Goal: Ask a question: Seek information or help from site administrators or community

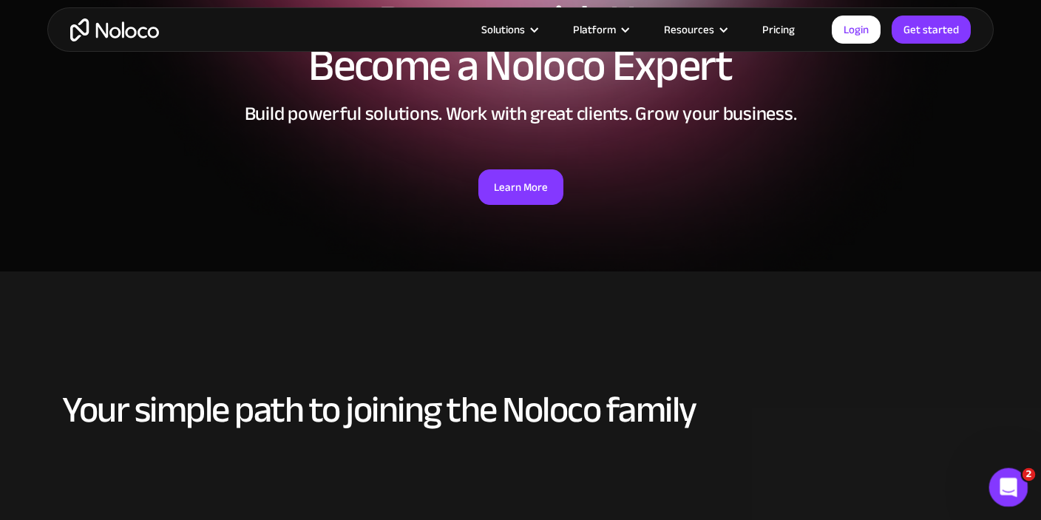
click at [1019, 490] on div "Open Intercom Messenger" at bounding box center [1006, 485] width 49 height 49
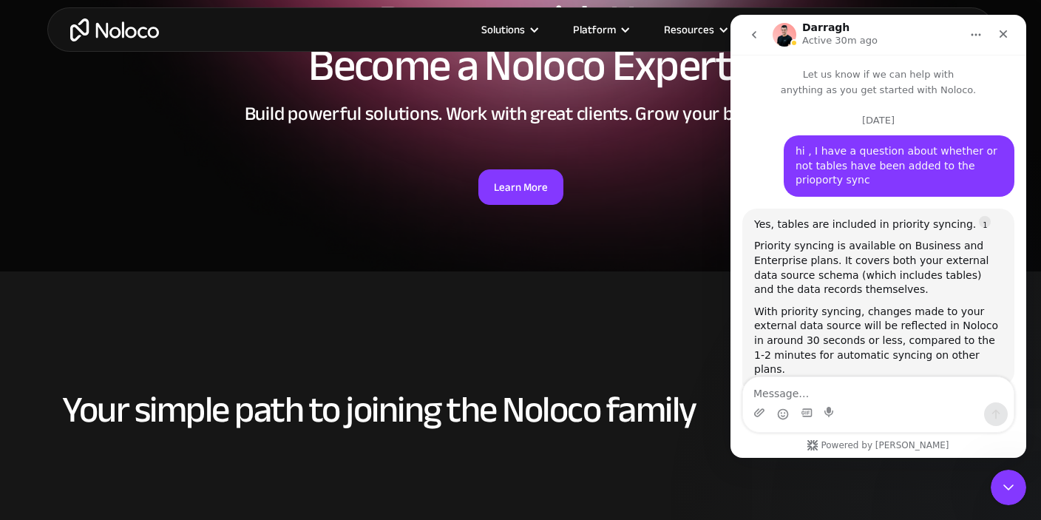
scroll to position [6876, 0]
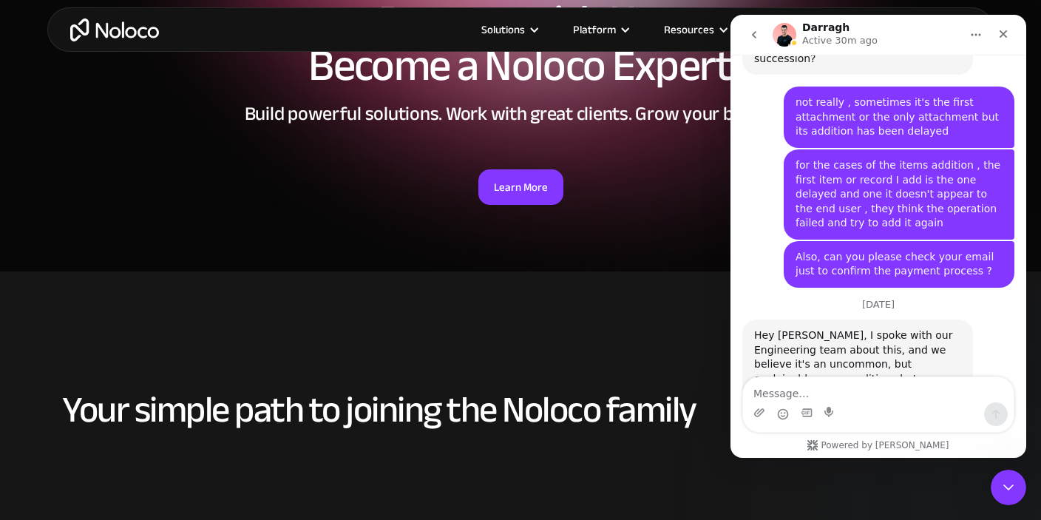
click at [750, 24] on button "go back" at bounding box center [754, 35] width 28 height 28
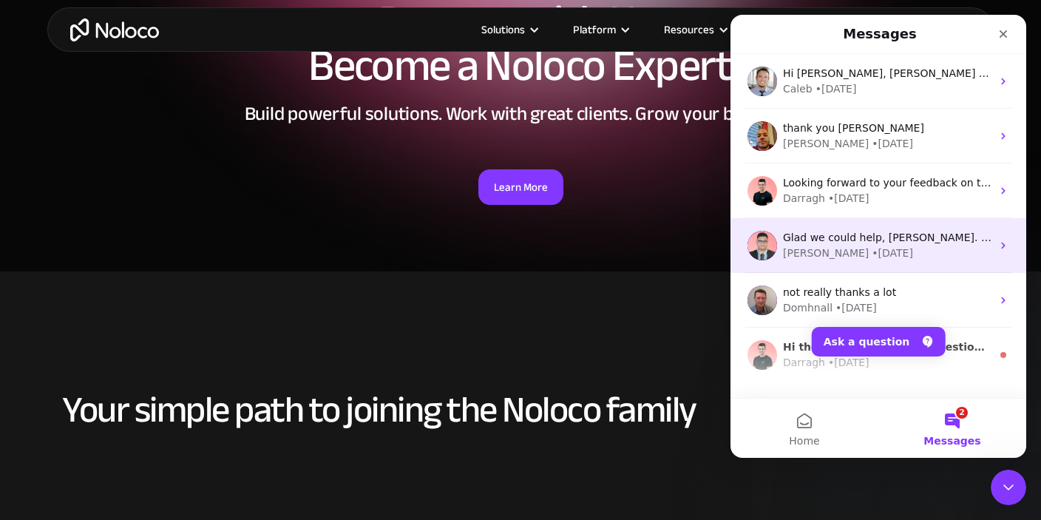
scroll to position [0, 0]
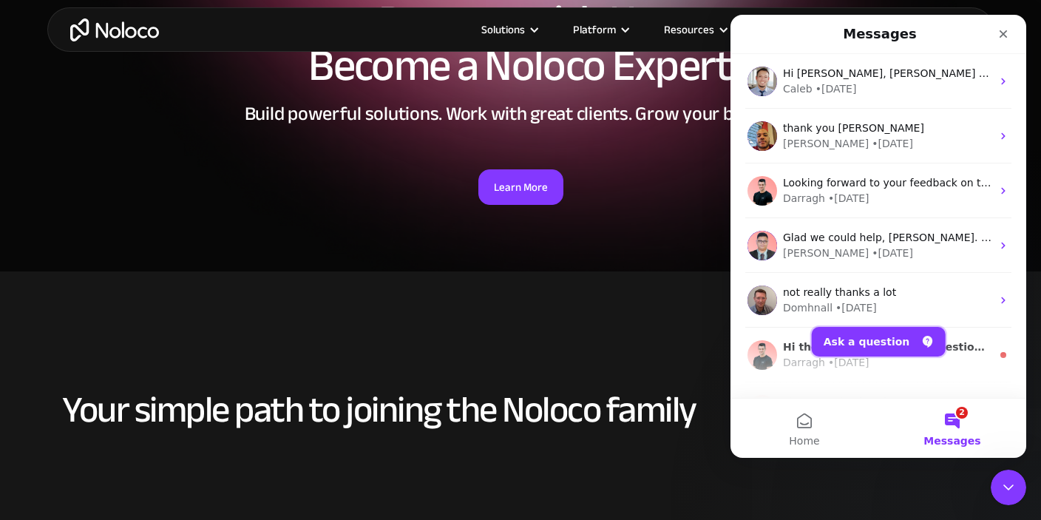
click at [896, 345] on button "Ask a question" at bounding box center [879, 342] width 134 height 30
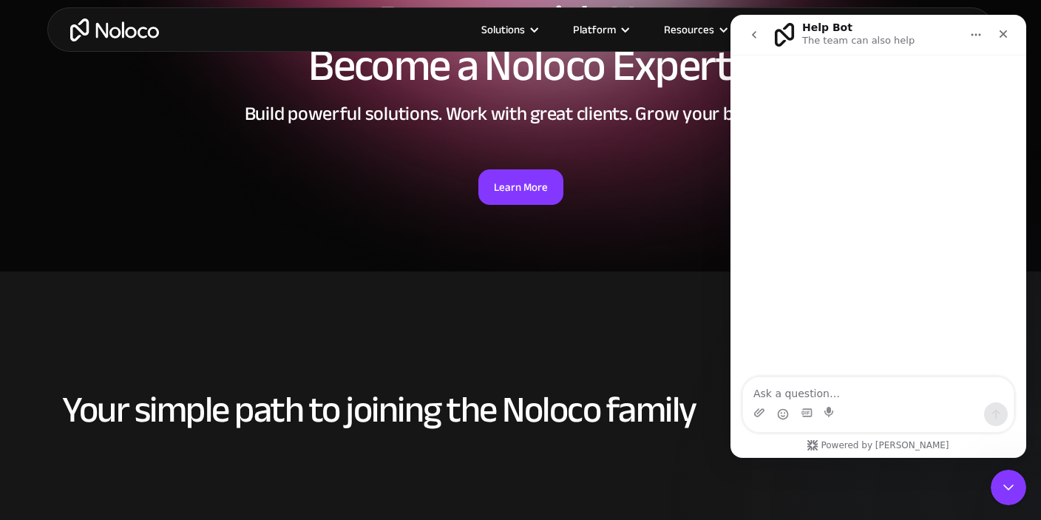
click at [874, 405] on div "Intercom messenger" at bounding box center [878, 414] width 271 height 24
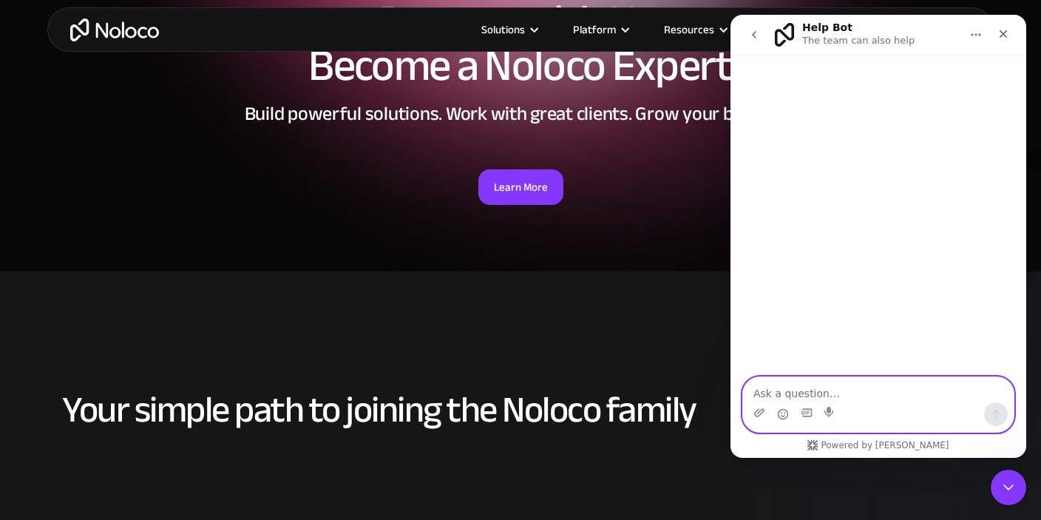
click at [874, 389] on textarea "Ask a question…" at bounding box center [878, 389] width 271 height 25
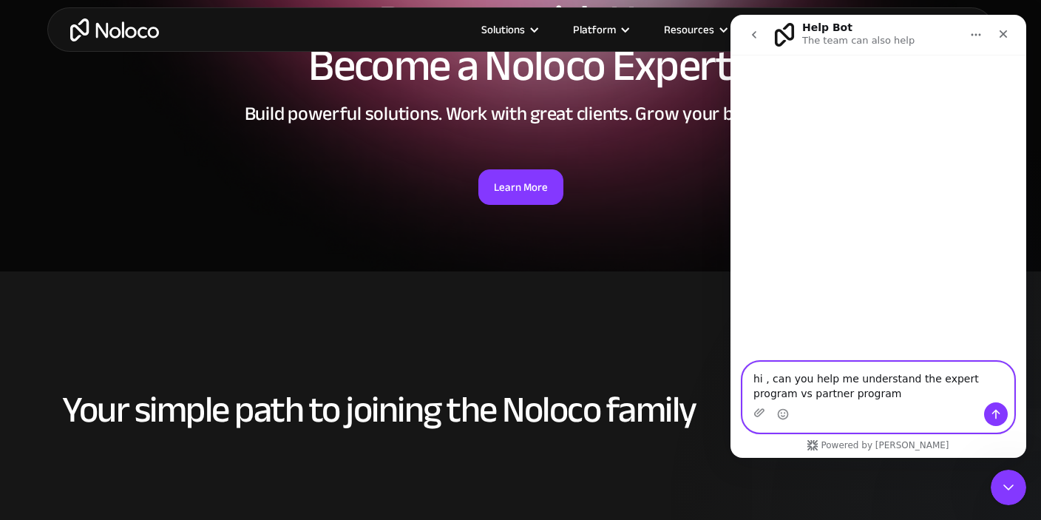
type textarea "hi , can you help me understand the expert program vs partner program ?"
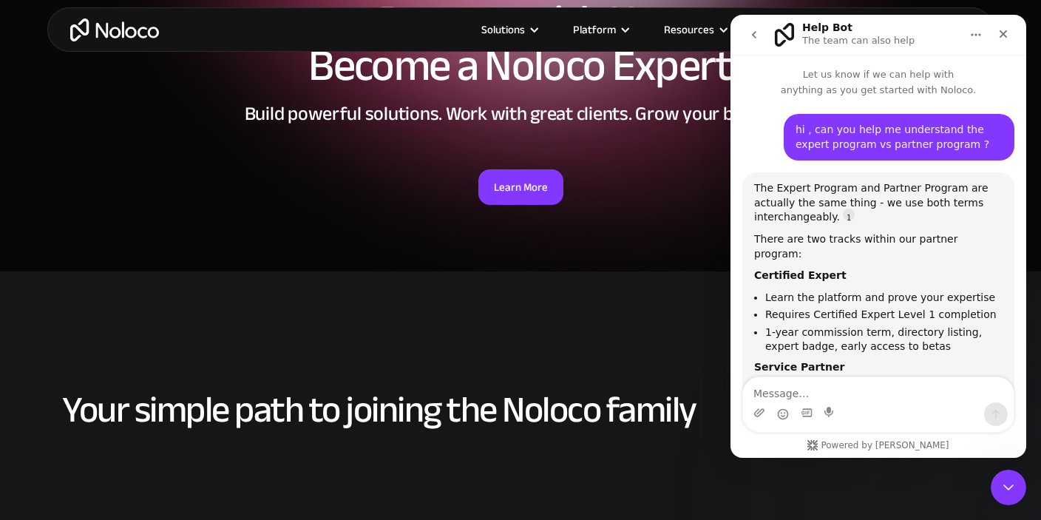
scroll to position [1, 0]
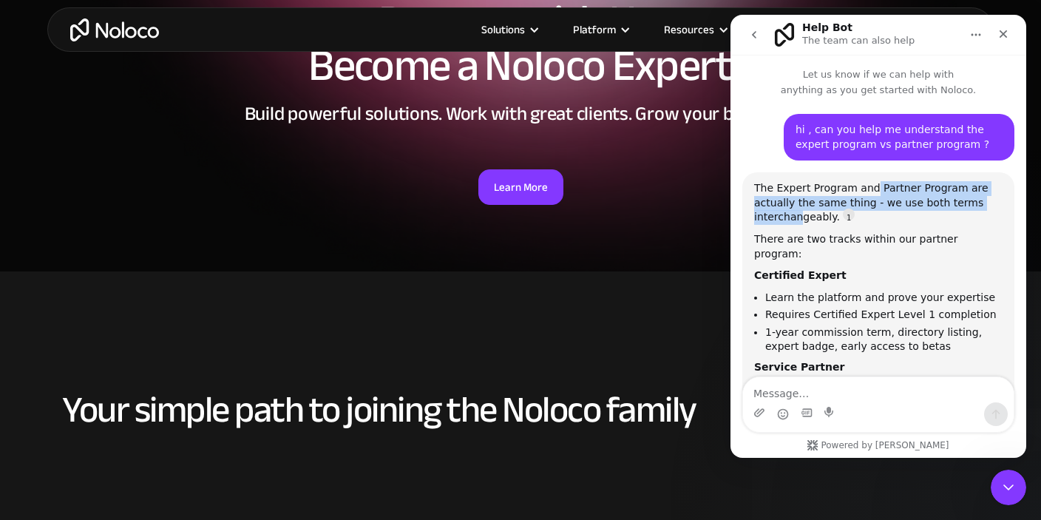
drag, startPoint x: 866, startPoint y: 192, endPoint x: 964, endPoint y: 202, distance: 98.2
click at [964, 202] on div "The Expert Program and Partner Program are actually the same thing - we use bot…" at bounding box center [878, 203] width 249 height 44
click at [879, 206] on div "The Expert Program and Partner Program are actually the same thing - we use bot…" at bounding box center [878, 203] width 249 height 44
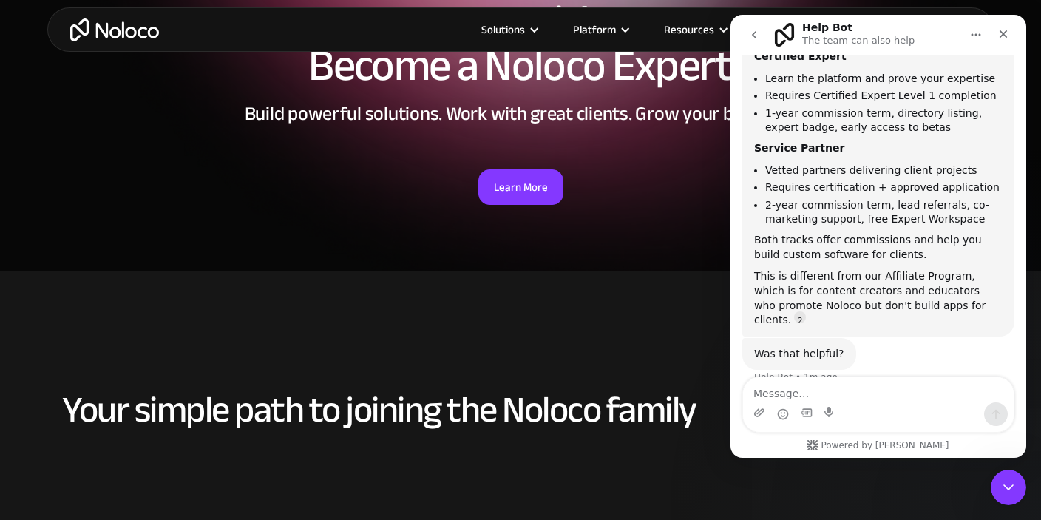
scroll to position [220, 0]
drag, startPoint x: 851, startPoint y: 269, endPoint x: 1004, endPoint y: 271, distance: 153.1
click at [1004, 271] on div "The Expert Program and Partner Program are actually the same thing - we use bot…" at bounding box center [879, 144] width 272 height 383
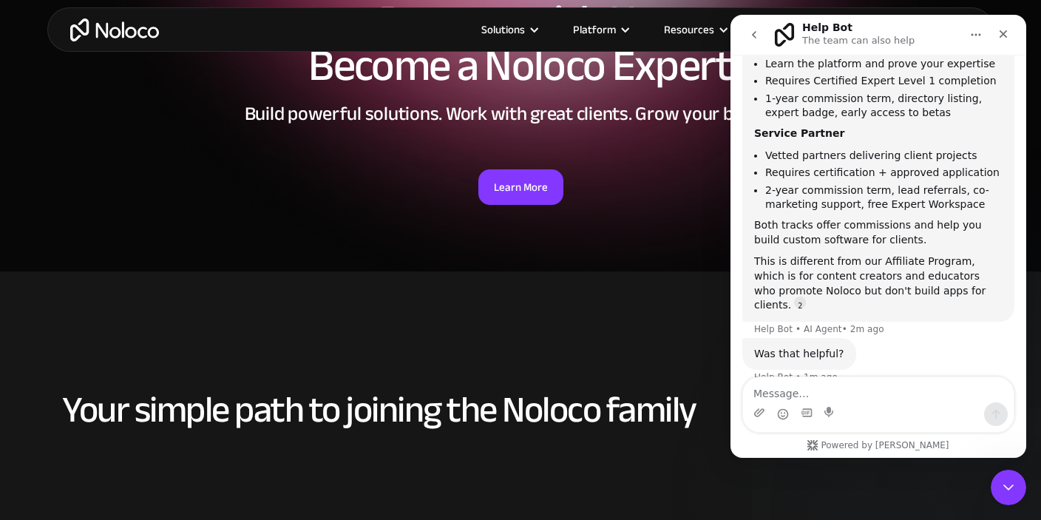
click at [784, 268] on div "This is different from our Affiliate Program, which is for content creators and…" at bounding box center [878, 283] width 249 height 58
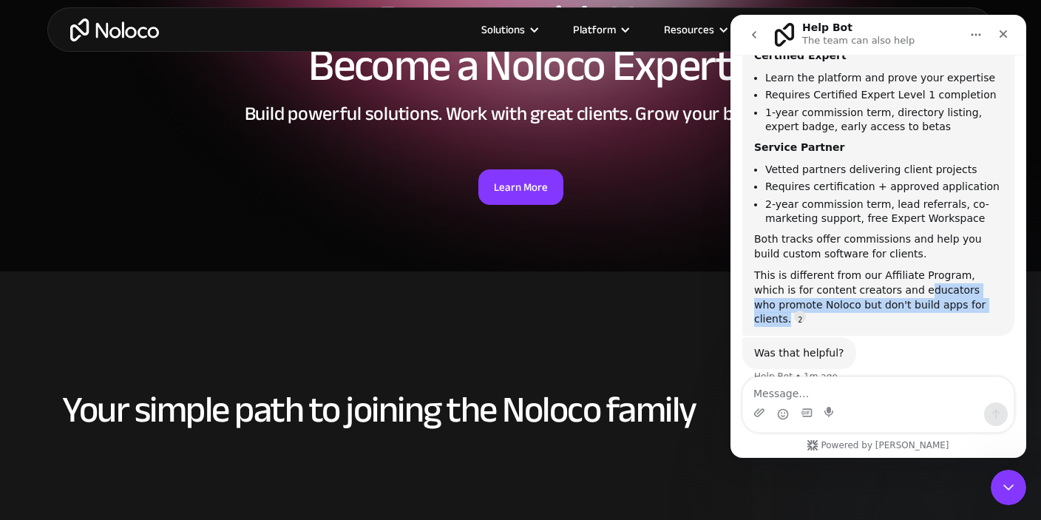
drag, startPoint x: 878, startPoint y: 277, endPoint x: 950, endPoint y: 301, distance: 75.5
click at [984, 290] on div "This is different from our Affiliate Program, which is for content creators and…" at bounding box center [878, 297] width 249 height 58
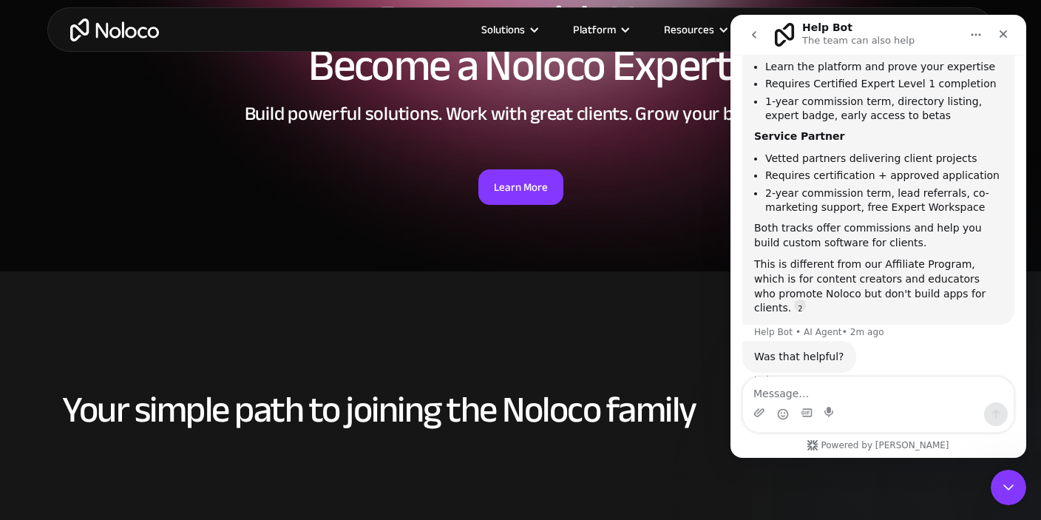
click at [854, 294] on div "The Expert Program and Partner Program are actually the same thing - we use bot…" at bounding box center [879, 133] width 272 height 383
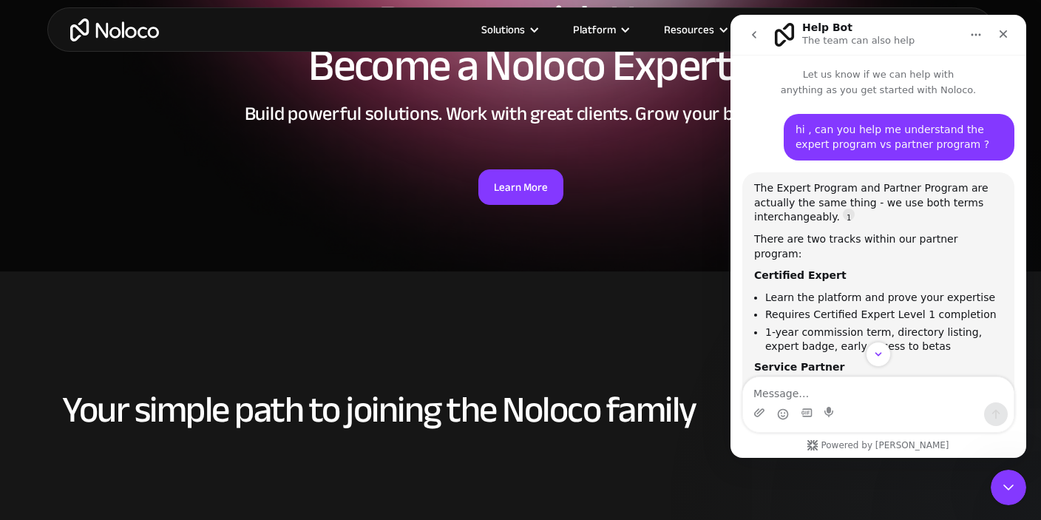
scroll to position [94, 0]
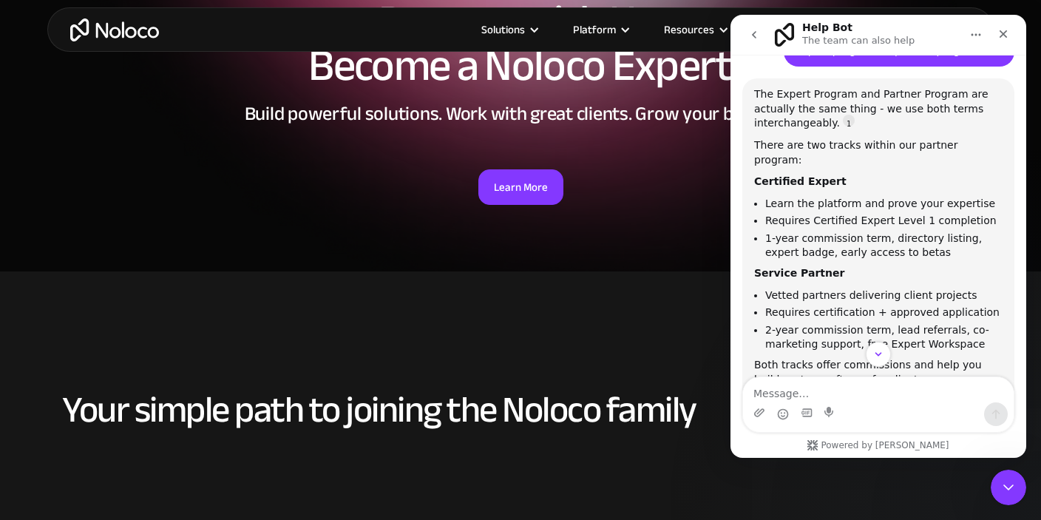
click at [772, 175] on b "Certified Expert" at bounding box center [800, 181] width 92 height 12
click at [898, 240] on li "1-year commission term, directory listing, expert badge, early access to betas" at bounding box center [884, 245] width 237 height 27
drag, startPoint x: 899, startPoint y: 239, endPoint x: 782, endPoint y: 220, distance: 118.3
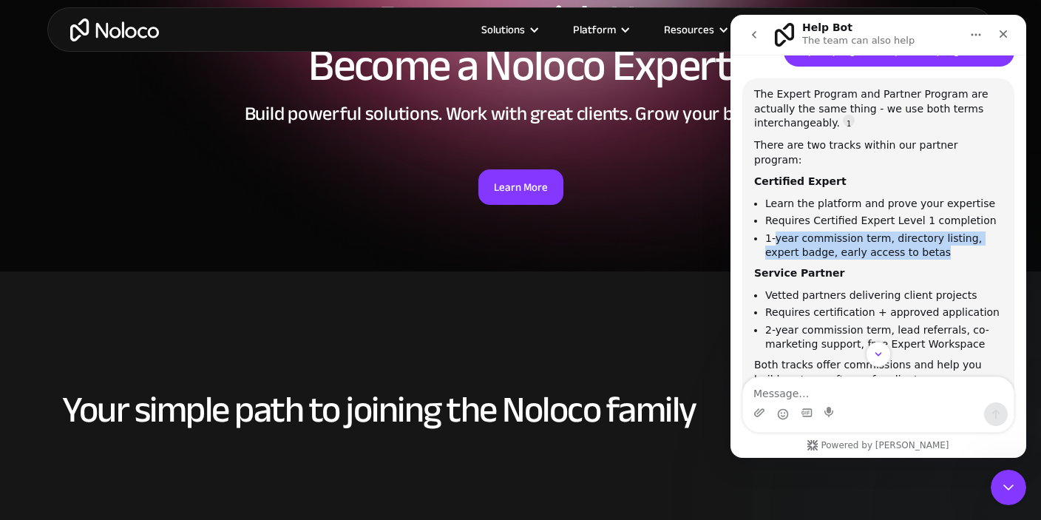
click at [782, 232] on li "1-year commission term, directory listing, expert badge, early access to betas" at bounding box center [884, 245] width 237 height 27
click at [854, 232] on li "1-year commission term, directory listing, expert badge, early access to betas" at bounding box center [884, 245] width 237 height 27
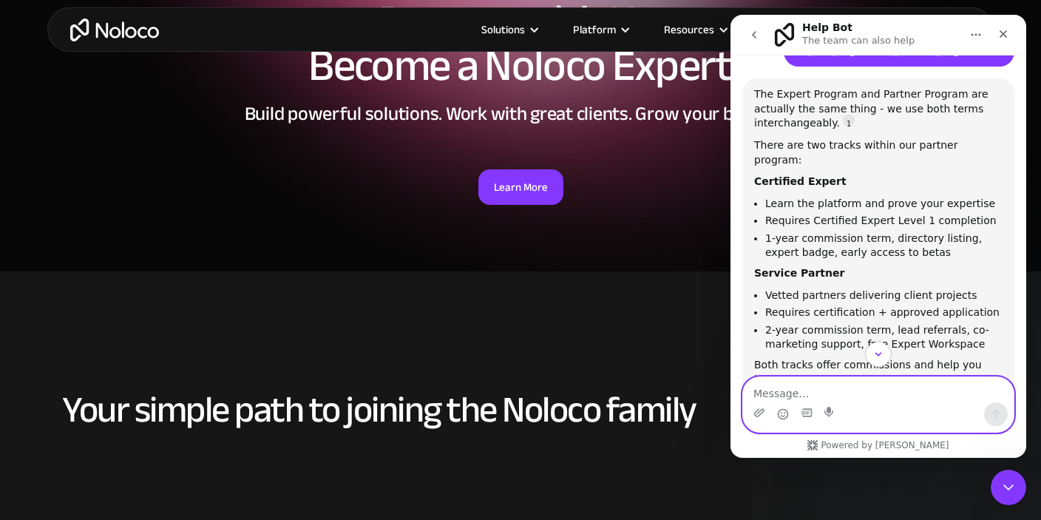
click at [803, 388] on textarea "Message…" at bounding box center [878, 389] width 271 height 25
type textarea "what do you mean 1 year commission tems"
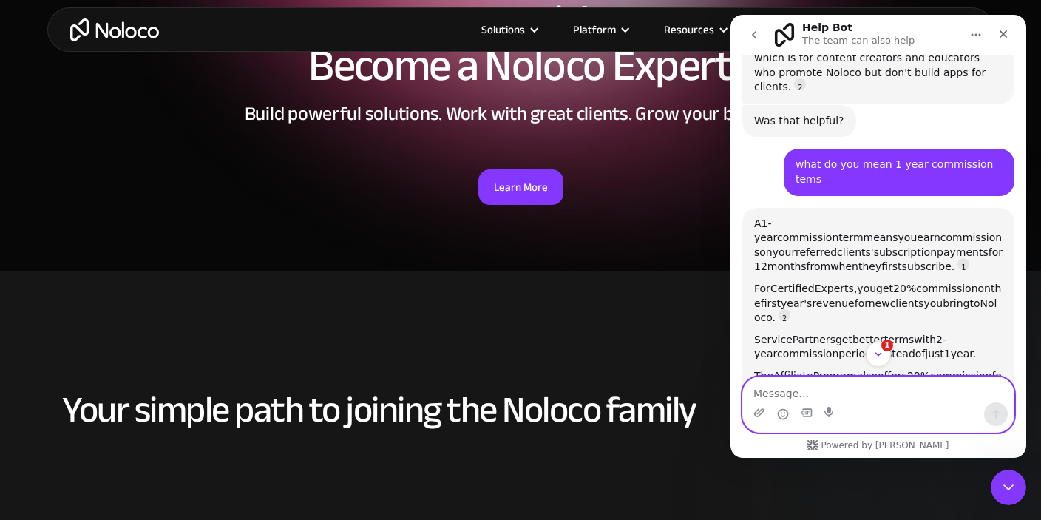
scroll to position [525, 0]
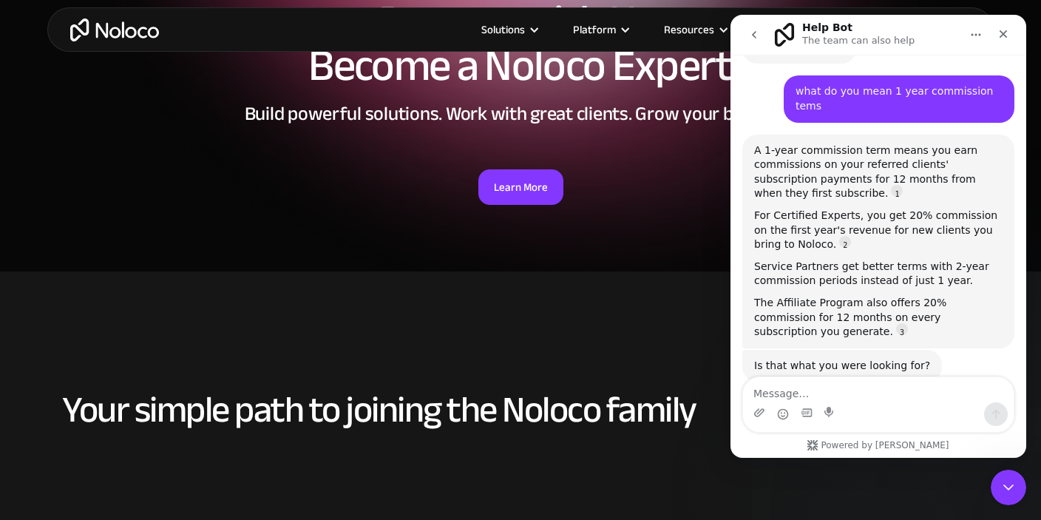
click at [850, 254] on div "A 1-year commission term means you earn commissions on your referred clients' s…" at bounding box center [878, 241] width 249 height 196
click at [912, 296] on div "The Affiliate Program also offers 20% commission for 12 months on every subscri…" at bounding box center [878, 318] width 249 height 44
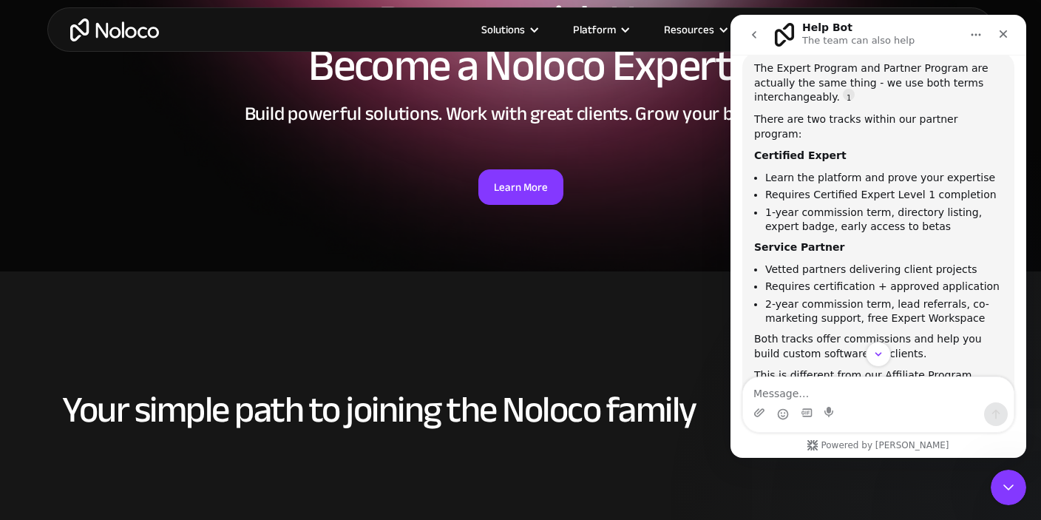
scroll to position [124, 0]
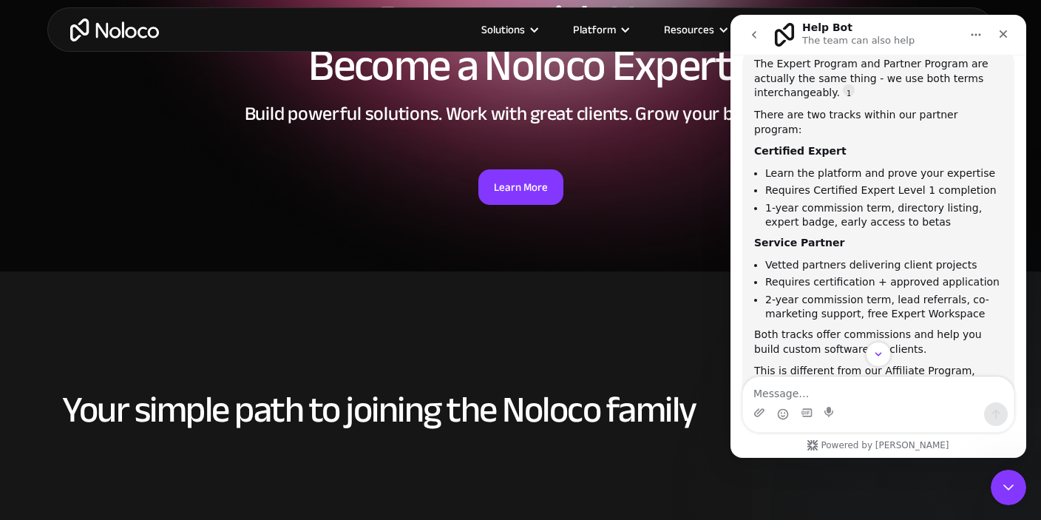
click at [792, 148] on div "The Expert Program and Partner Program are actually the same thing - we use bot…" at bounding box center [878, 239] width 249 height 365
click at [793, 145] on b "Certified Expert" at bounding box center [800, 151] width 92 height 12
click at [812, 110] on div "There are two tracks within our partner program:" at bounding box center [878, 122] width 249 height 29
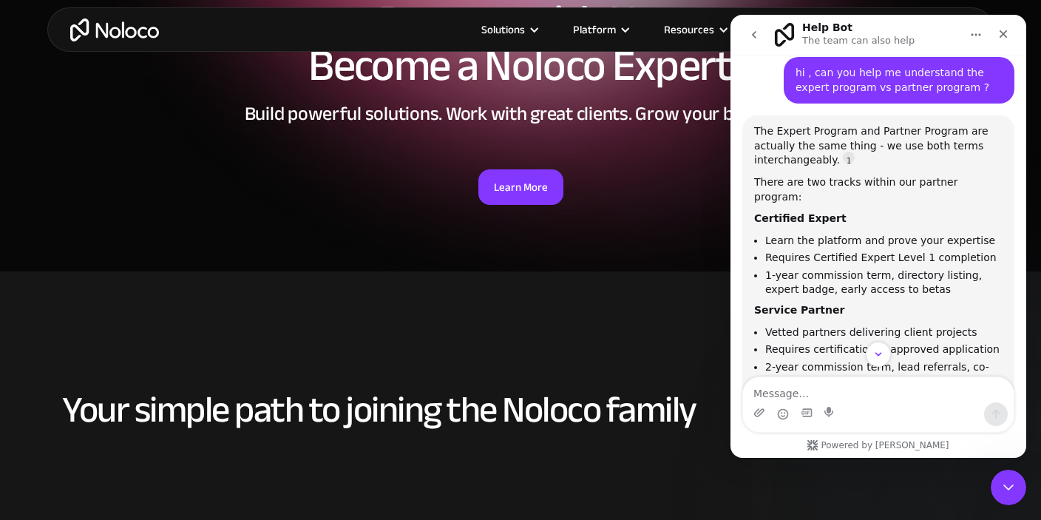
scroll to position [30, 0]
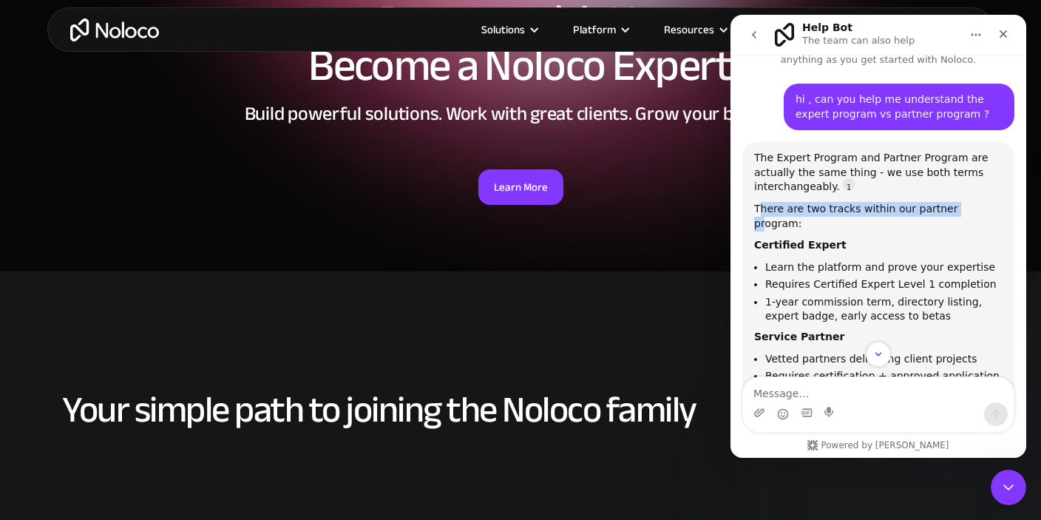
drag, startPoint x: 760, startPoint y: 204, endPoint x: 951, endPoint y: 209, distance: 191.6
click at [951, 209] on div "There are two tracks within our partner program:" at bounding box center [878, 216] width 249 height 29
click at [925, 260] on li "Learn the platform and prove your expertise" at bounding box center [884, 267] width 237 height 14
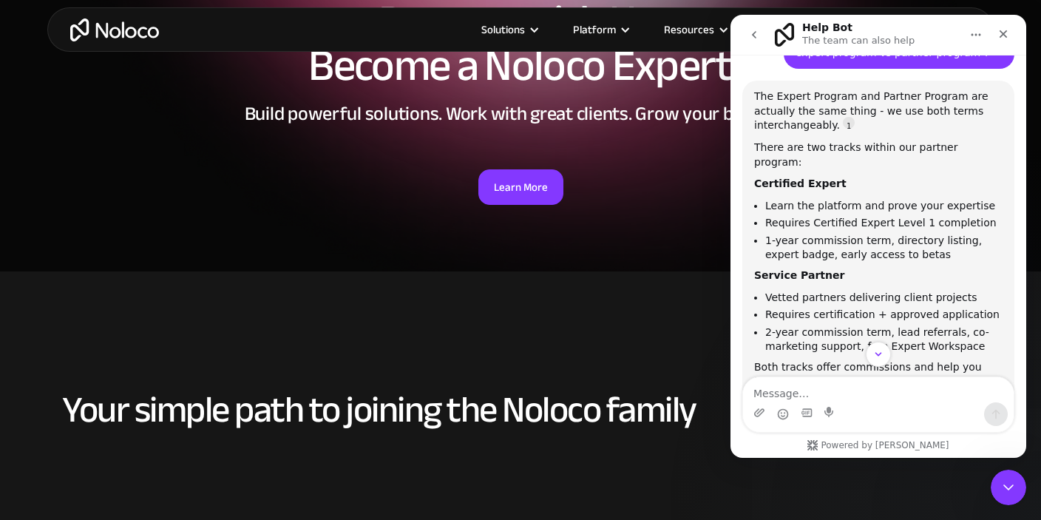
scroll to position [124, 0]
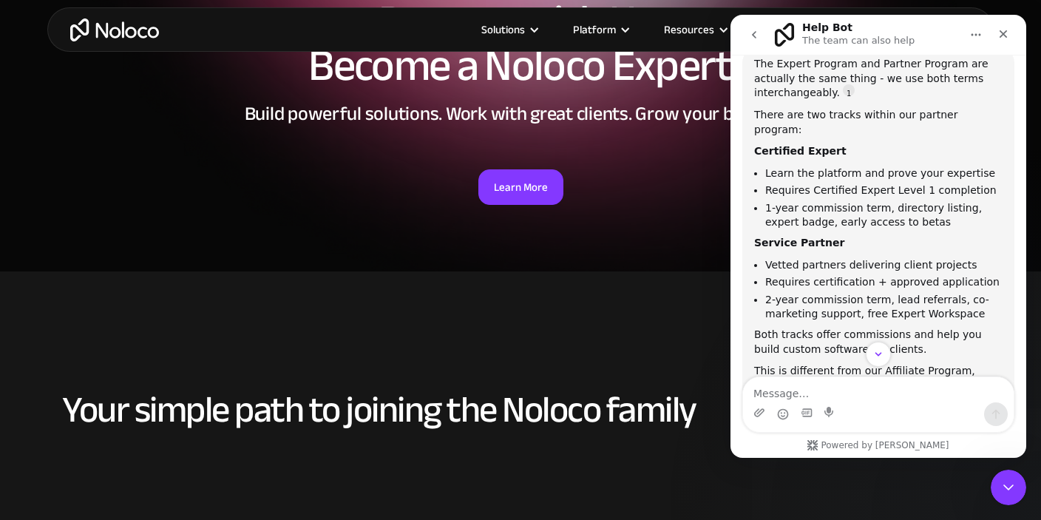
click at [813, 166] on ul "Learn the platform and prove your expertise Requires Certified Expert Level 1 c…" at bounding box center [878, 197] width 249 height 62
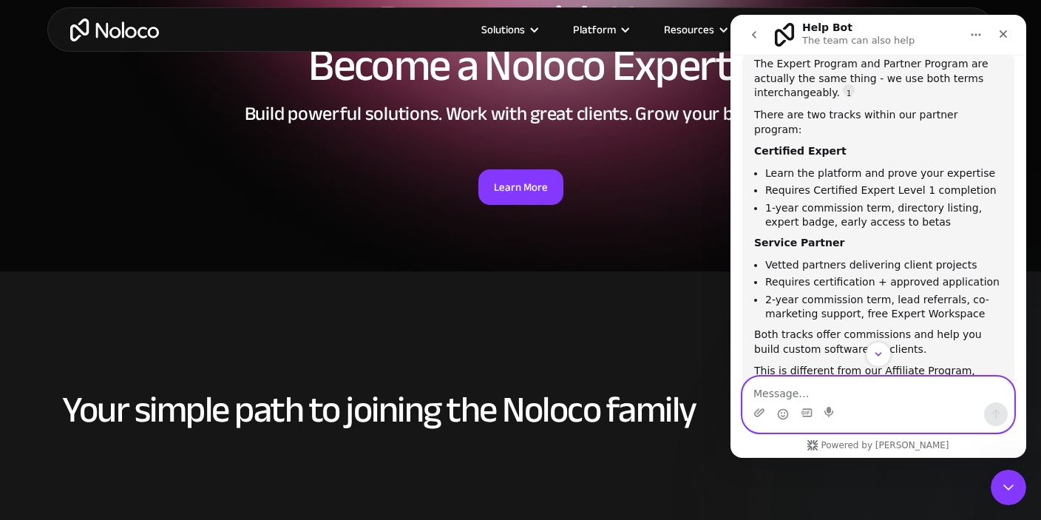
click at [800, 385] on textarea "Message…" at bounding box center [878, 389] width 271 height 25
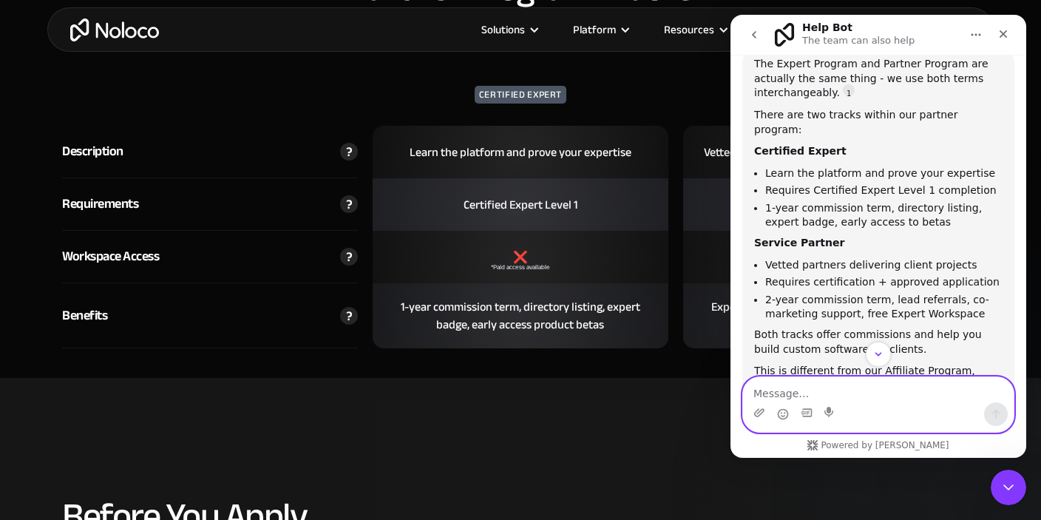
scroll to position [2417, 0]
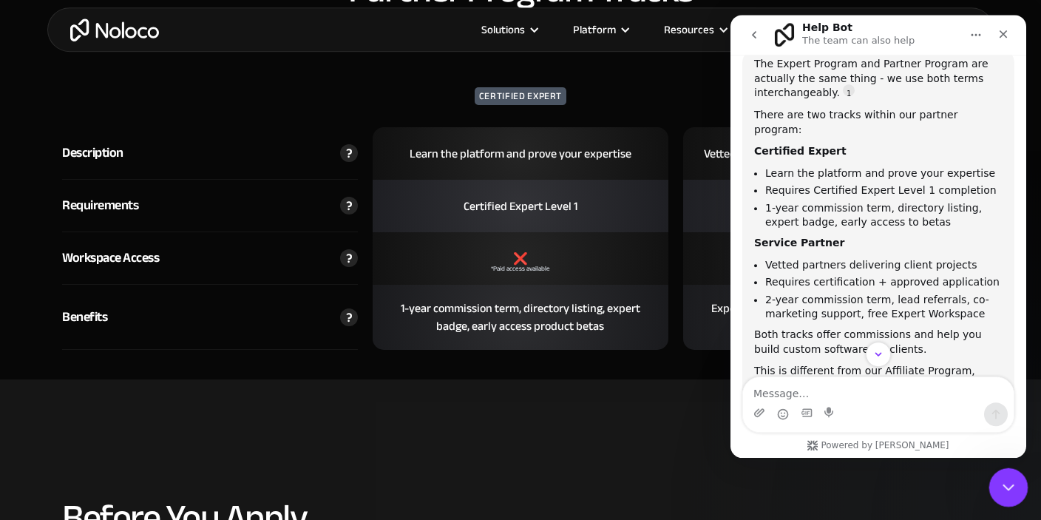
click at [1009, 490] on icon "Close Intercom Messenger" at bounding box center [1007, 485] width 18 height 18
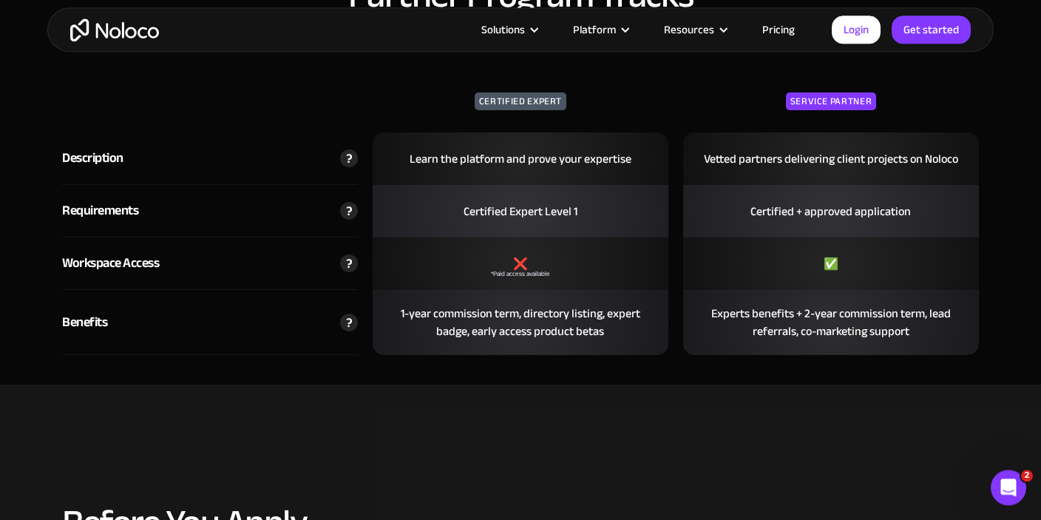
scroll to position [2414, 0]
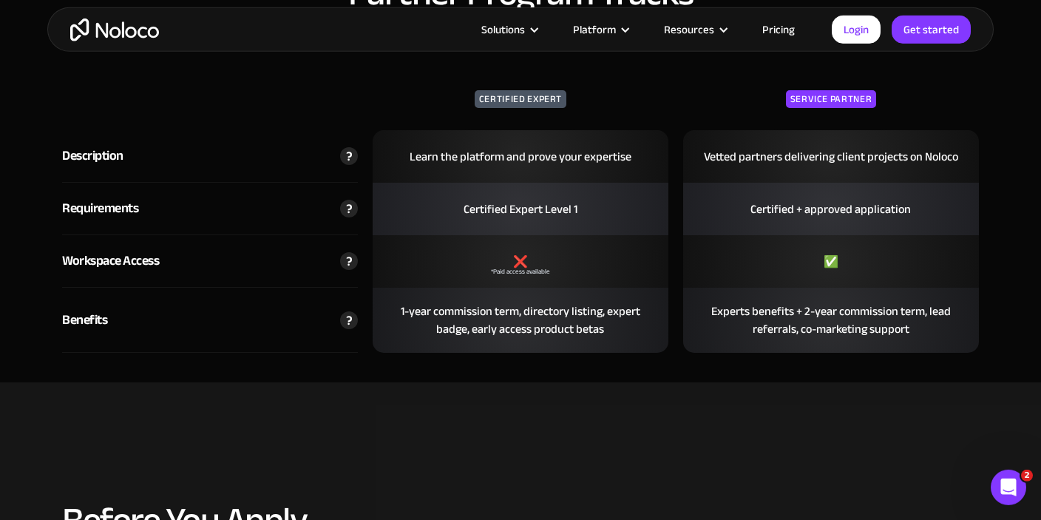
click at [346, 258] on img at bounding box center [349, 261] width 18 height 18
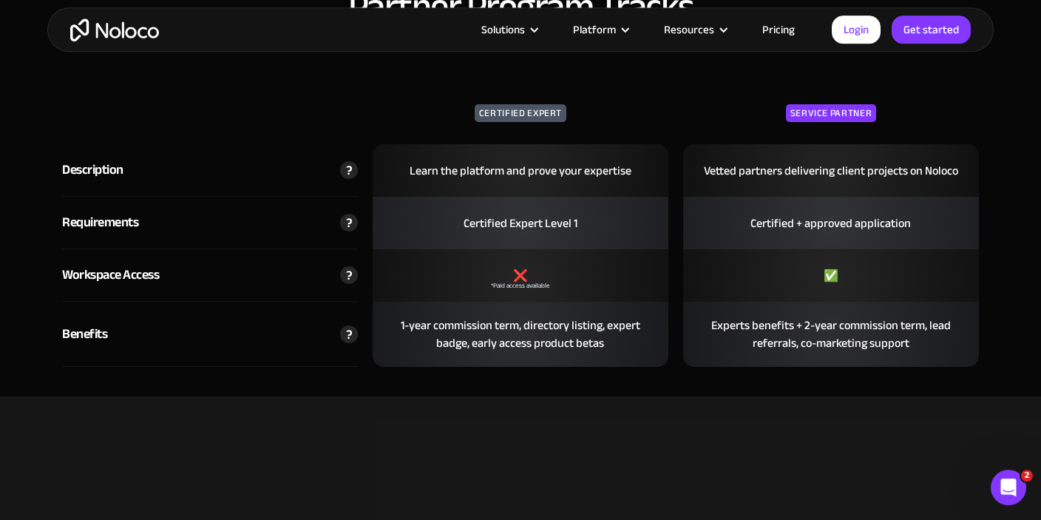
scroll to position [2396, 0]
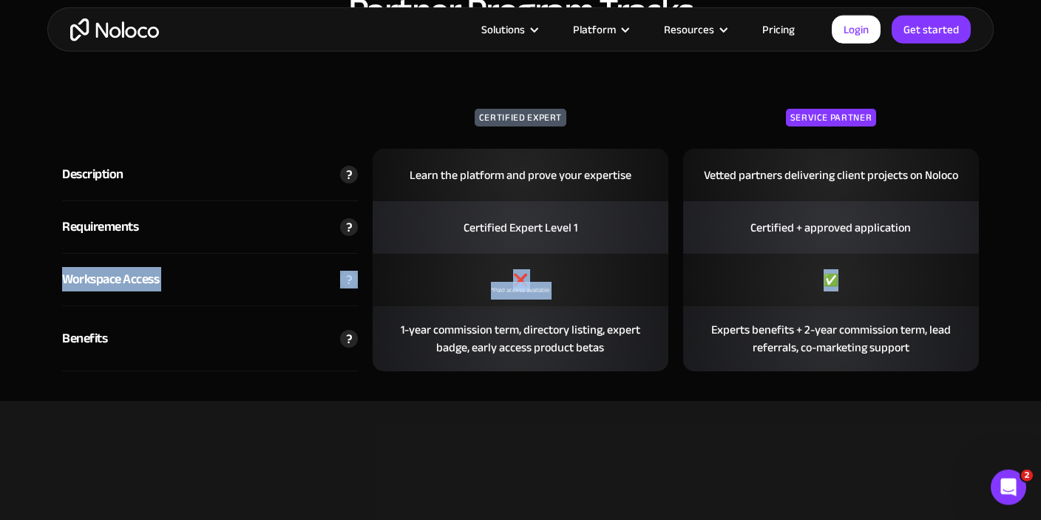
drag, startPoint x: 61, startPoint y: 277, endPoint x: 858, endPoint y: 285, distance: 797.4
click at [858, 285] on div "Workspace Access ❌ *Paid access available ✅" at bounding box center [521, 280] width 932 height 53
copy div "Workspace Access ❌ *Paid access available ✅"
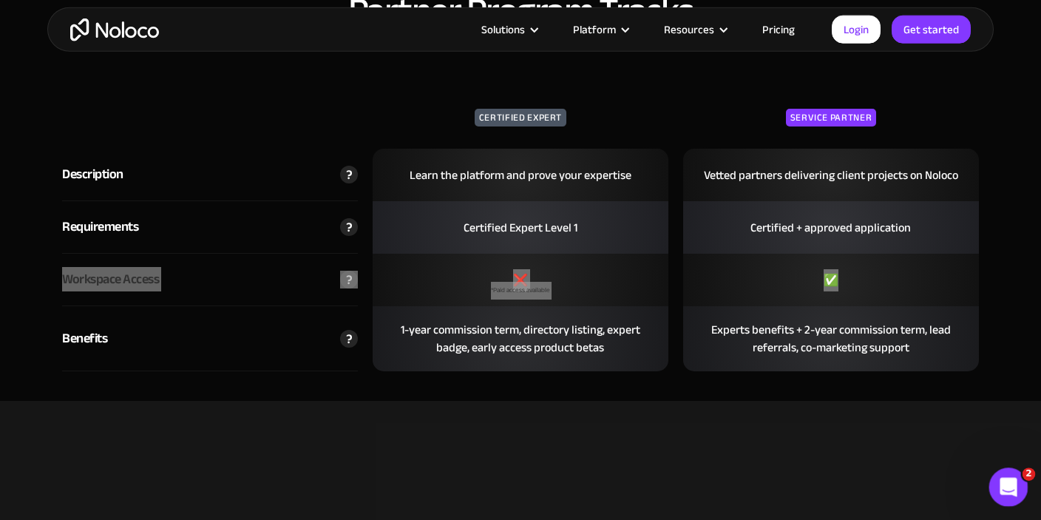
drag, startPoint x: 1018, startPoint y: 479, endPoint x: 2011, endPoint y: 945, distance: 1097.2
click at [1017, 479] on div "Open Intercom Messenger" at bounding box center [1006, 485] width 49 height 49
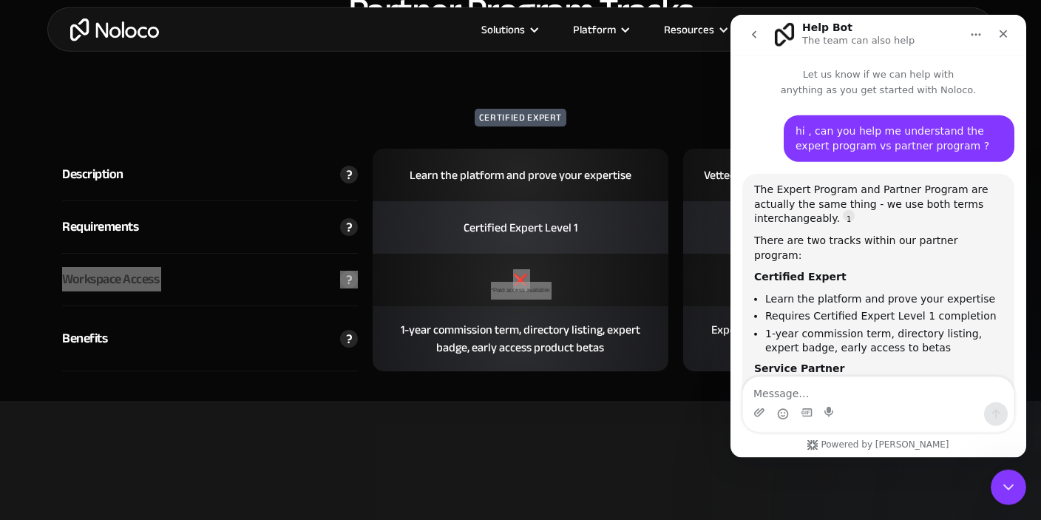
scroll to position [508, 0]
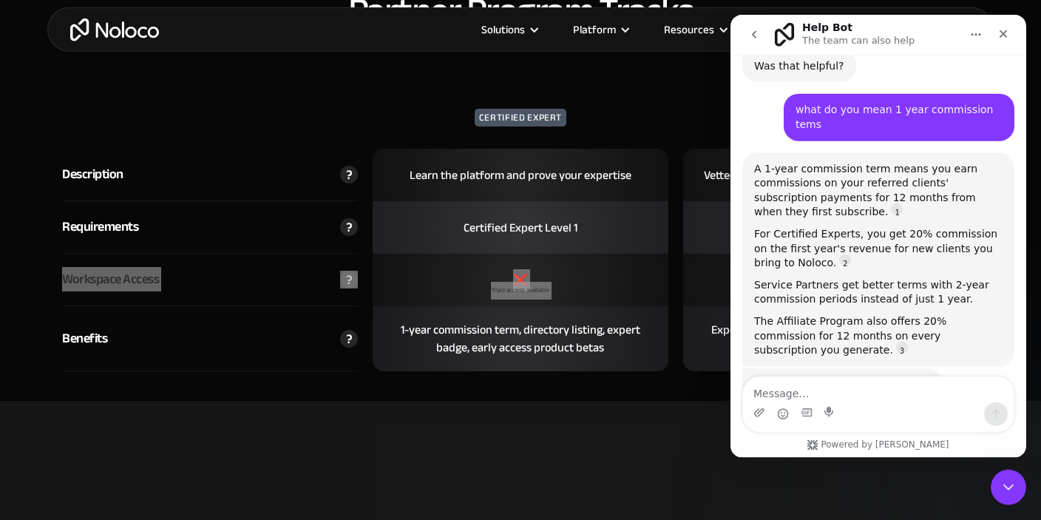
click at [806, 387] on textarea "Message…" at bounding box center [878, 388] width 271 height 25
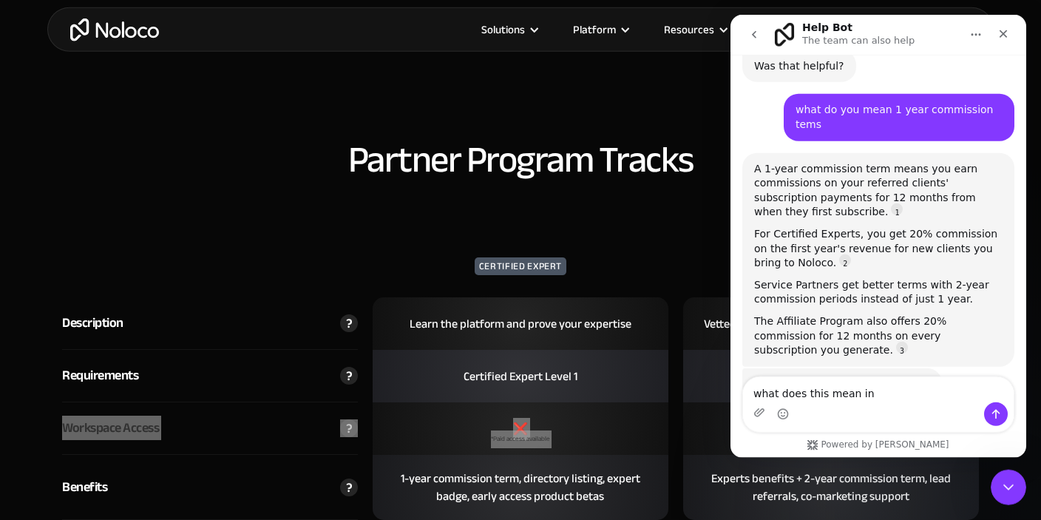
scroll to position [2247, 0]
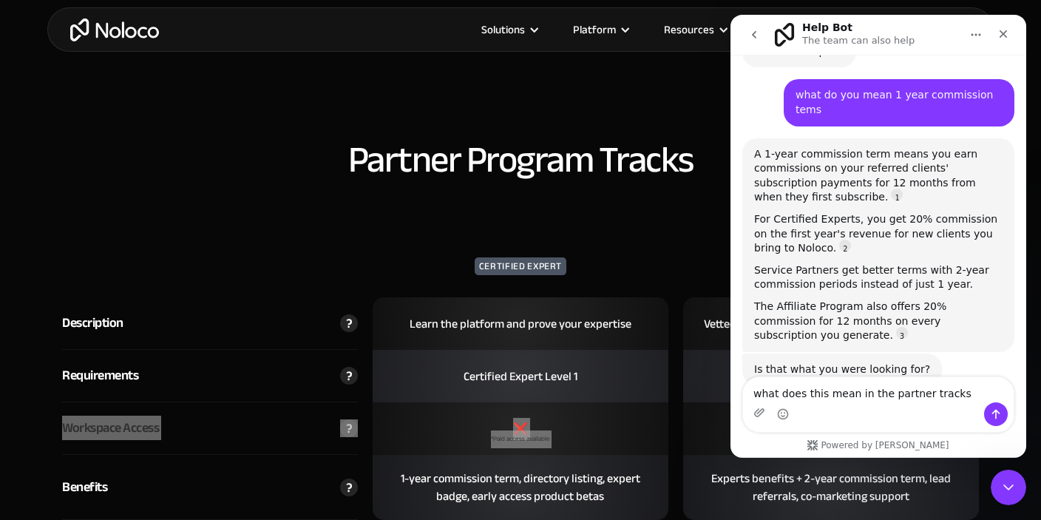
type textarea "what does this mean in the partner tracks Workspace Access ❌ *Paid access avail…"
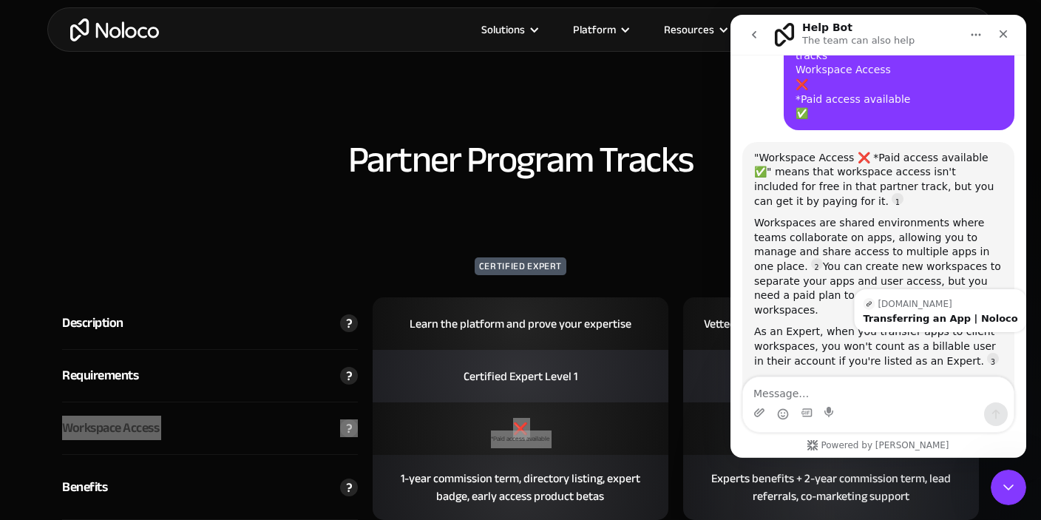
scroll to position [894, 0]
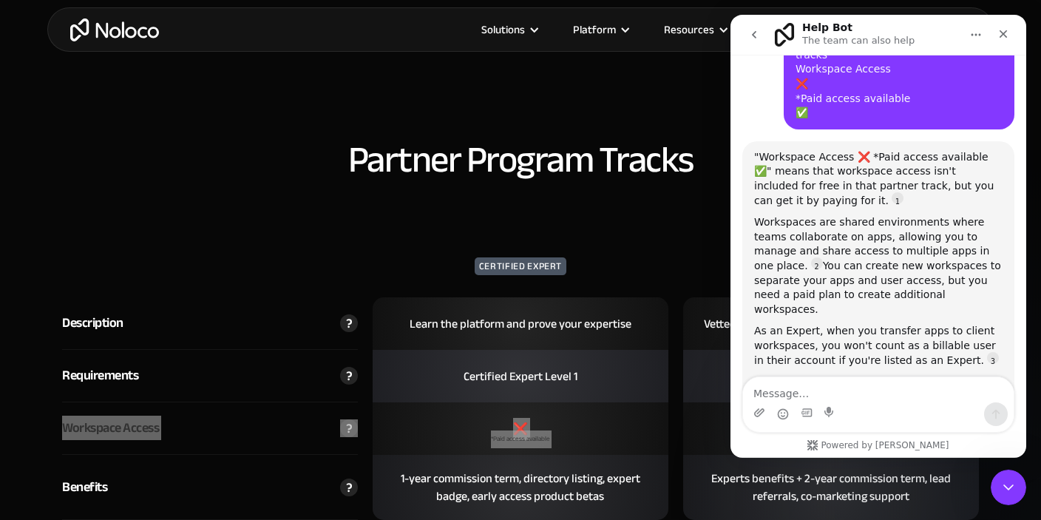
click at [820, 388] on textarea "Message…" at bounding box center [878, 388] width 271 height 25
type textarea "h"
type textarea "walk more through this"
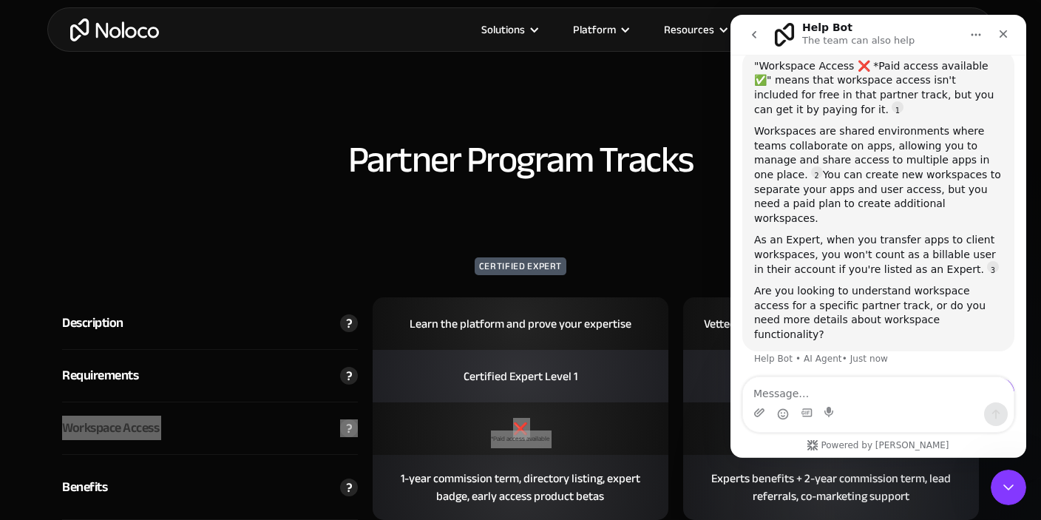
scroll to position [986, 0]
type textarea "a"
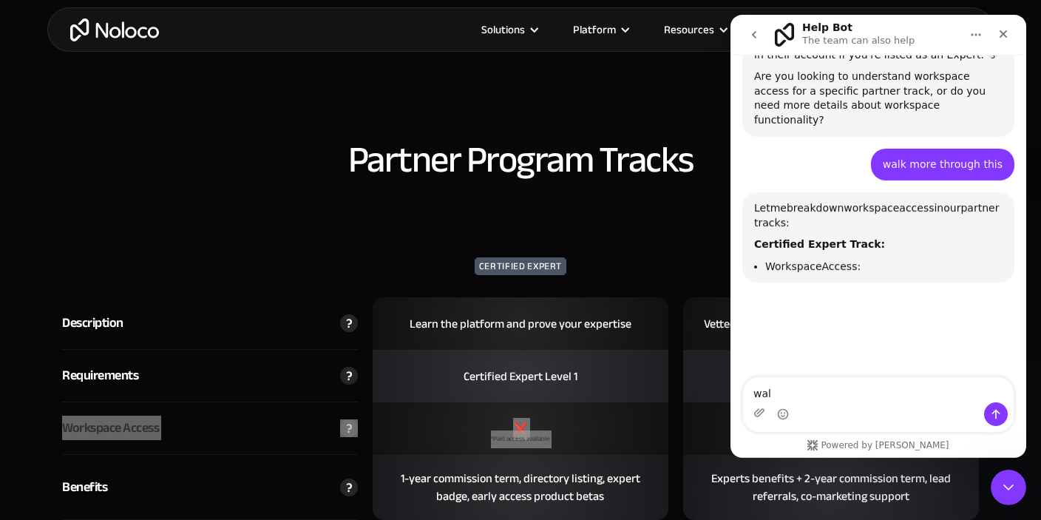
scroll to position [1200, 0]
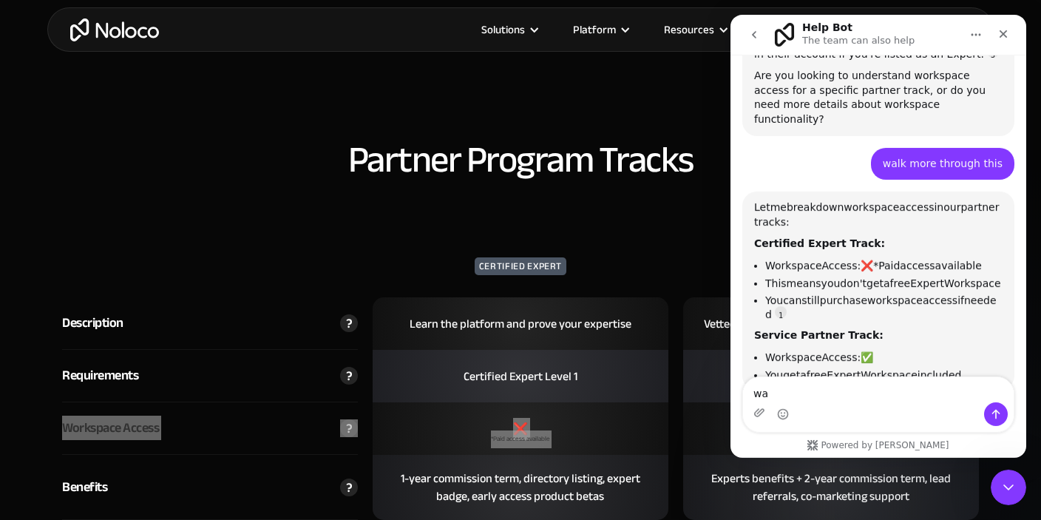
type textarea "w"
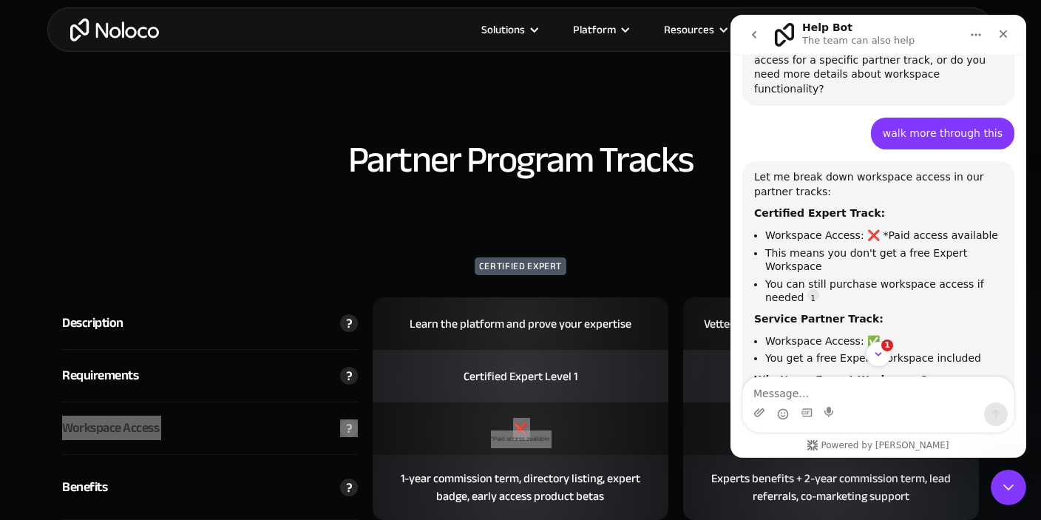
scroll to position [1, 0]
drag, startPoint x: 786, startPoint y: 118, endPoint x: 858, endPoint y: 116, distance: 71.8
click at [858, 206] on b "Certified Expert Track:" at bounding box center [819, 212] width 131 height 12
drag, startPoint x: 837, startPoint y: 135, endPoint x: 958, endPoint y: 132, distance: 120.6
click at [958, 228] on li "Workspace Access: ❌ *Paid access available" at bounding box center [884, 235] width 237 height 14
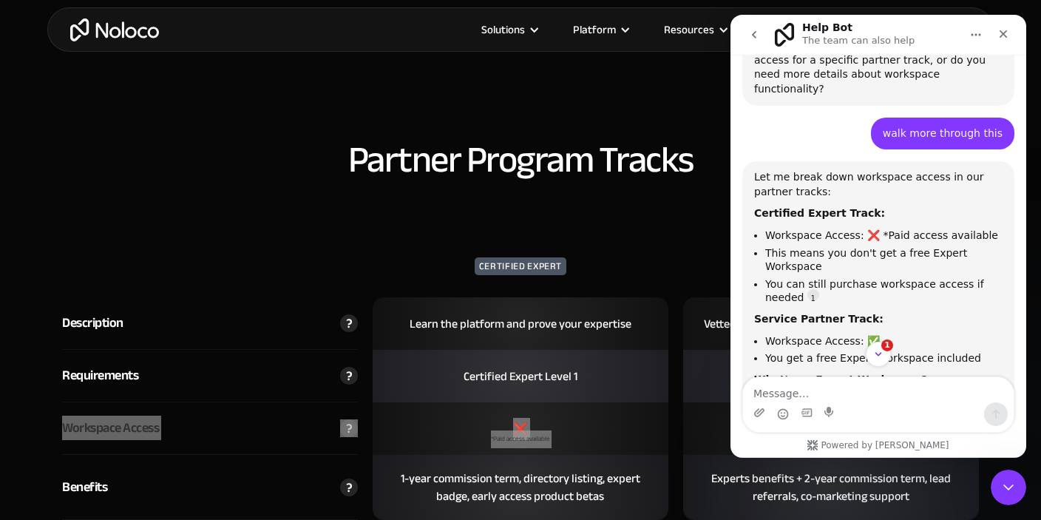
click at [892, 246] on li "This means you don't get a free Expert Workspace" at bounding box center [884, 259] width 237 height 27
drag, startPoint x: 912, startPoint y: 176, endPoint x: 979, endPoint y: 179, distance: 67.4
click at [979, 277] on li "You can still purchase workspace access if needed" at bounding box center [884, 290] width 237 height 27
click at [947, 277] on li "You can still purchase workspace access if needed" at bounding box center [884, 290] width 237 height 27
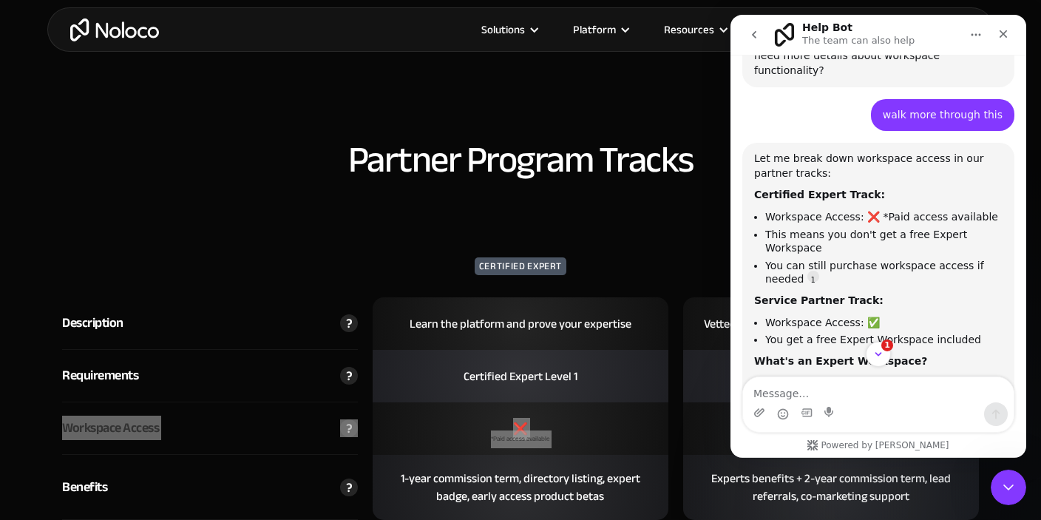
scroll to position [1251, 0]
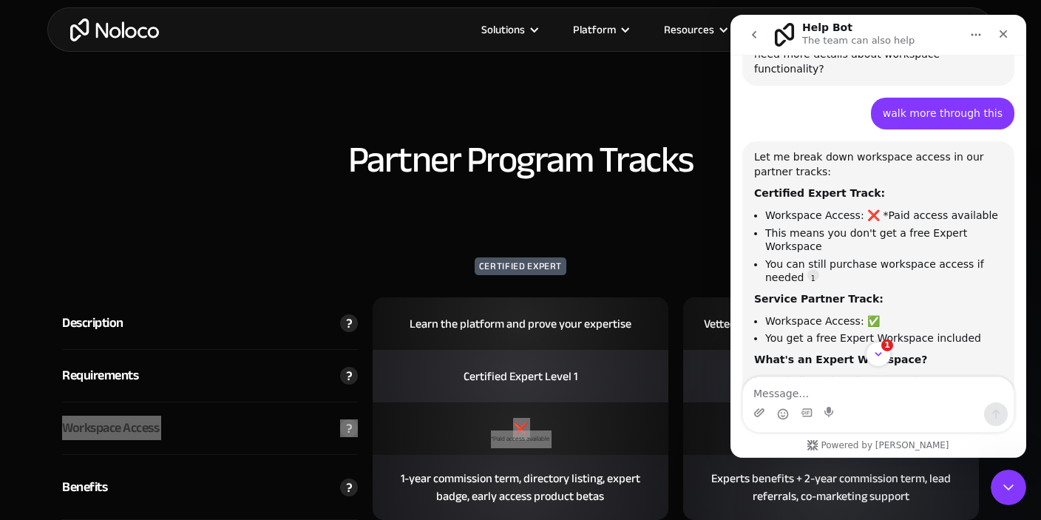
click at [854, 242] on div "Let me break down workspace access in our partner tracks: Certified Expert Trac…" at bounding box center [878, 382] width 249 height 466
click at [865, 331] on li "You get a free Expert Workspace included" at bounding box center [884, 338] width 237 height 14
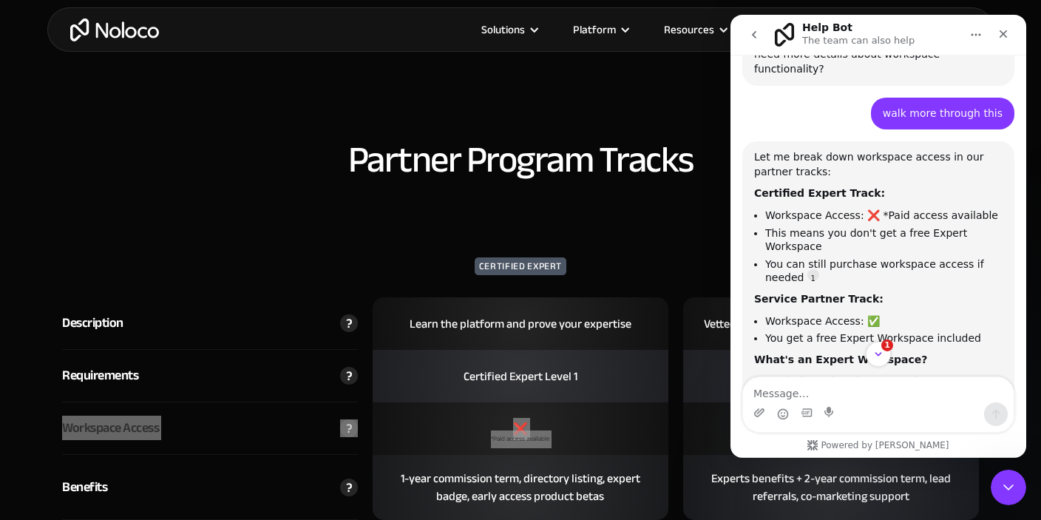
click at [858, 240] on div "Let me break down workspace access in our partner tracks: Certified Expert Trac…" at bounding box center [878, 382] width 249 height 466
click at [846, 331] on li "You get a free Expert Workspace included" at bounding box center [884, 338] width 237 height 14
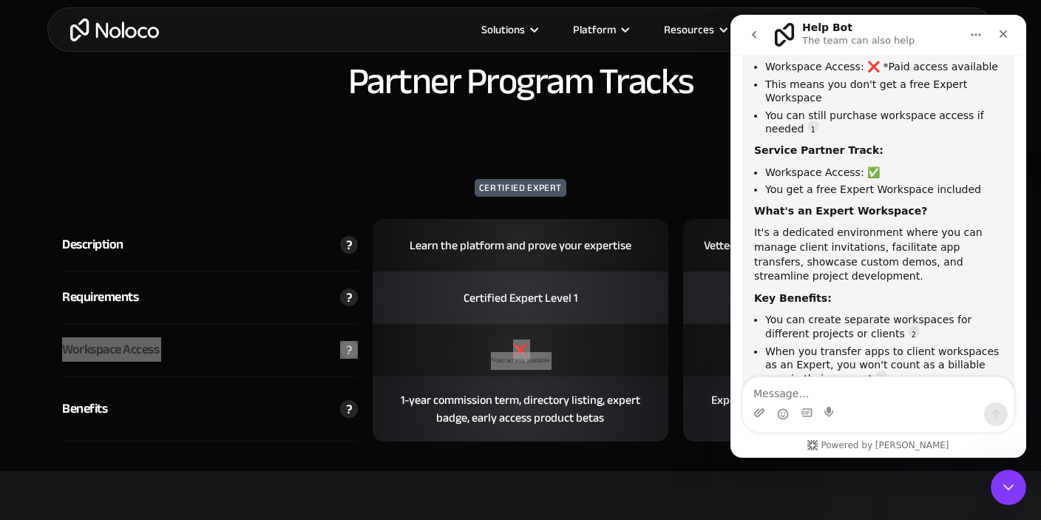
scroll to position [1410, 0]
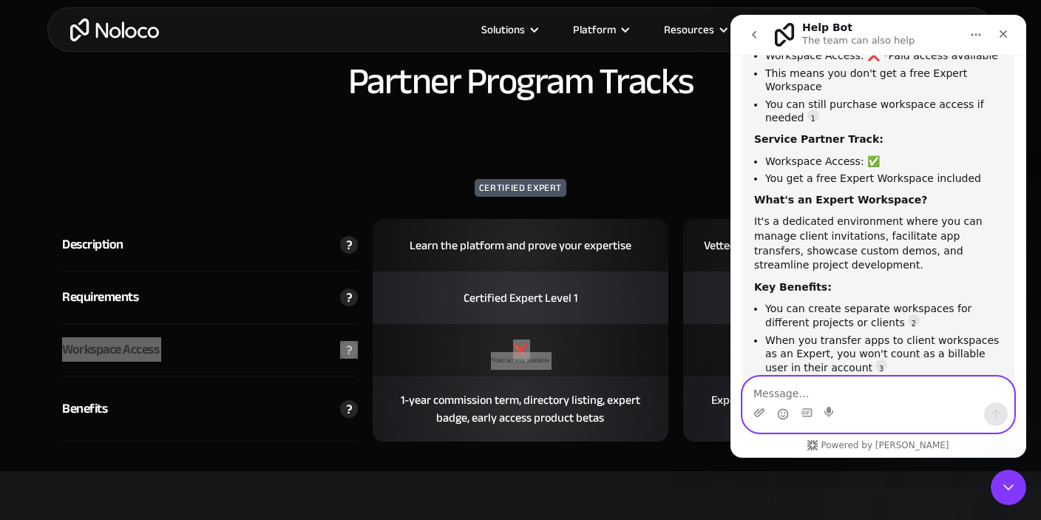
click at [827, 396] on textarea "Message…" at bounding box center [878, 388] width 271 height 25
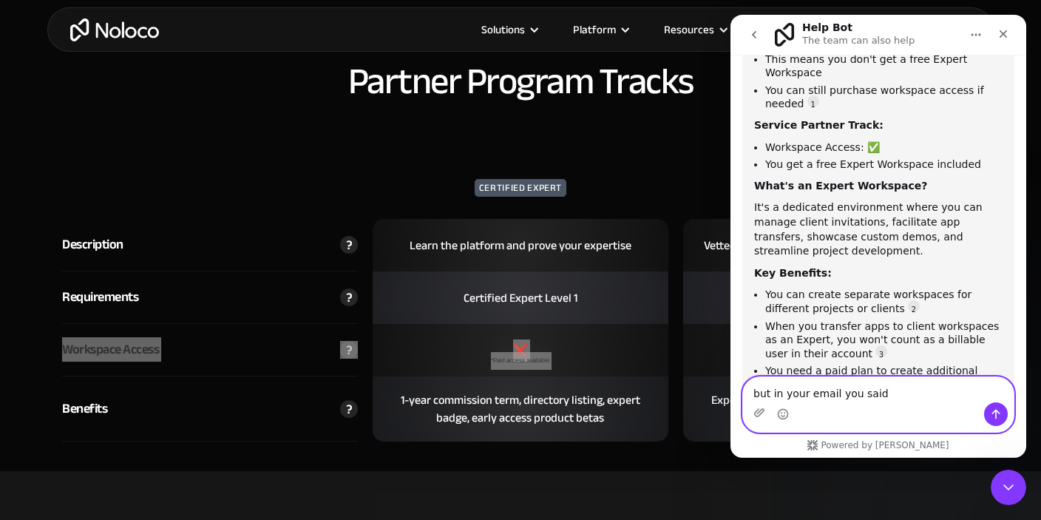
scroll to position [1425, 0]
paste textarea "Usually, we suggest you create a new workspace/account within Noloco, and we ca…"
type textarea "but in your email you said Usually, we suggest you create a new workspace/accou…"
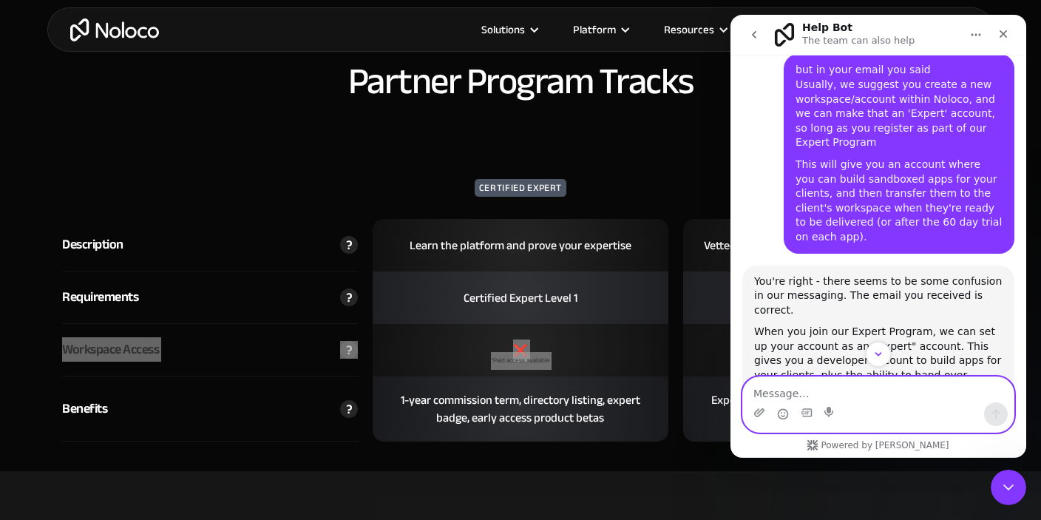
scroll to position [1832, 0]
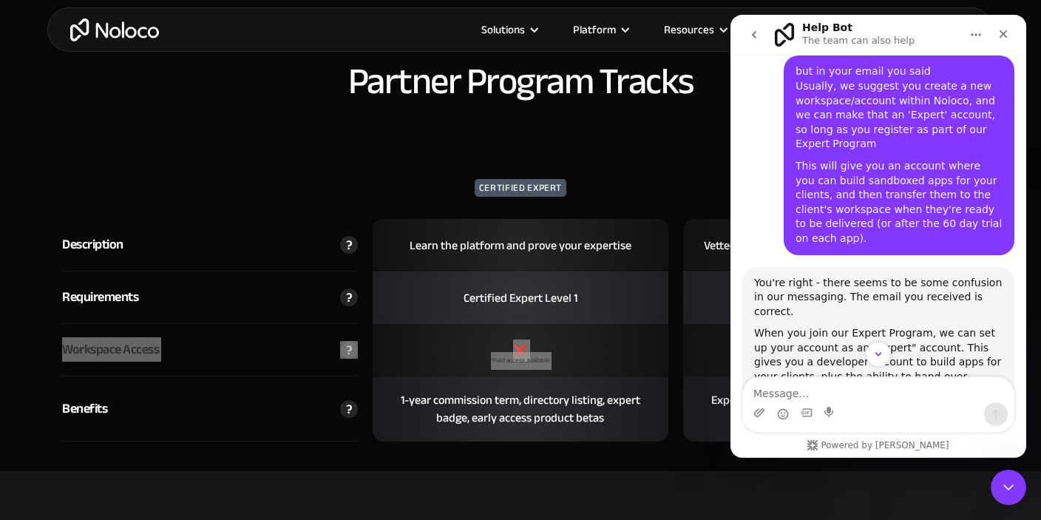
click at [984, 325] on div "When you join our Expert Program, we can set up your account as an "Expert" acc…" at bounding box center [878, 361] width 249 height 72
click at [929, 405] on div "The workspace access difference I mentioned earlier (❌ vs ✅) refers to whether …" at bounding box center [878, 448] width 249 height 87
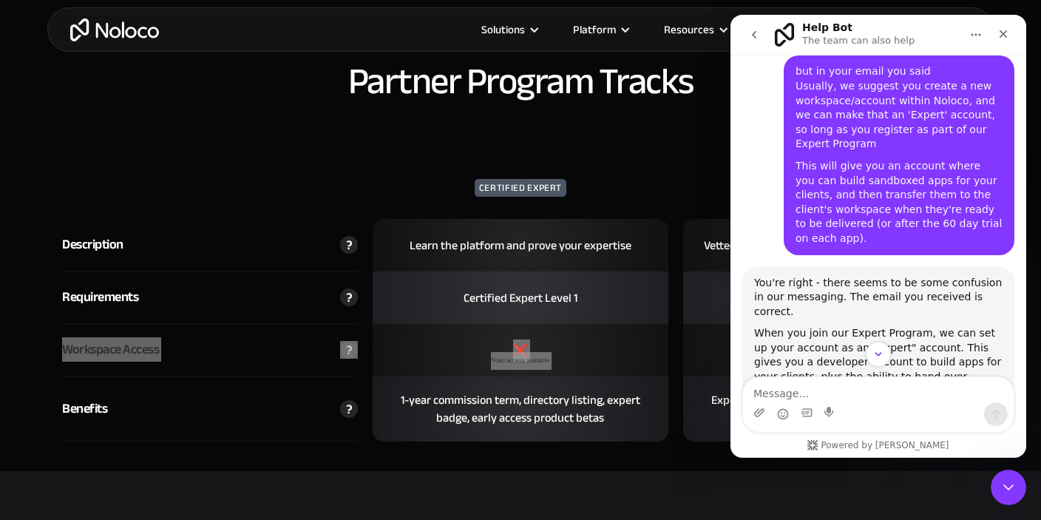
click at [929, 405] on div "The workspace access difference I mentioned earlier (❌ vs ✅) refers to whether …" at bounding box center [878, 448] width 249 height 87
click at [958, 405] on div "The workspace access difference I mentioned earlier (❌ vs ✅) refers to whether …" at bounding box center [878, 448] width 249 height 87
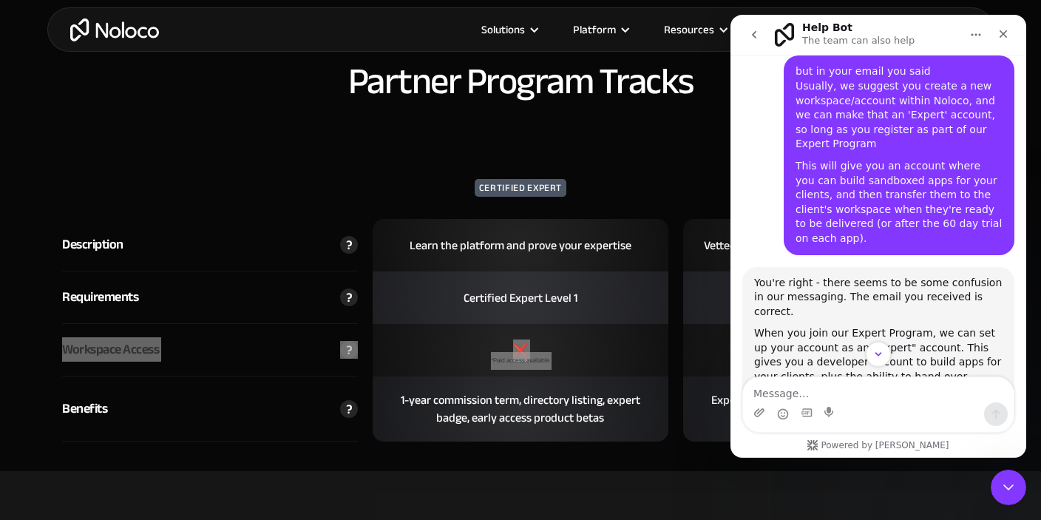
click at [892, 405] on div "The workspace access difference I mentioned earlier (❌ vs ✅) refers to whether …" at bounding box center [878, 448] width 249 height 87
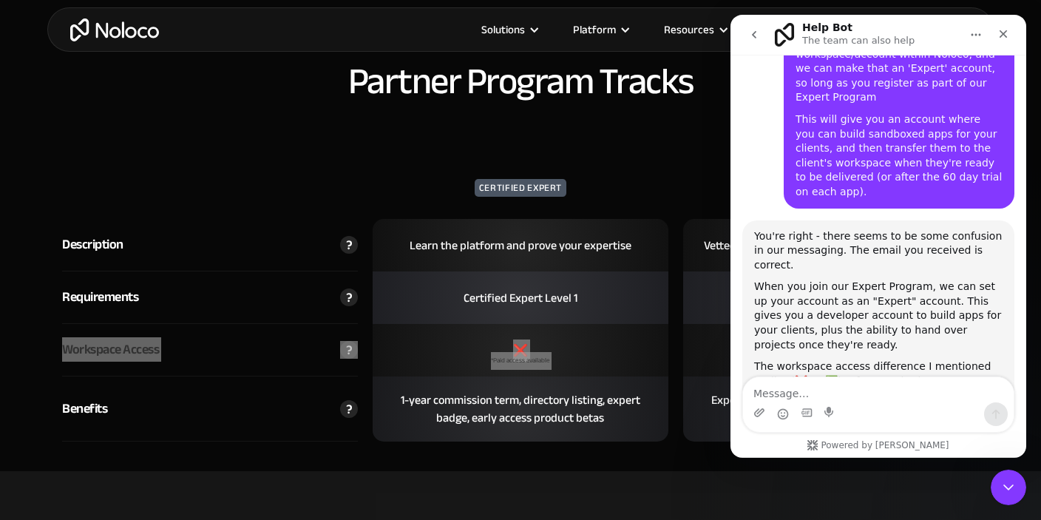
scroll to position [1882, 0]
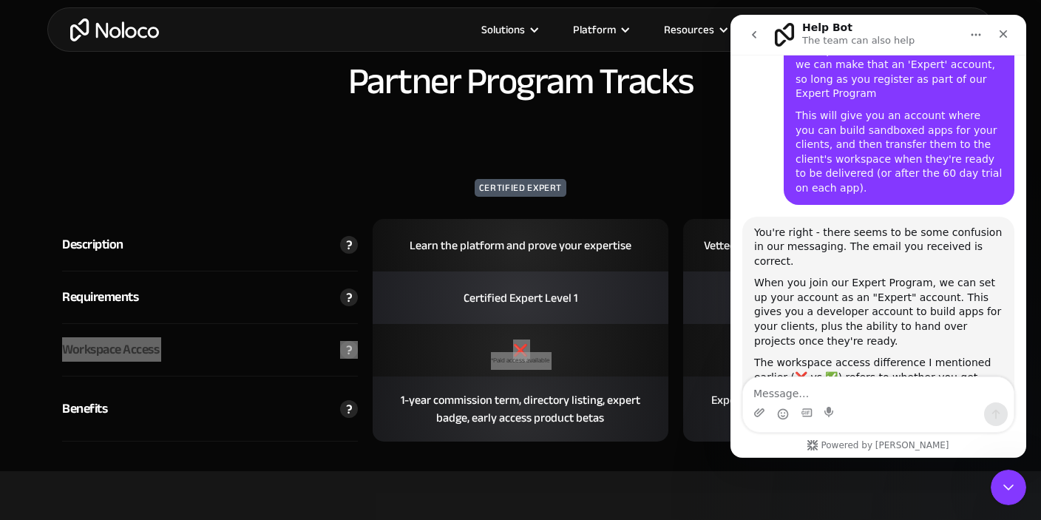
click at [762, 450] on div "The key benefit is that as an Expert, you won't count as a billable user in you…" at bounding box center [878, 472] width 249 height 44
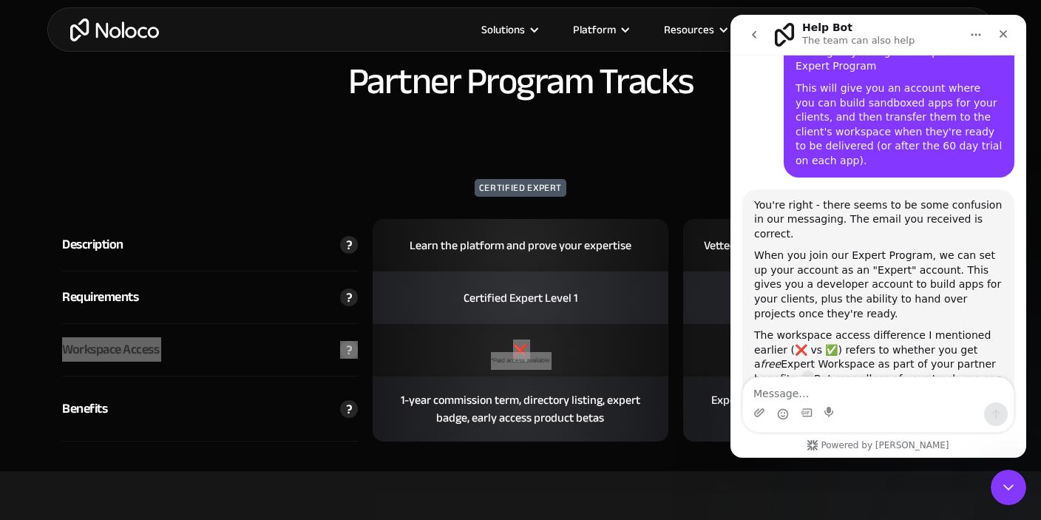
scroll to position [1910, 0]
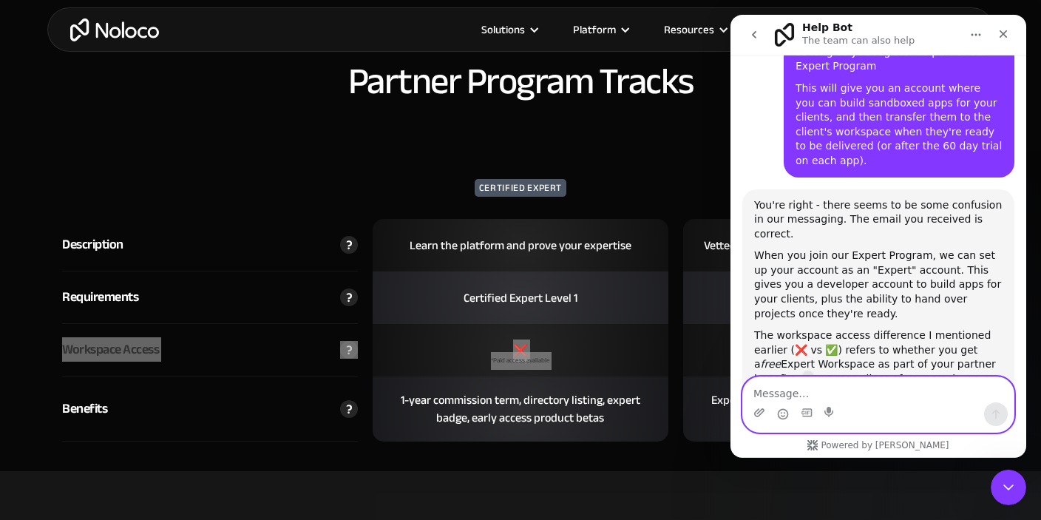
click at [784, 388] on textarea "Message…" at bounding box center [878, 388] width 271 height 25
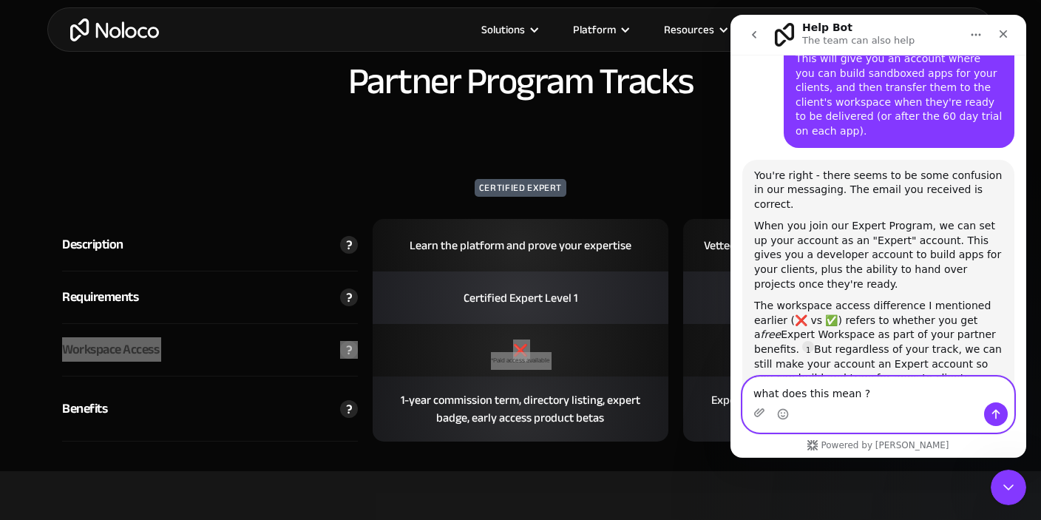
paste textarea "The key benefit is that as an Expert, you won't count as a billable user in you…"
type textarea "what does this mean ? The key benefit is that as an Expert, you won't count as …"
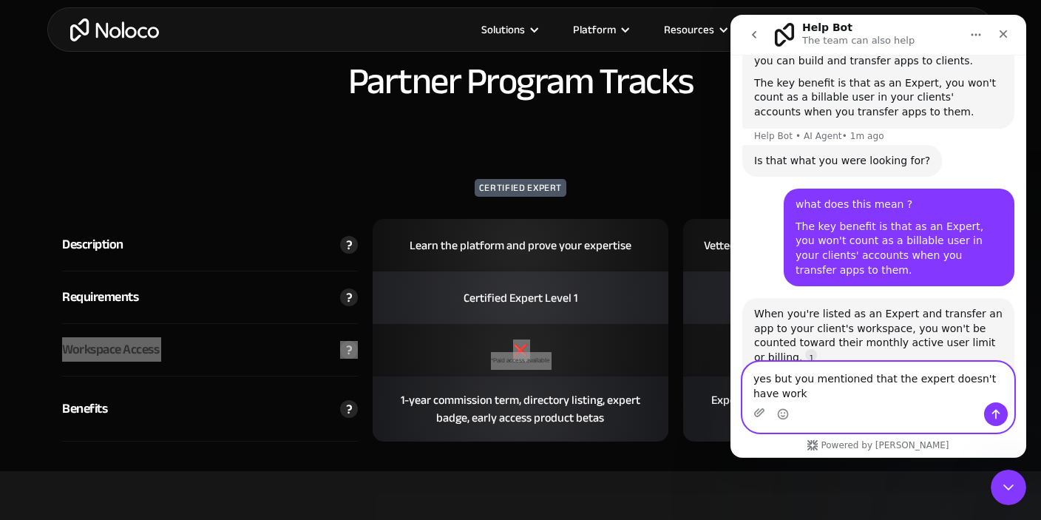
scroll to position [2257, 0]
type textarea "yes but you mentioned that the expert doesn't have workspace access"
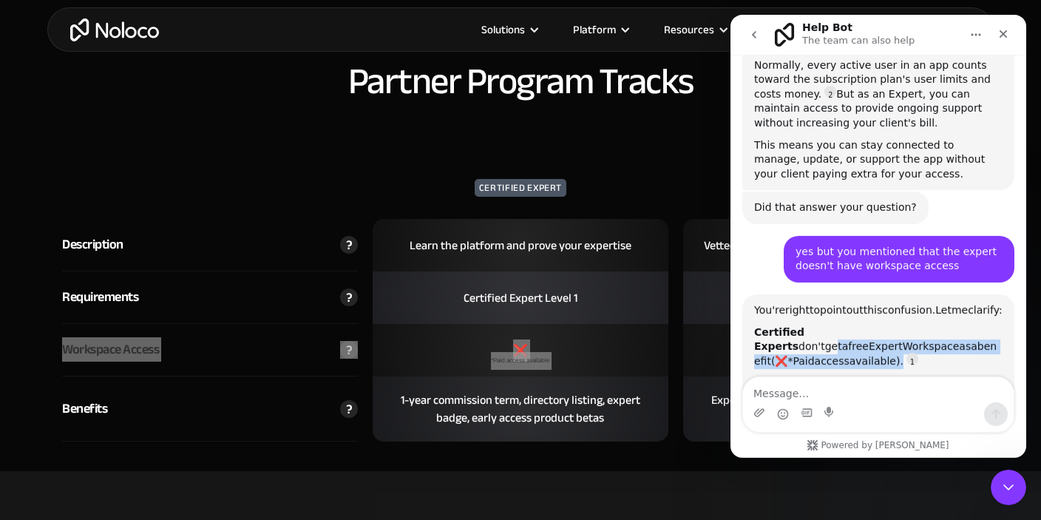
scroll to position [1, 0]
drag, startPoint x: 947, startPoint y: 148, endPoint x: 994, endPoint y: 145, distance: 47.4
click at [994, 303] on div "You're right to point out this confusion. Let me clarify: Certified Experts don…" at bounding box center [878, 458] width 249 height 311
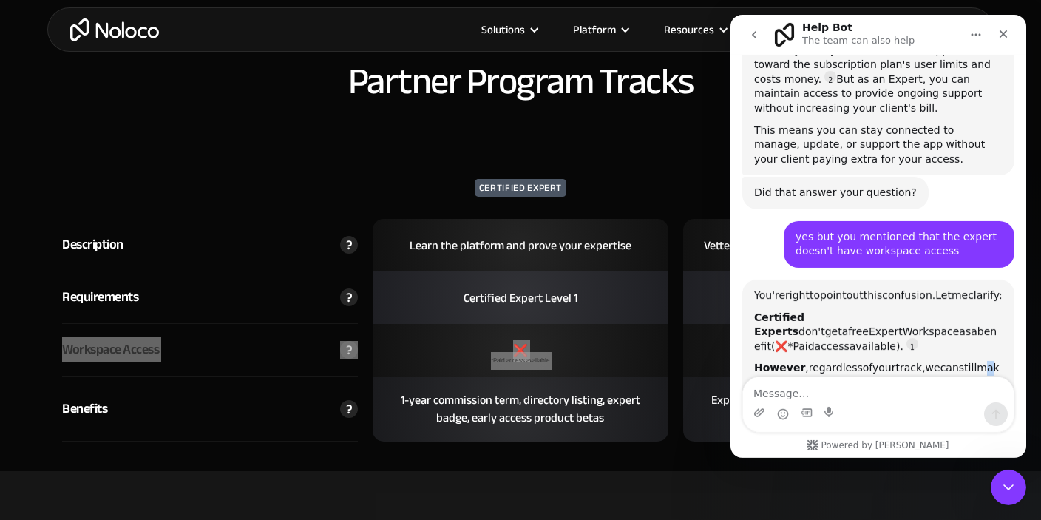
click at [970, 361] on span "make" at bounding box center [877, 374] width 246 height 27
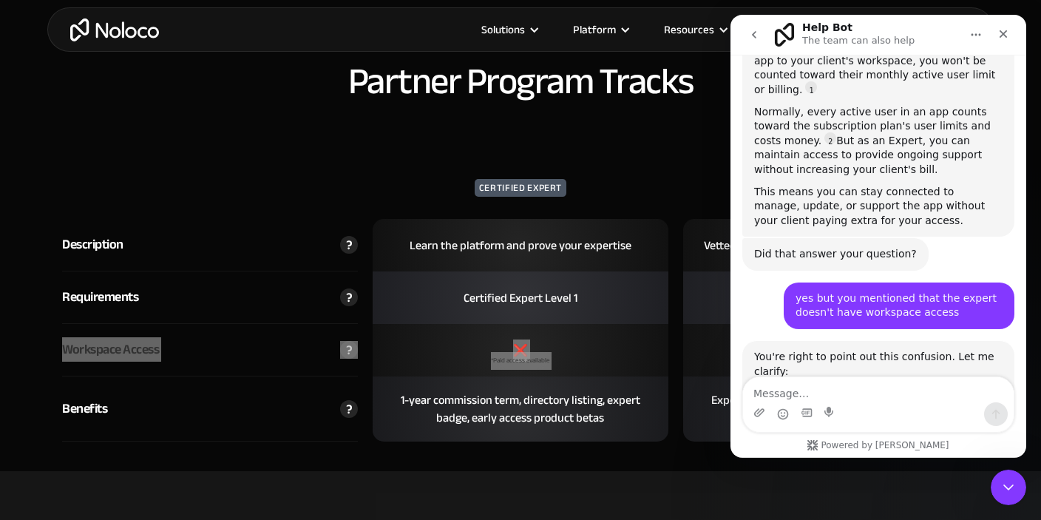
click at [845, 436] on div "However , regardless of your track, we can still make your account an "Expert" …" at bounding box center [878, 472] width 249 height 72
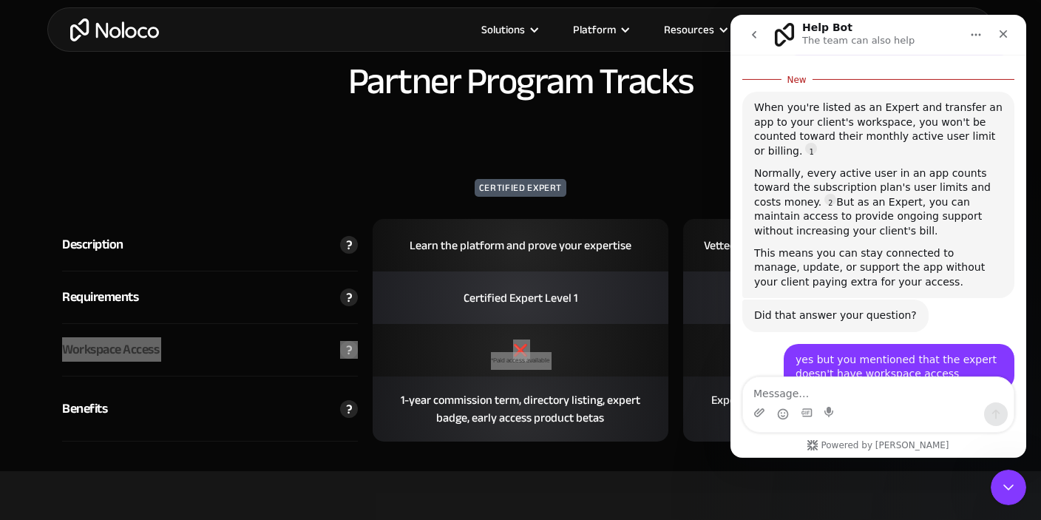
scroll to position [2485, 0]
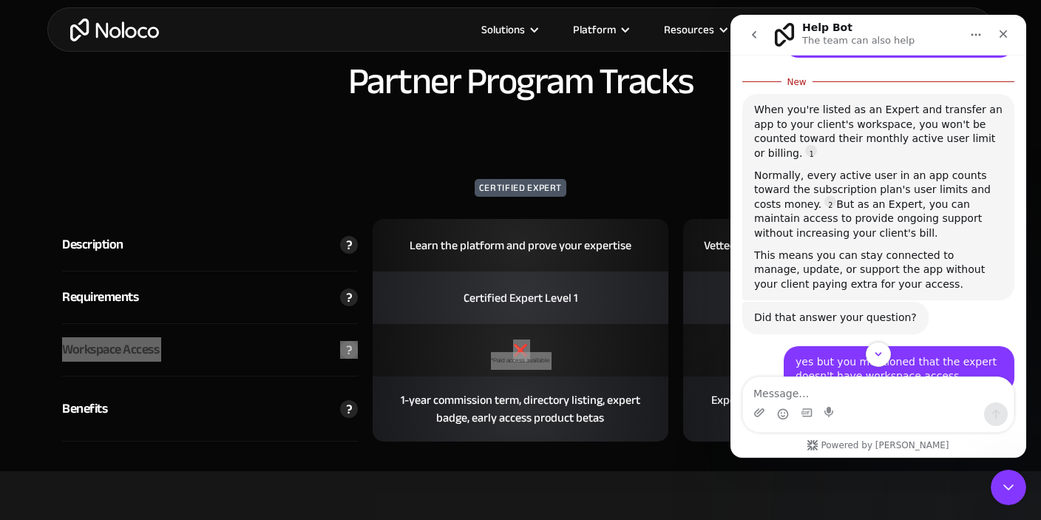
drag, startPoint x: 961, startPoint y: 283, endPoint x: 1001, endPoint y: 279, distance: 40.9
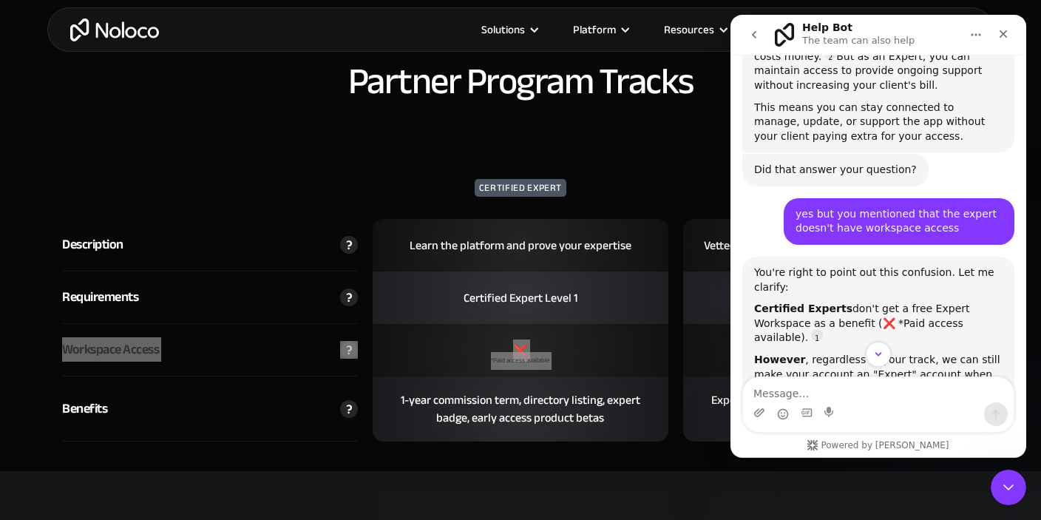
scroll to position [2659, 0]
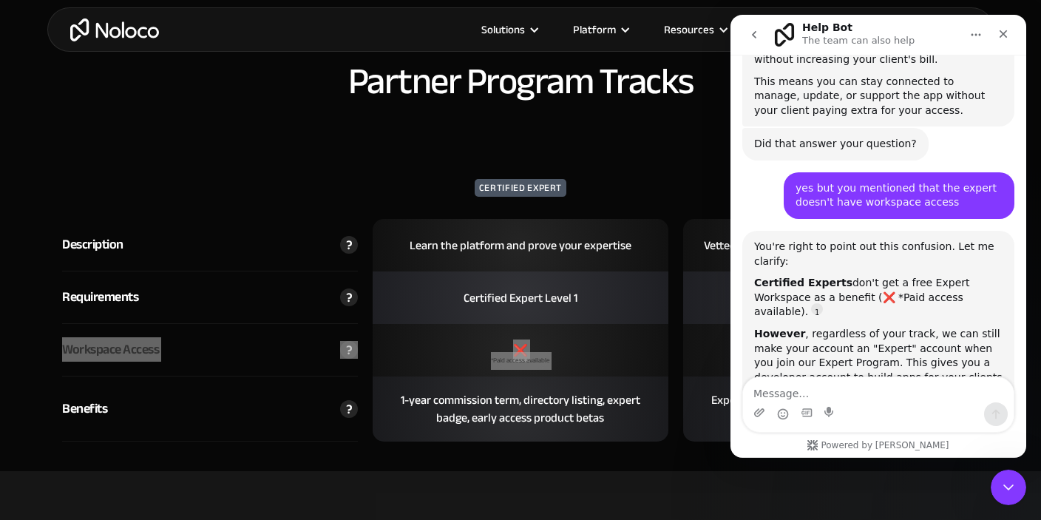
drag, startPoint x: 854, startPoint y: 195, endPoint x: 994, endPoint y: 195, distance: 139.8
click at [994, 428] on li "Service Partners get a free Expert Workspace as a program benefit" at bounding box center [884, 441] width 237 height 27
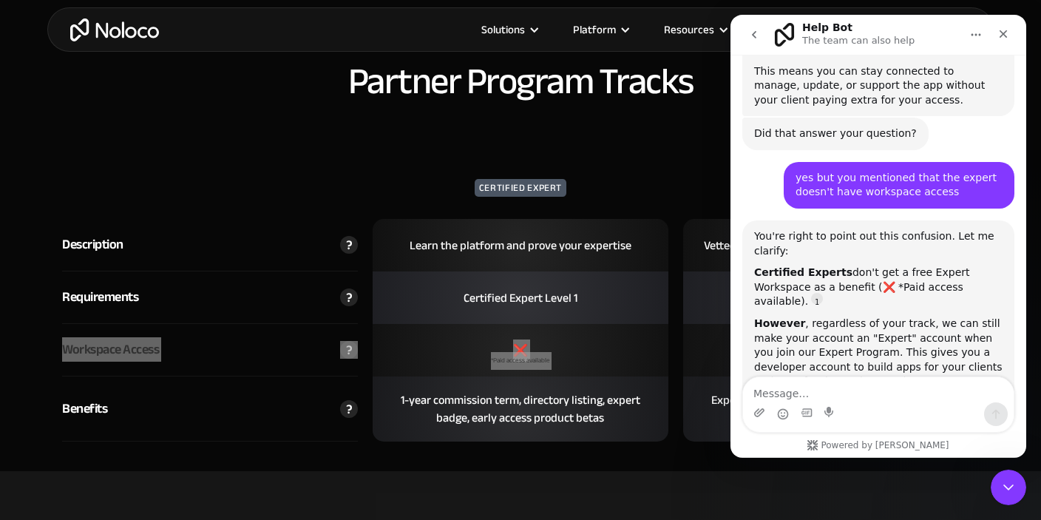
scroll to position [2671, 0]
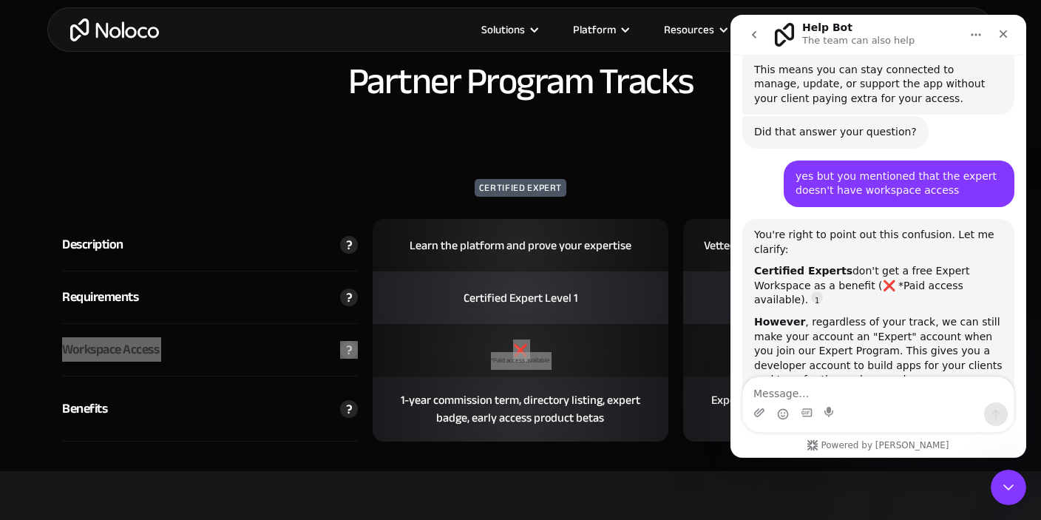
drag, startPoint x: 851, startPoint y: 218, endPoint x: 996, endPoint y: 229, distance: 145.3
click at [996, 447] on li "Certified Experts can still get Expert account status, but would need to pay fo…" at bounding box center [884, 467] width 237 height 41
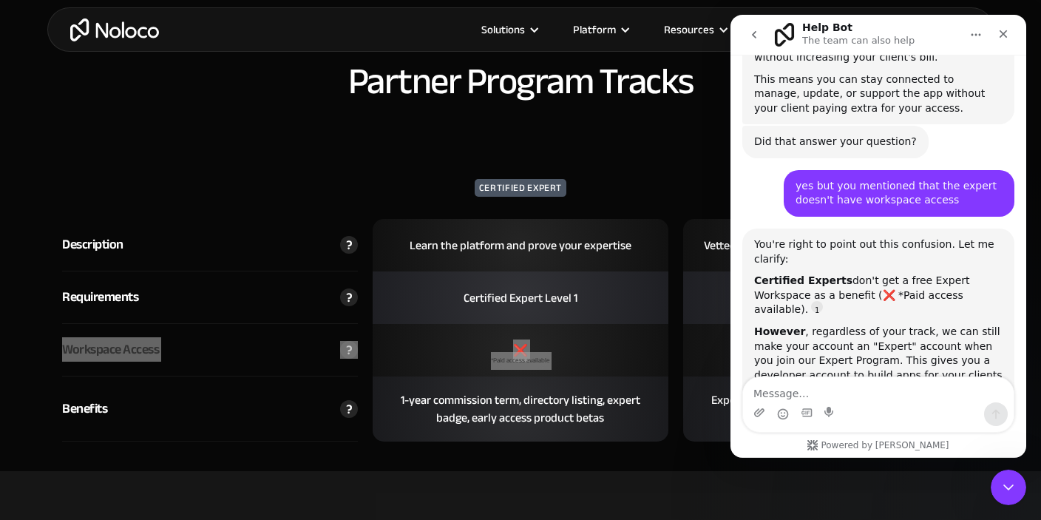
scroll to position [2659, 0]
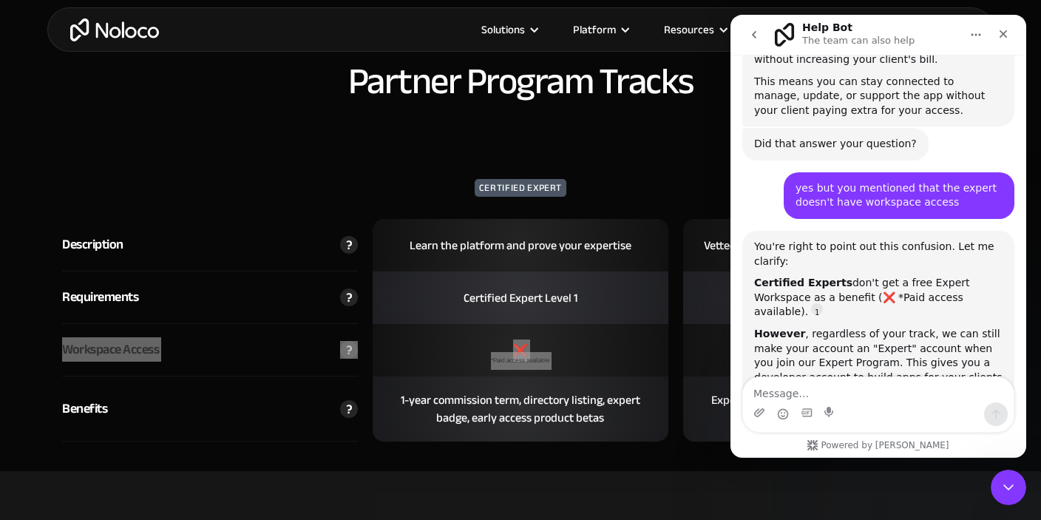
click at [871, 459] on li "Certified Experts can still get Expert account status, but would need to pay fo…" at bounding box center [884, 479] width 237 height 41
drag, startPoint x: 859, startPoint y: 255, endPoint x: 768, endPoint y: 232, distance: 94.0
click at [768, 459] on li "Certified Experts can still get Expert account status, but would need to pay fo…" at bounding box center [884, 479] width 237 height 41
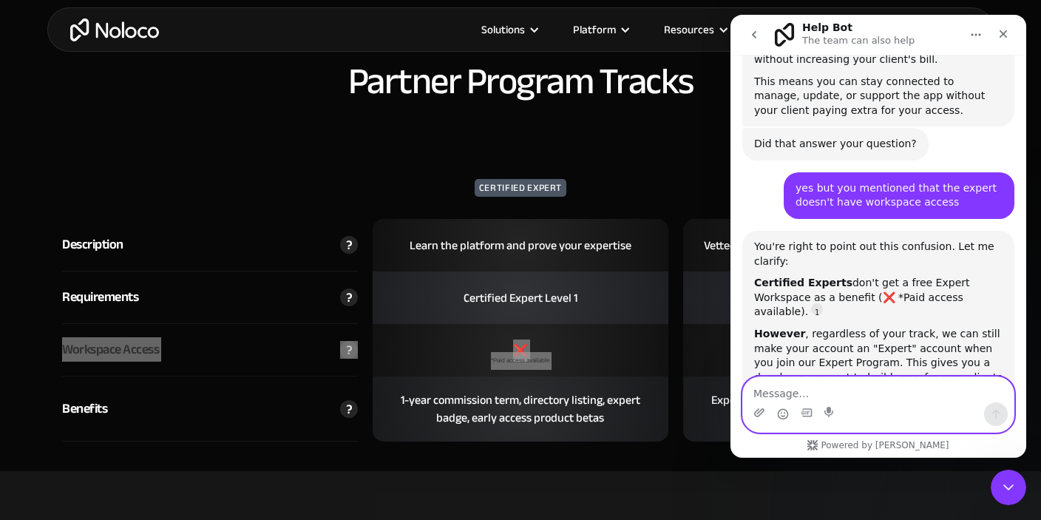
click at [834, 396] on textarea "Message…" at bounding box center [878, 388] width 271 height 25
type textarea "how much they would have to pay?"
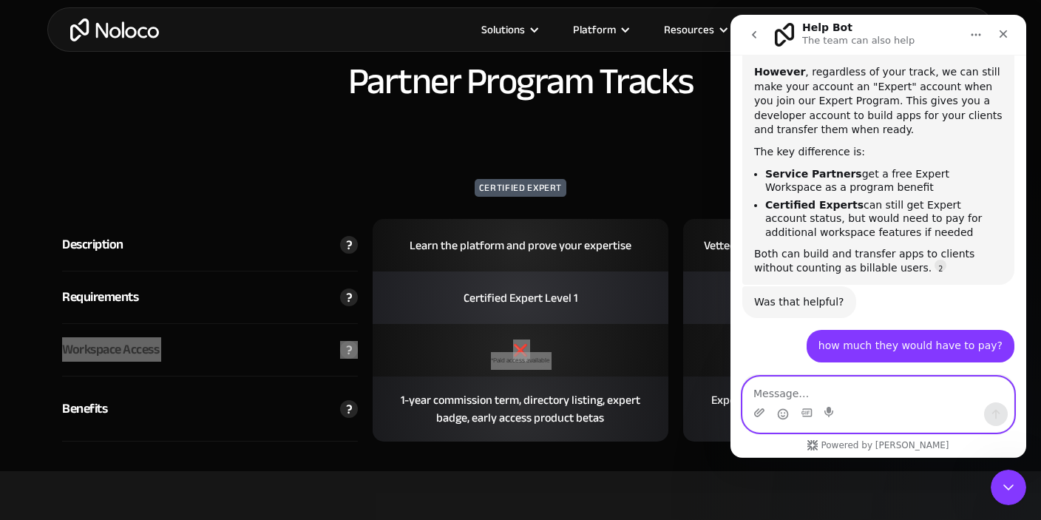
scroll to position [2866, 0]
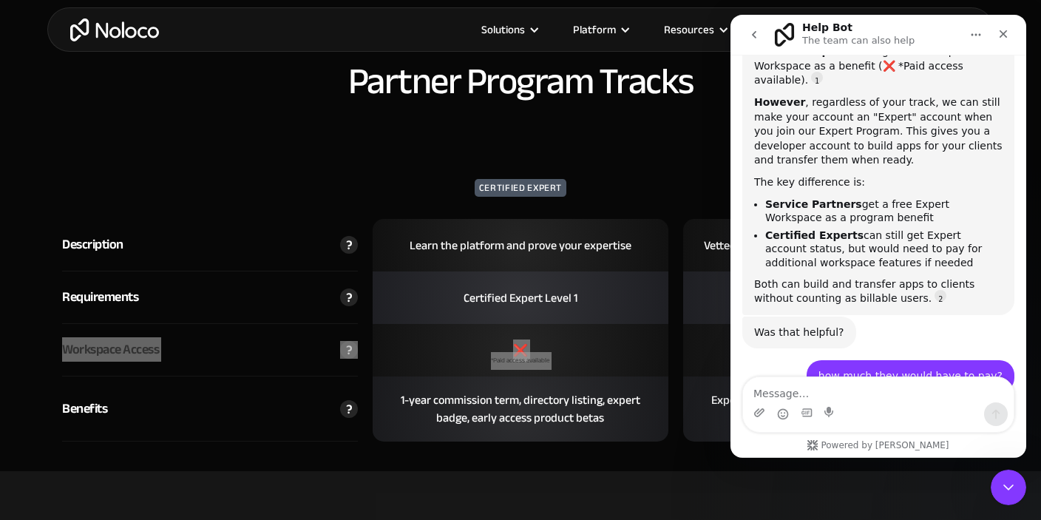
drag, startPoint x: 912, startPoint y: 202, endPoint x: 969, endPoint y: 200, distance: 57.0
click at [969, 413] on div "Certified Experts would need to pay for our regular subscription plans if they …" at bounding box center [878, 435] width 249 height 44
click at [913, 464] on div "Our plans start at:" at bounding box center [878, 471] width 249 height 15
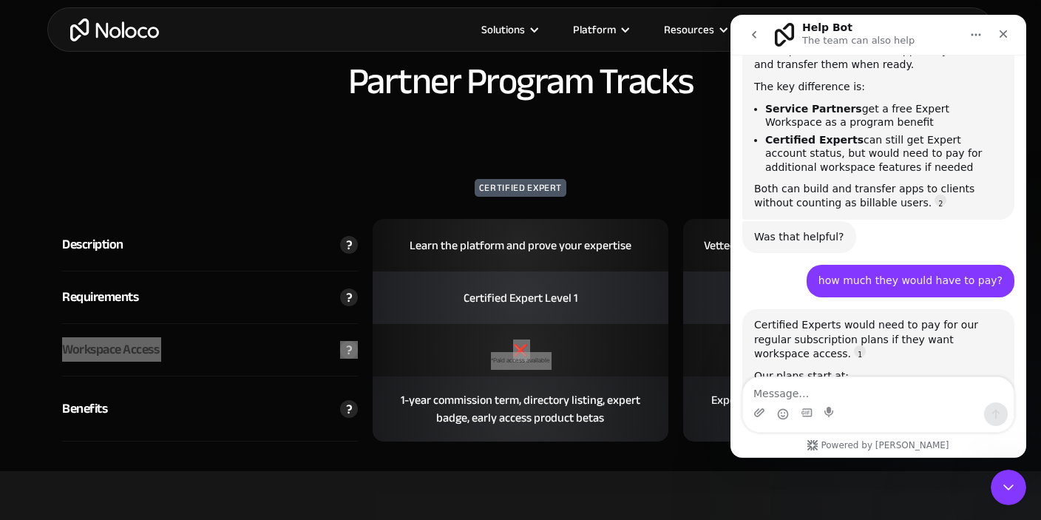
scroll to position [2961, 0]
drag, startPoint x: 793, startPoint y: 145, endPoint x: 973, endPoint y: 147, distance: 179.7
click at [973, 391] on li "Free : 3 team seats, 7 client seats, 2,000 rows" at bounding box center [884, 404] width 237 height 27
click at [897, 453] on li "Pro : $149/month - 10 team seats, 50 client seats, 50,000 rows" at bounding box center [884, 466] width 237 height 27
drag, startPoint x: 788, startPoint y: 145, endPoint x: 972, endPoint y: 149, distance: 183.5
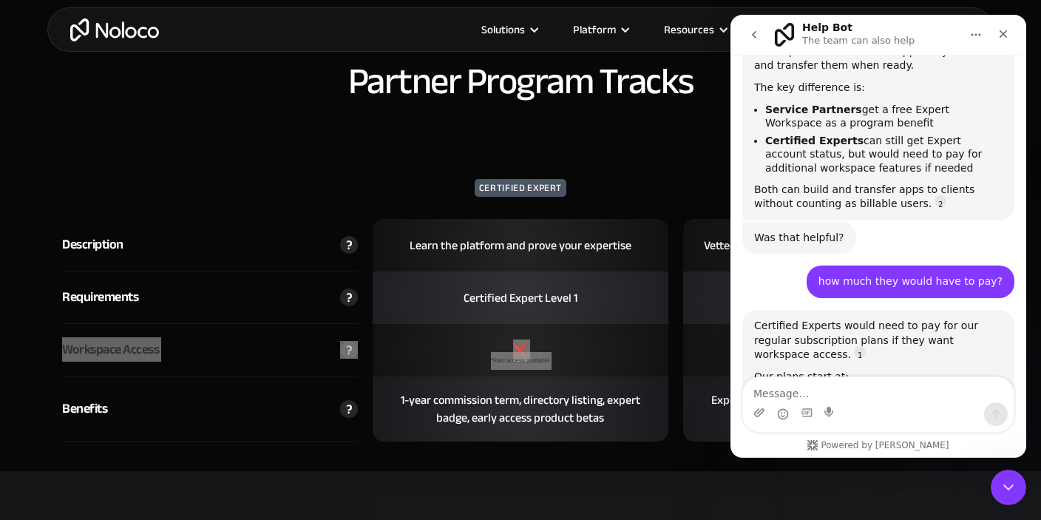
click at [972, 391] on li "Free : 3 team seats, 7 client seats, 2,000 rows" at bounding box center [884, 404] width 237 height 27
drag, startPoint x: 962, startPoint y: 159, endPoint x: 1339, endPoint y: 473, distance: 490.0
click at [962, 422] on li "Starter : $29/month - 4 team seats, 10 client seats, 10,000 rows" at bounding box center [884, 435] width 237 height 27
click at [857, 391] on li "Free : 3 team seats, 7 client seats, 2,000 rows" at bounding box center [884, 404] width 237 height 27
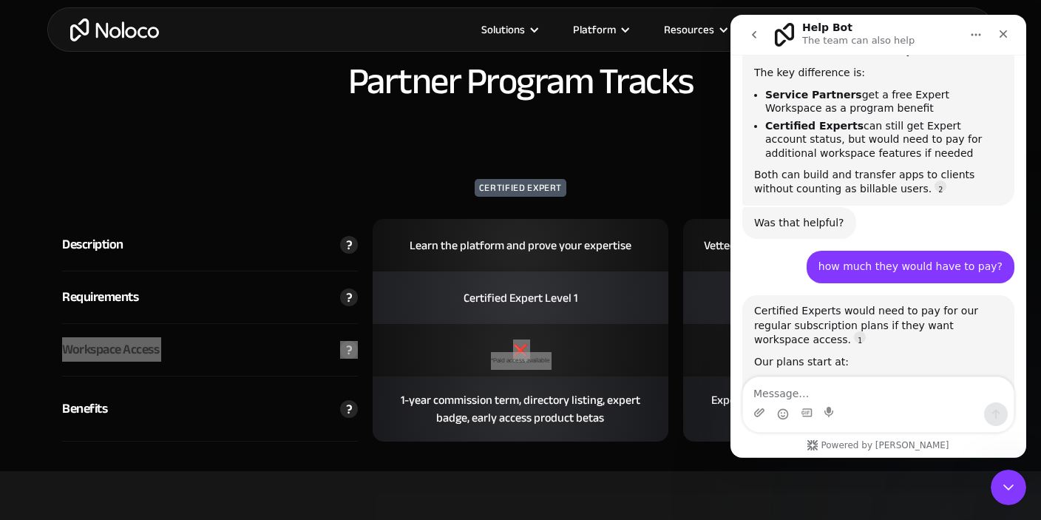
scroll to position [2881, 0]
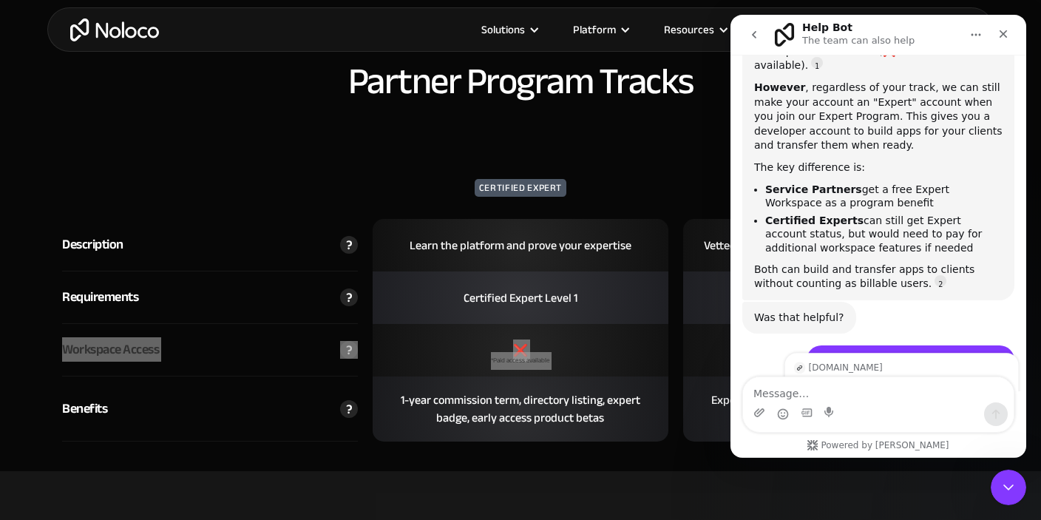
drag, startPoint x: 929, startPoint y: 172, endPoint x: 996, endPoint y: 172, distance: 66.6
click at [996, 398] on div "Certified Experts would need to pay for our regular subscription plans if they …" at bounding box center [878, 420] width 249 height 44
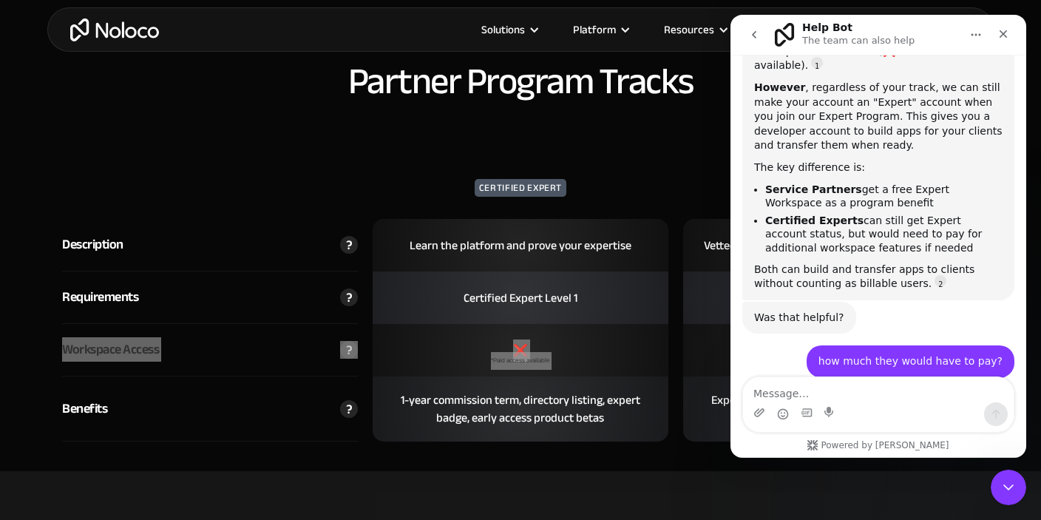
click at [851, 398] on div "Certified Experts would need to pay for our regular subscription plans if they …" at bounding box center [878, 520] width 249 height 245
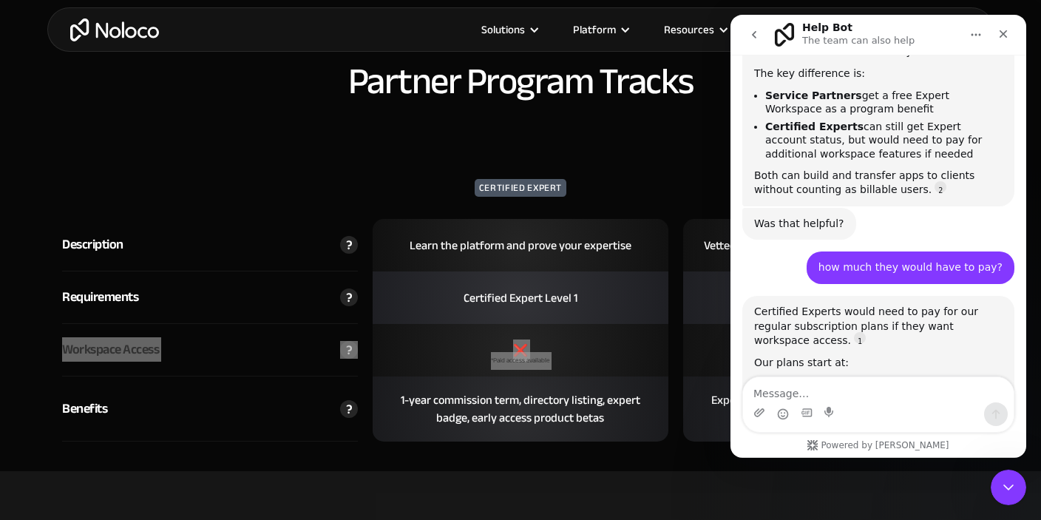
scroll to position [2976, 0]
drag, startPoint x: 797, startPoint y: 132, endPoint x: 911, endPoint y: 137, distance: 114.0
click at [911, 376] on li "Free : 3 team seats, 7 client seats, 2,000 rows" at bounding box center [884, 389] width 237 height 27
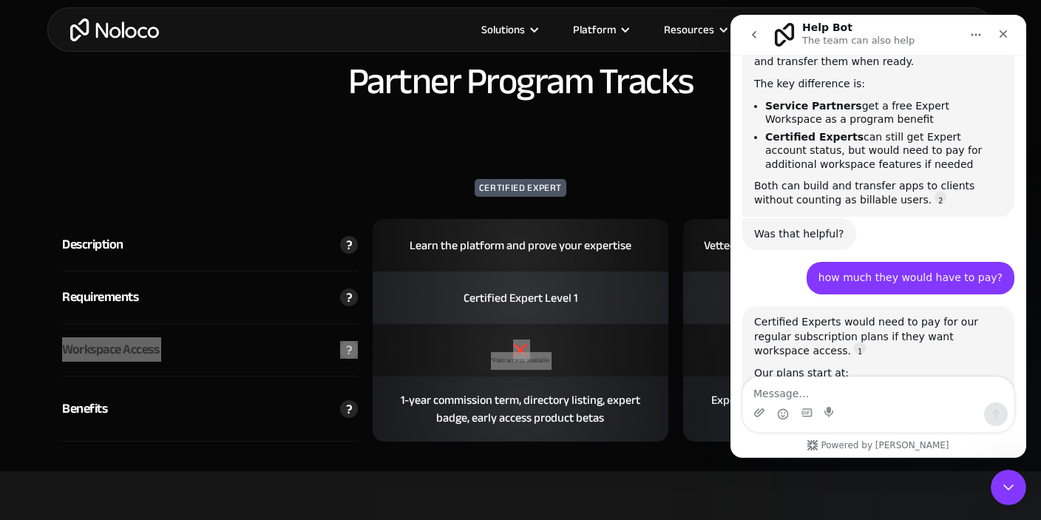
scroll to position [2961, 0]
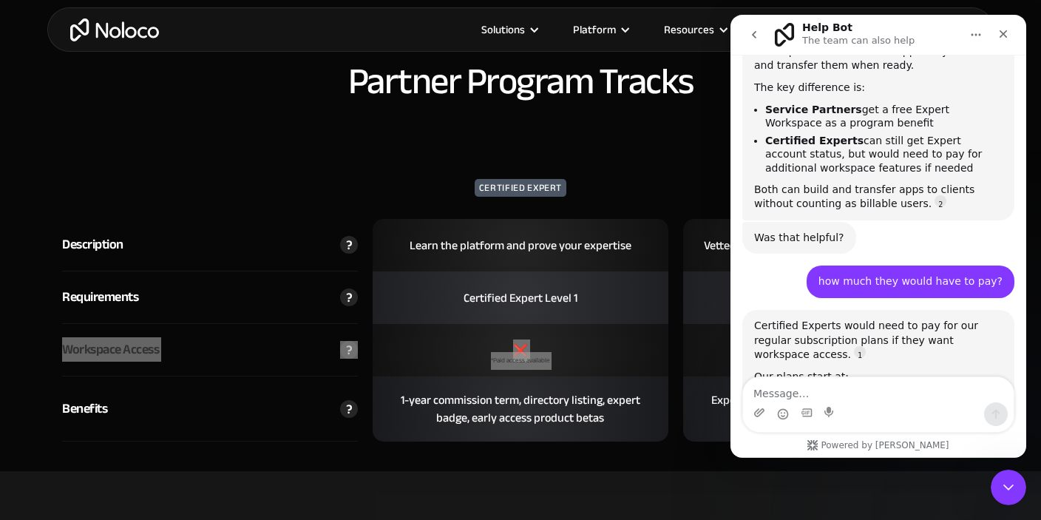
drag, startPoint x: 812, startPoint y: 265, endPoint x: 993, endPoint y: 269, distance: 181.3
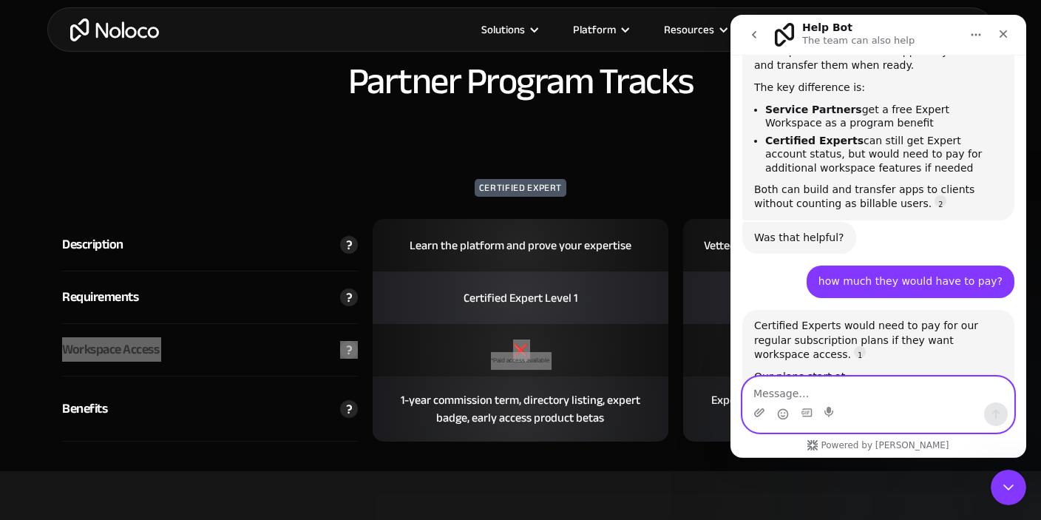
click at [839, 387] on textarea "Message…" at bounding box center [878, 388] width 271 height 25
type textarea "hmm , I'm confused"
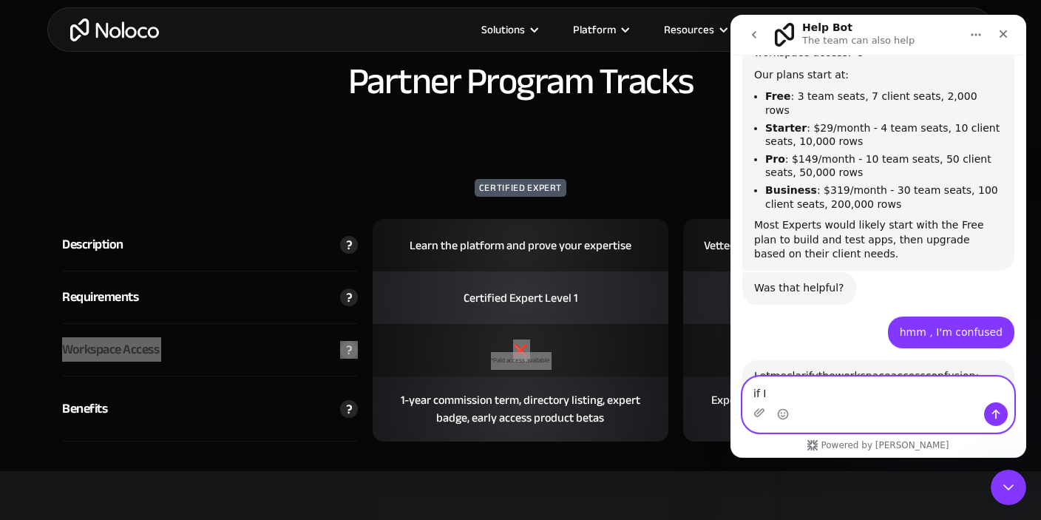
scroll to position [3265, 0]
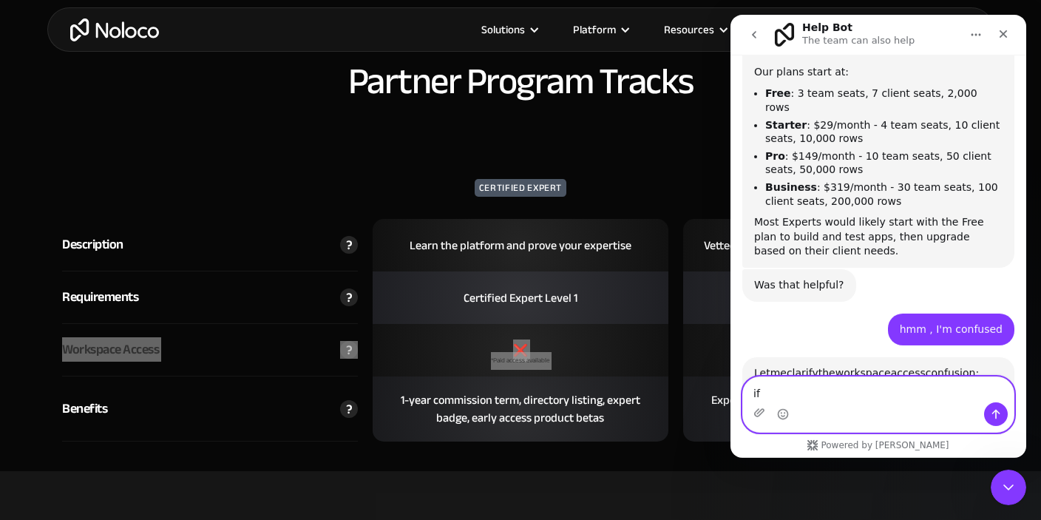
type textarea "i"
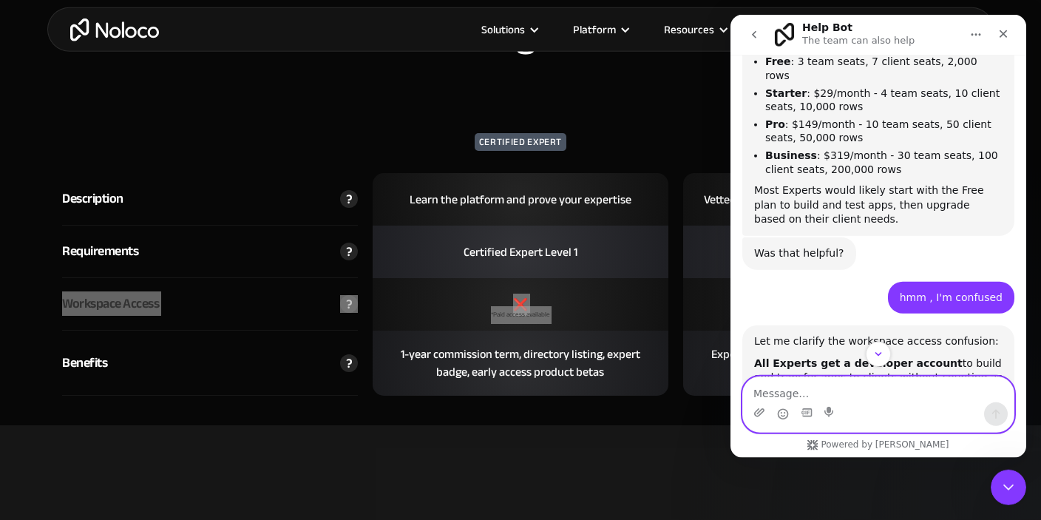
scroll to position [2384, 0]
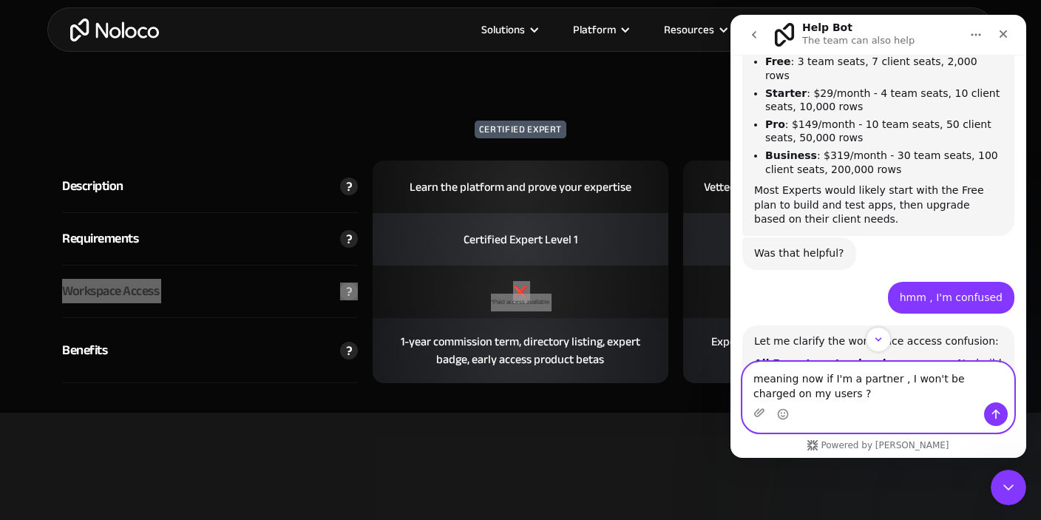
type textarea "meaning now if I'm a partner , I won't be charged on my users ?"
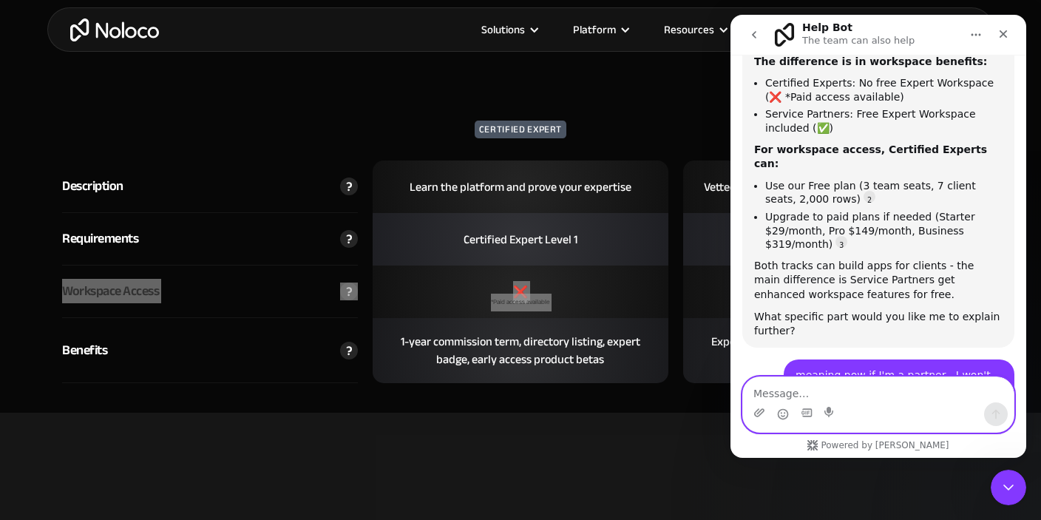
scroll to position [3622, 0]
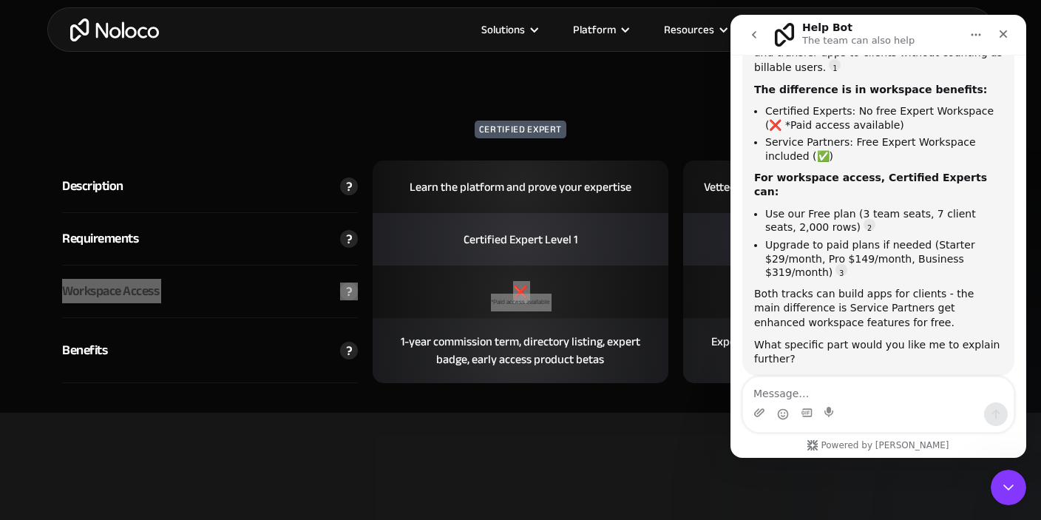
drag, startPoint x: 885, startPoint y: 234, endPoint x: 985, endPoint y: 234, distance: 100.6
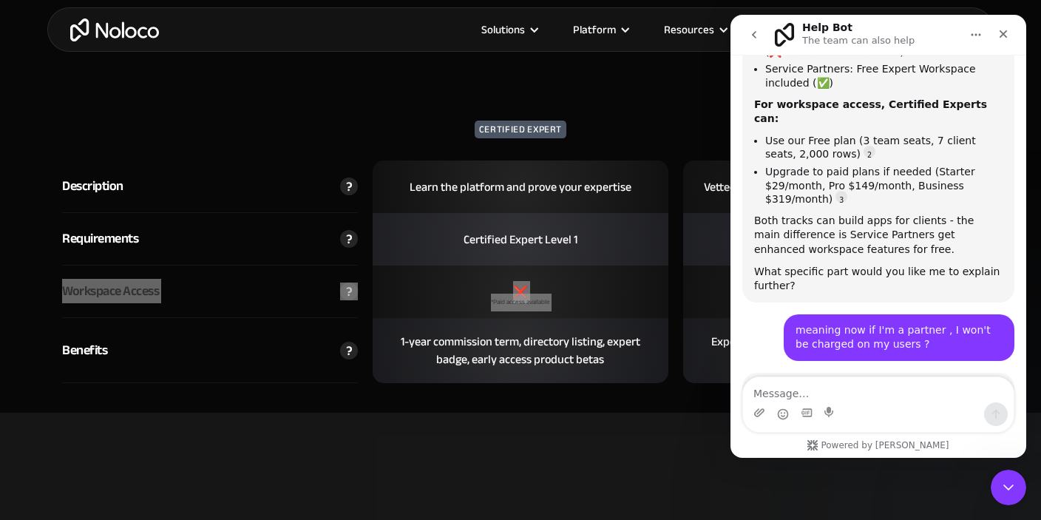
scroll to position [3661, 0]
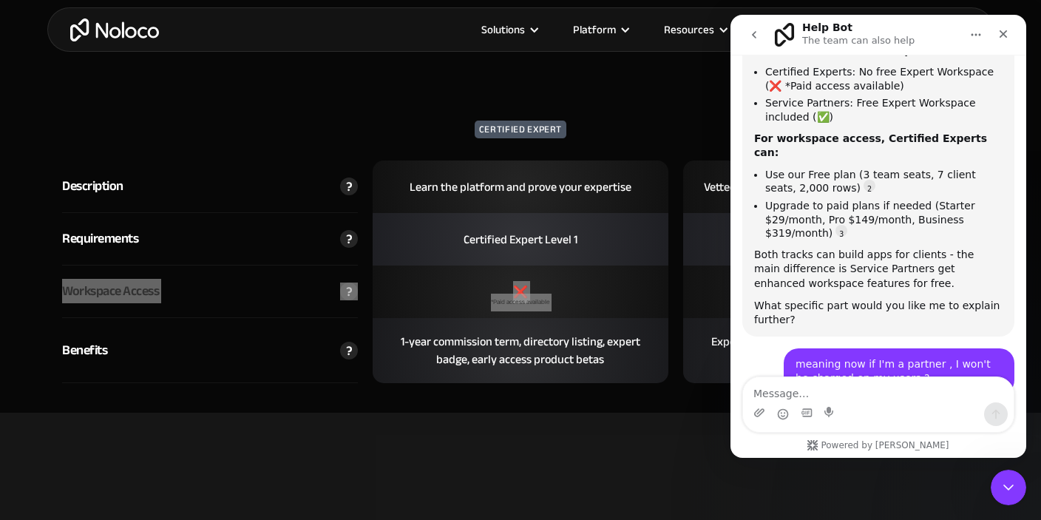
click at [963, 467] on div "The special benefit is when you transfer apps to your clients' workspaces - you…" at bounding box center [878, 503] width 249 height 72
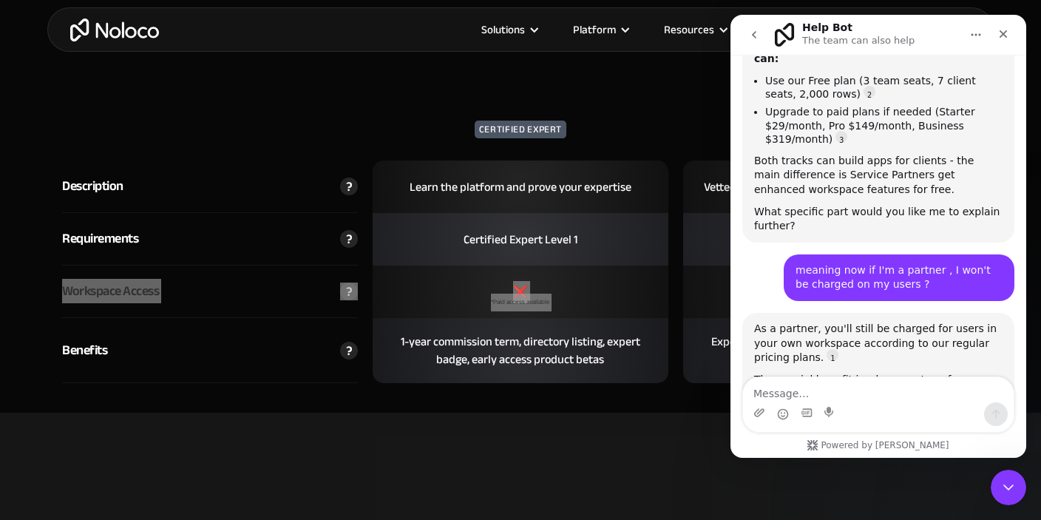
scroll to position [3756, 0]
click at [919, 372] on div "The special benefit is when you transfer apps to your clients' workspaces - you…" at bounding box center [878, 408] width 249 height 72
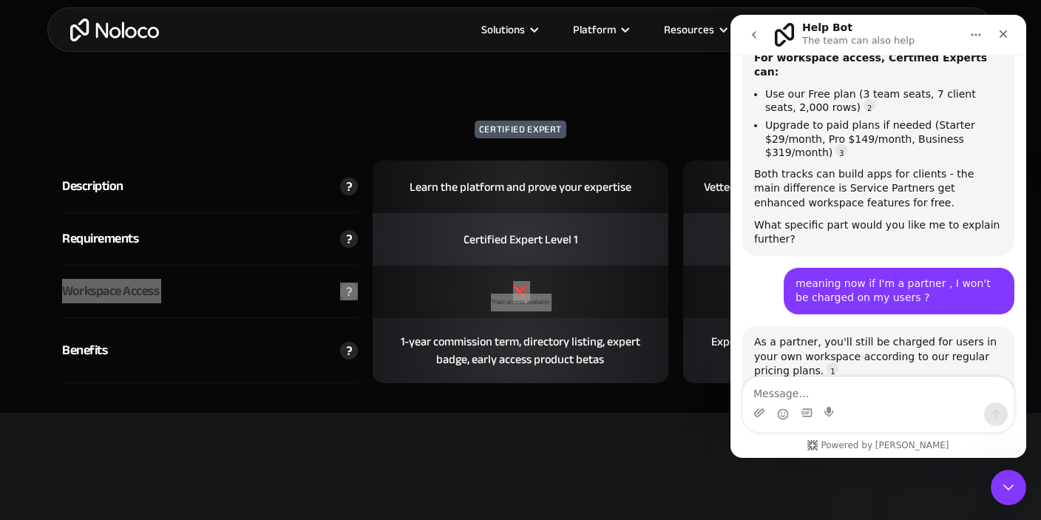
scroll to position [3741, 0]
drag, startPoint x: 822, startPoint y: 150, endPoint x: 958, endPoint y: 156, distance: 135.5
click at [958, 387] on div "The special benefit is when you transfer apps to your clients' workspaces - you…" at bounding box center [878, 423] width 249 height 72
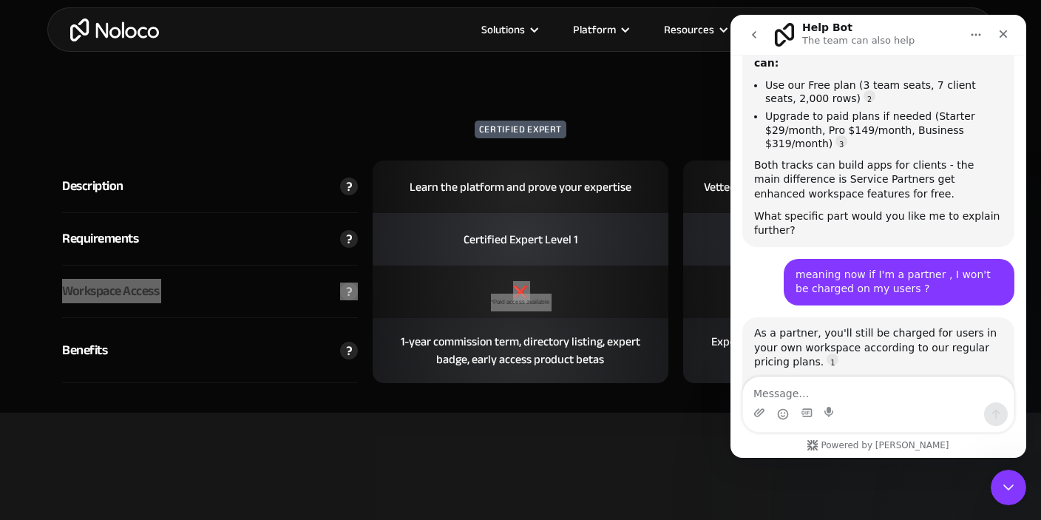
click at [874, 326] on div "As a partner, you'll still be charged for users in your own workspace according…" at bounding box center [878, 473] width 249 height 294
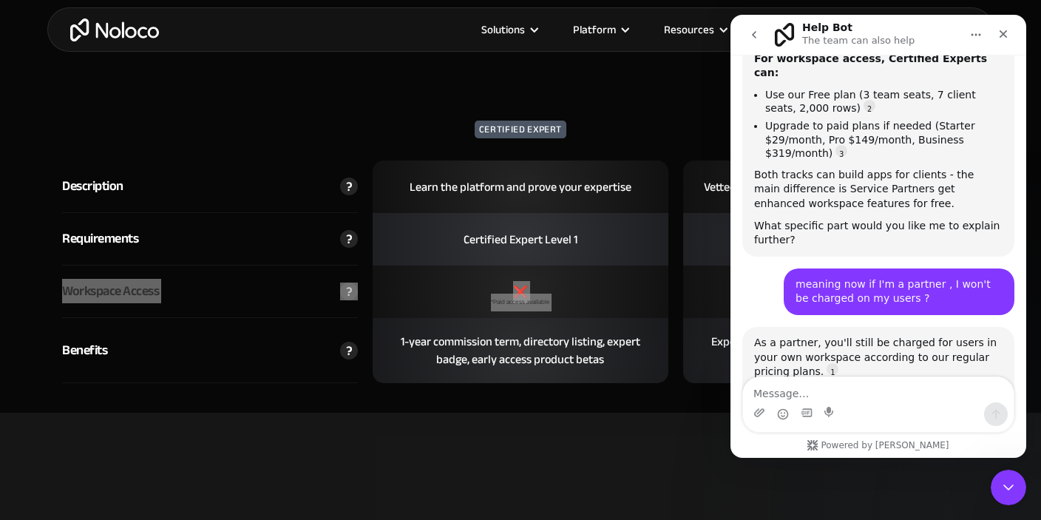
drag, startPoint x: 800, startPoint y: 191, endPoint x: 899, endPoint y: 192, distance: 98.4
click at [899, 467] on div "For your own workspace where you build apps, you'll pay based on your plan:" at bounding box center [878, 481] width 249 height 29
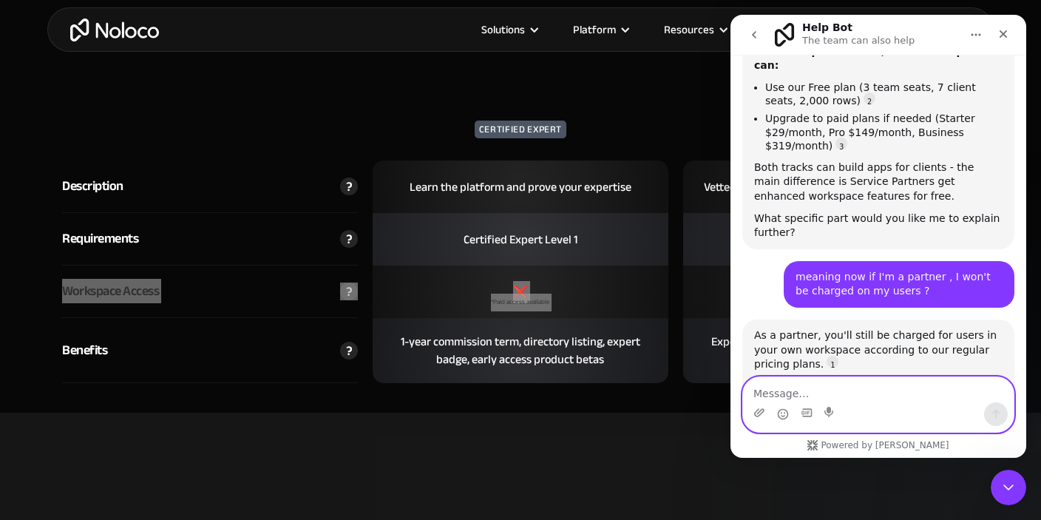
click at [900, 393] on textarea "Message…" at bounding box center [878, 389] width 271 height 25
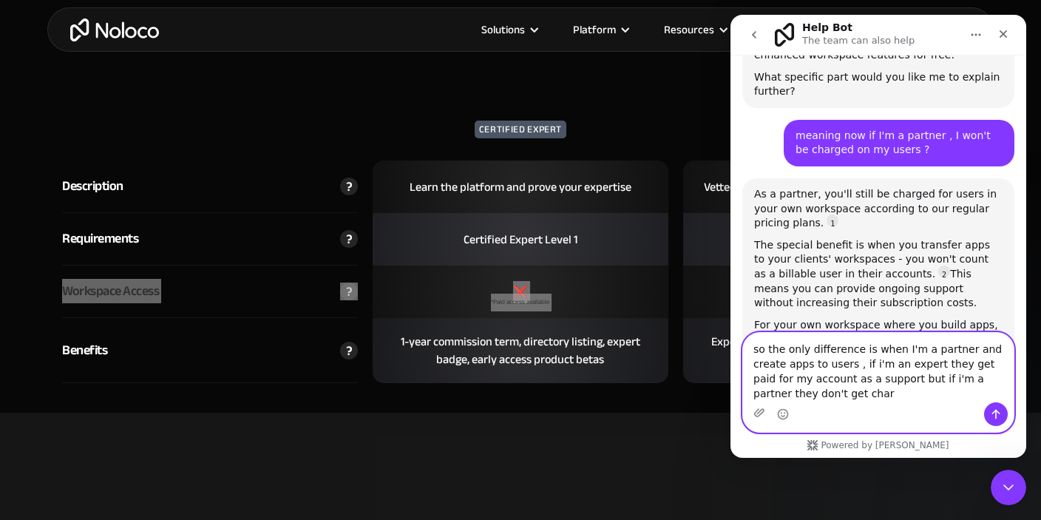
scroll to position [3891, 0]
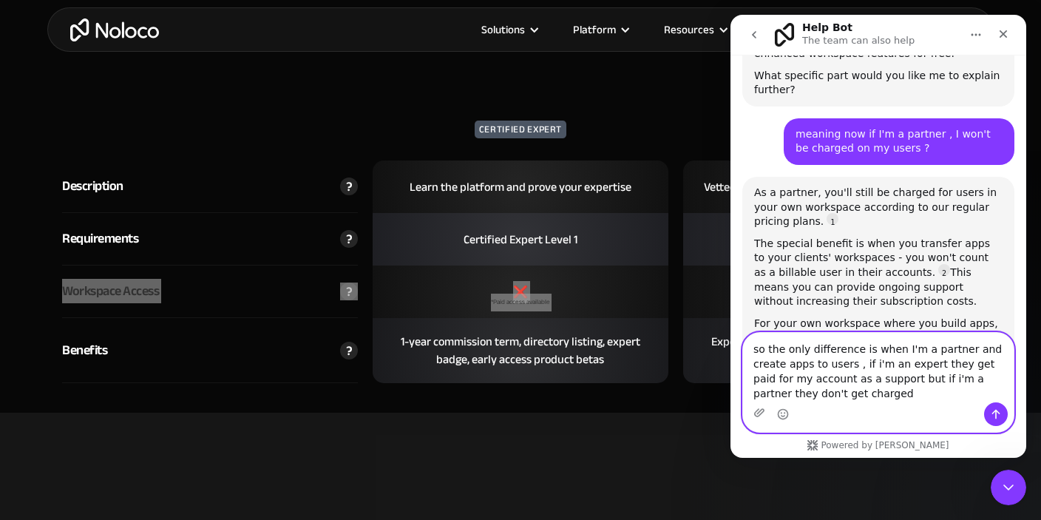
type textarea "so the only difference is when I'm a partner and create apps to users , if i'm …"
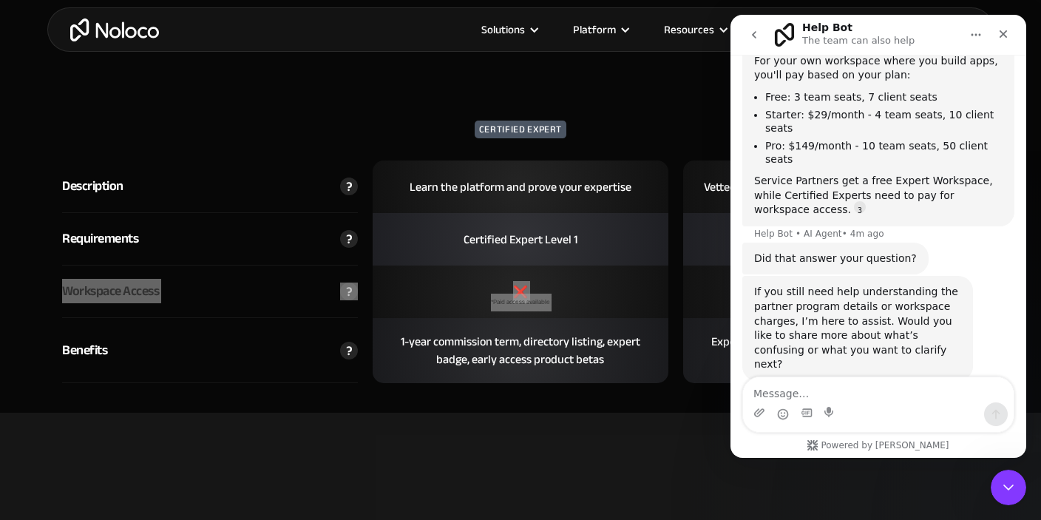
scroll to position [4153, 0]
drag, startPoint x: 842, startPoint y: 180, endPoint x: 956, endPoint y: 188, distance: 114.2
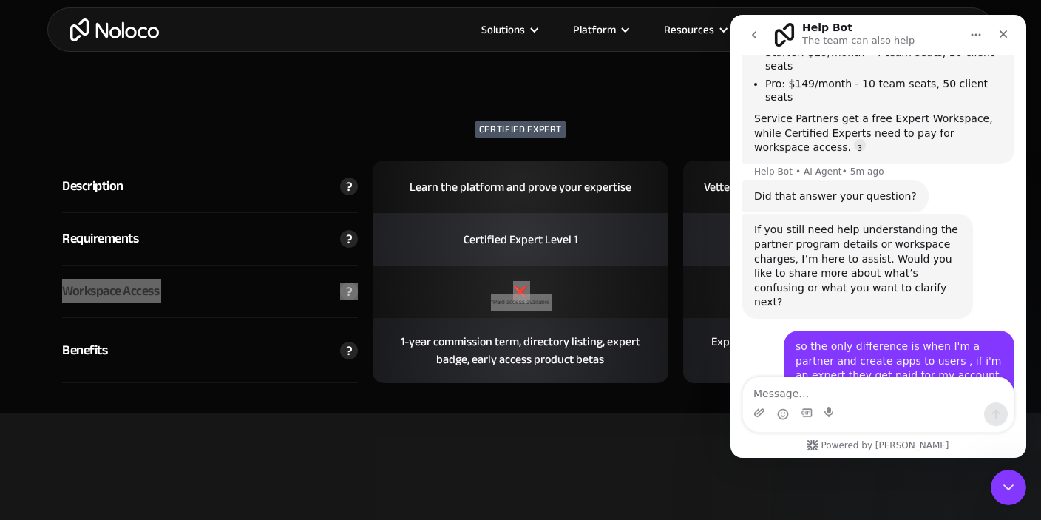
scroll to position [4217, 0]
drag, startPoint x: 862, startPoint y: 143, endPoint x: 967, endPoint y: 145, distance: 105.1
click at [967, 463] on div "When you're an Expert (which is part of our partner program) and transfer apps …" at bounding box center [878, 492] width 249 height 58
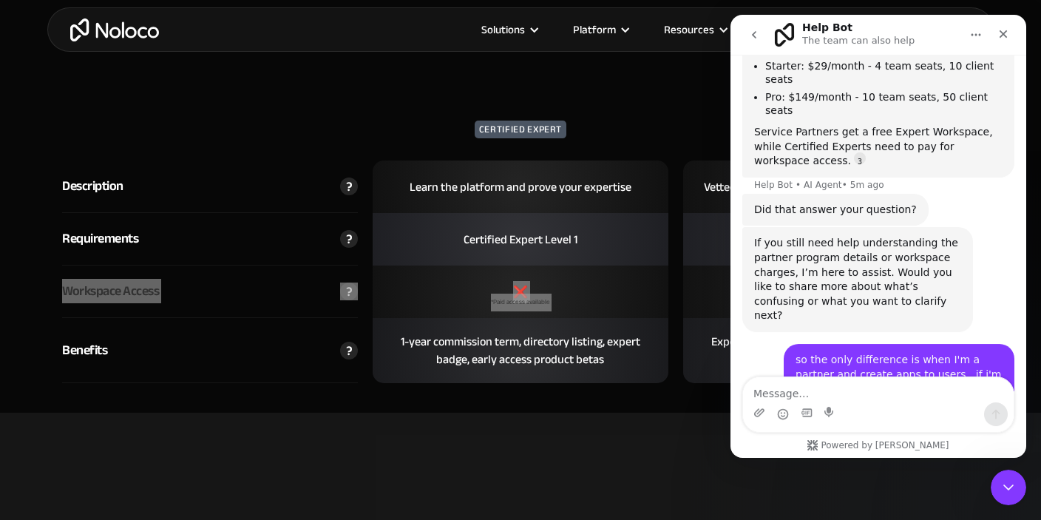
scroll to position [4202, 0]
drag, startPoint x: 831, startPoint y: 190, endPoint x: 981, endPoint y: 210, distance: 152.2
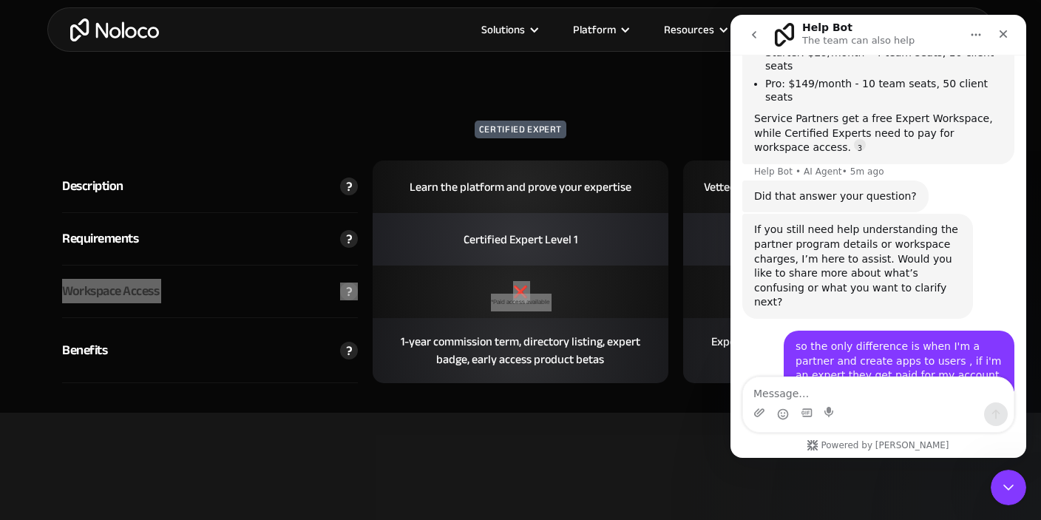
scroll to position [4217, 0]
drag, startPoint x: 808, startPoint y: 220, endPoint x: 984, endPoint y: 222, distance: 175.3
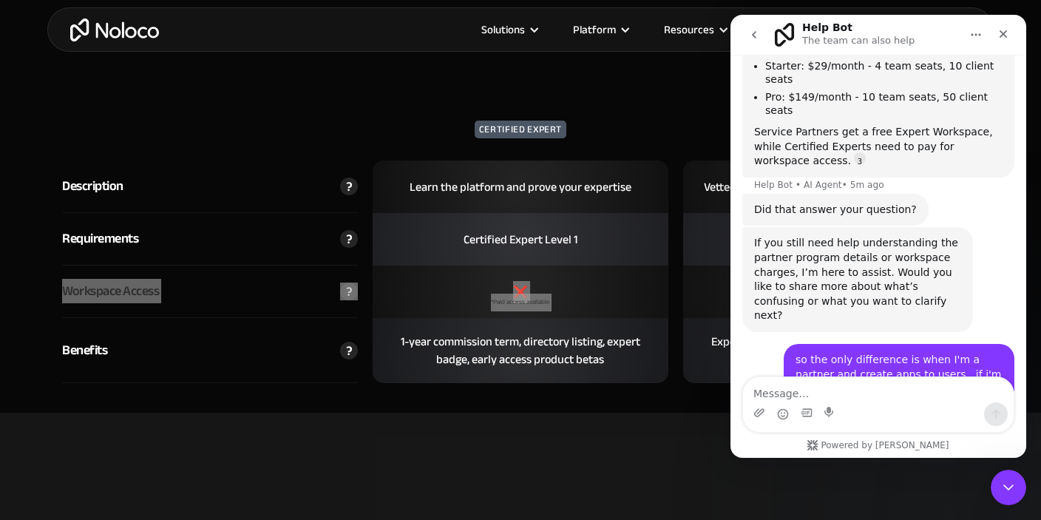
scroll to position [4202, 0]
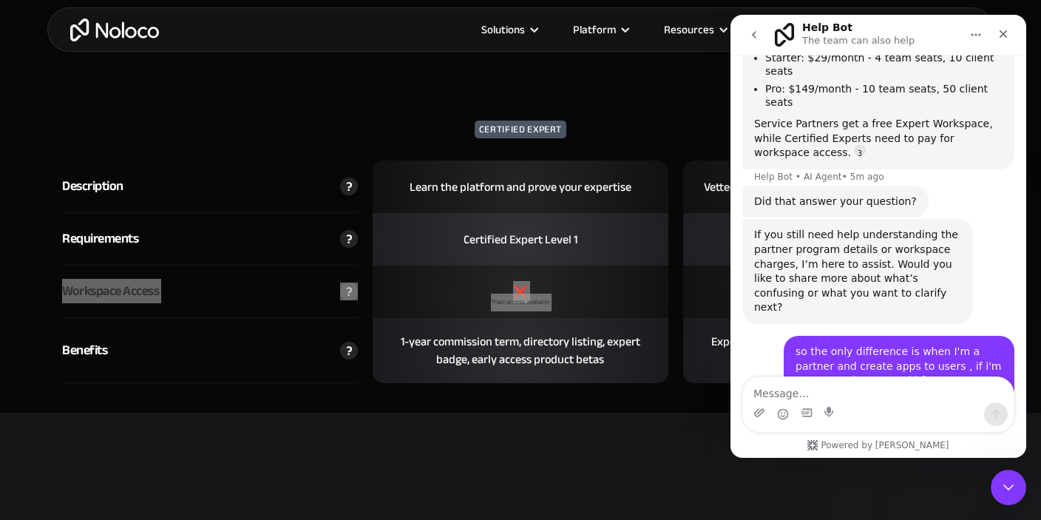
drag, startPoint x: 910, startPoint y: 243, endPoint x: 967, endPoint y: 239, distance: 57.9
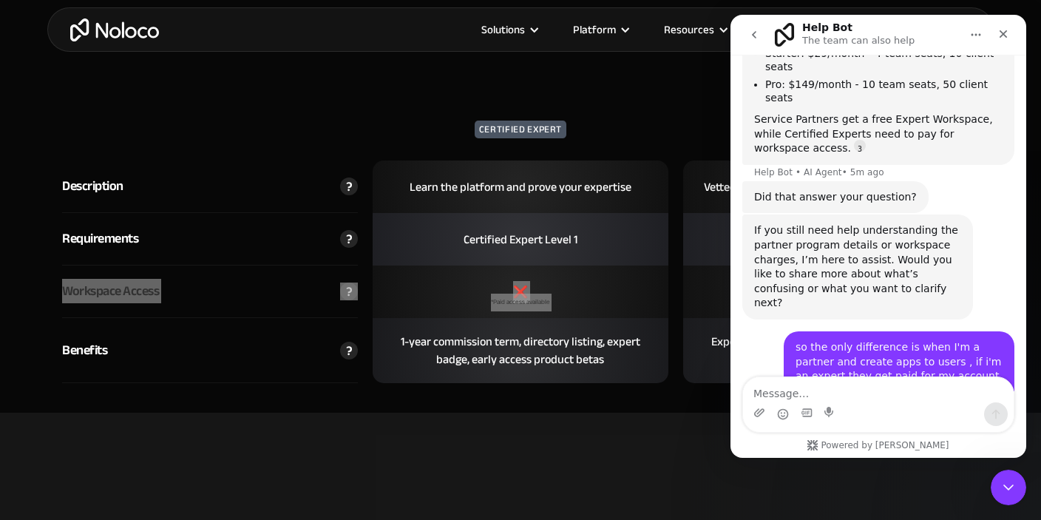
scroll to position [4217, 0]
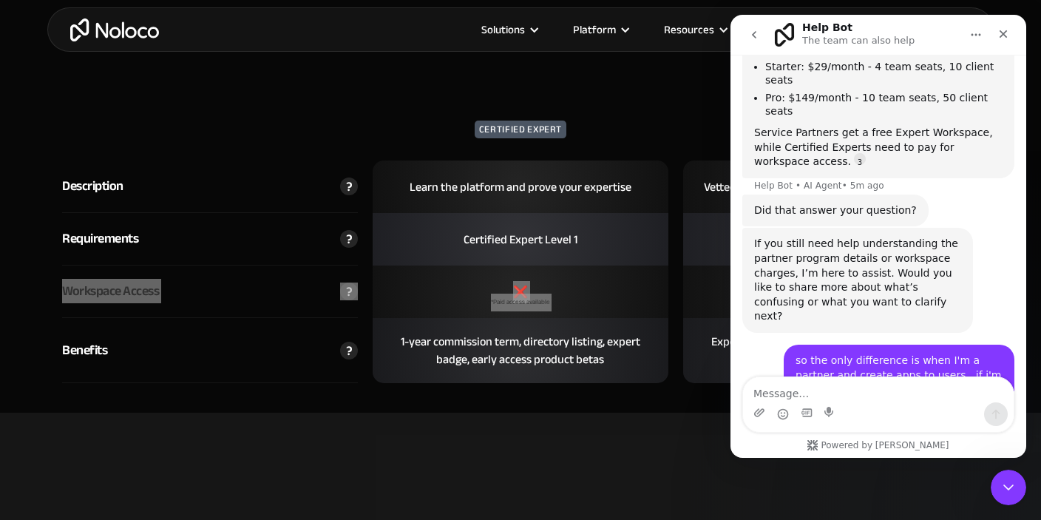
scroll to position [4202, 0]
click at [817, 391] on textarea "Message…" at bounding box center [878, 389] width 271 height 25
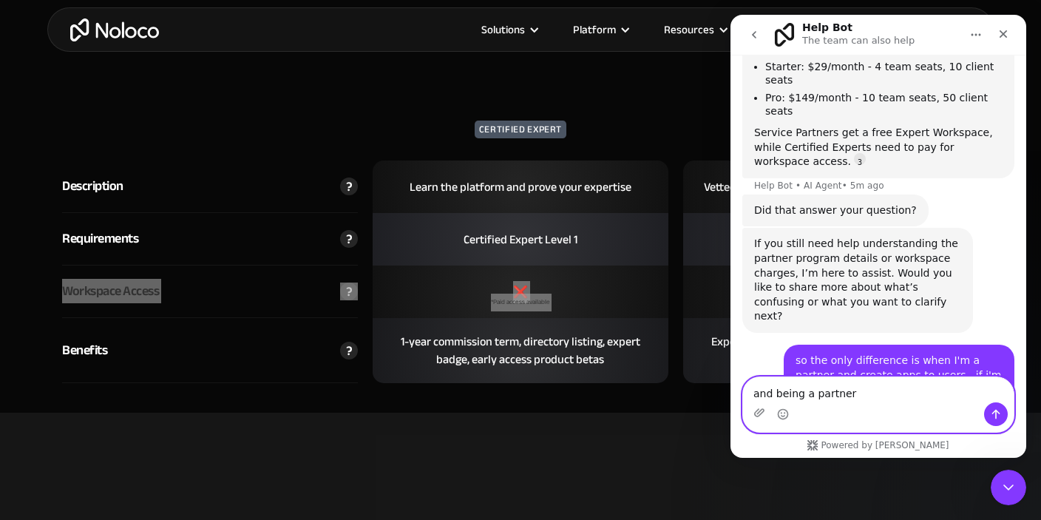
type textarea "and being a partner ?"
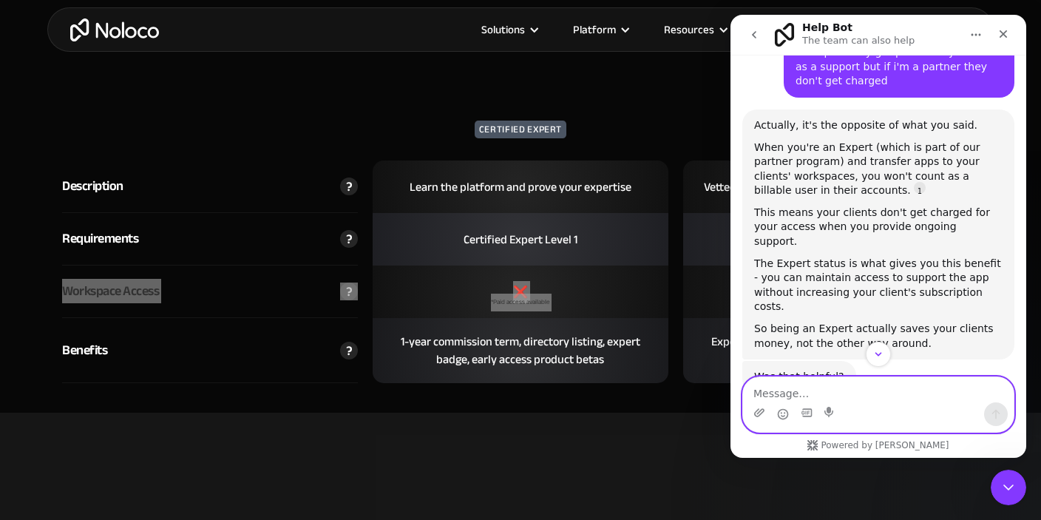
scroll to position [4610, 0]
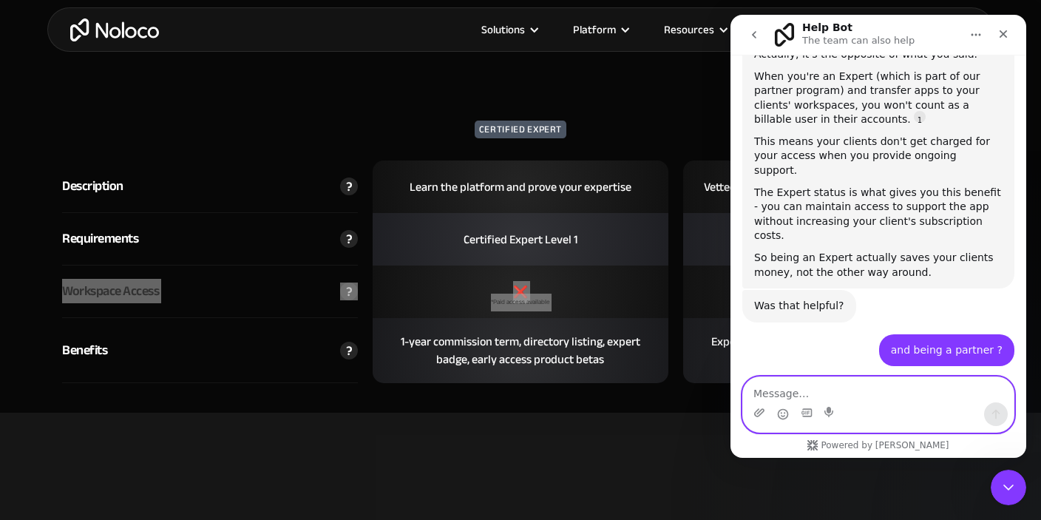
click at [851, 378] on textarea "Message…" at bounding box center [878, 389] width 271 height 25
type textarea "w"
type textarea "who pays for the worksapce access ?"
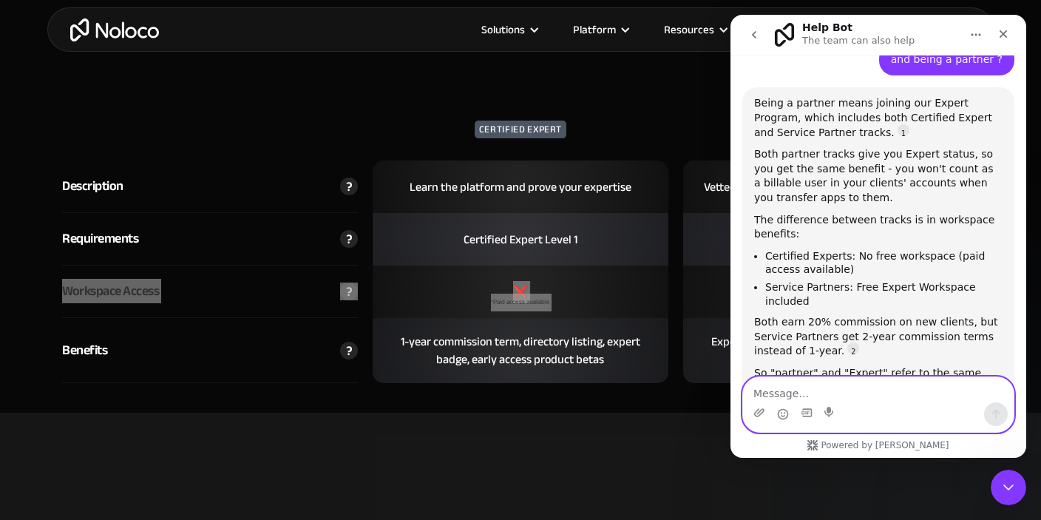
scroll to position [4902, 0]
click at [807, 392] on textarea "Message…" at bounding box center [878, 389] width 271 height 25
type textarea "I still don't get it"
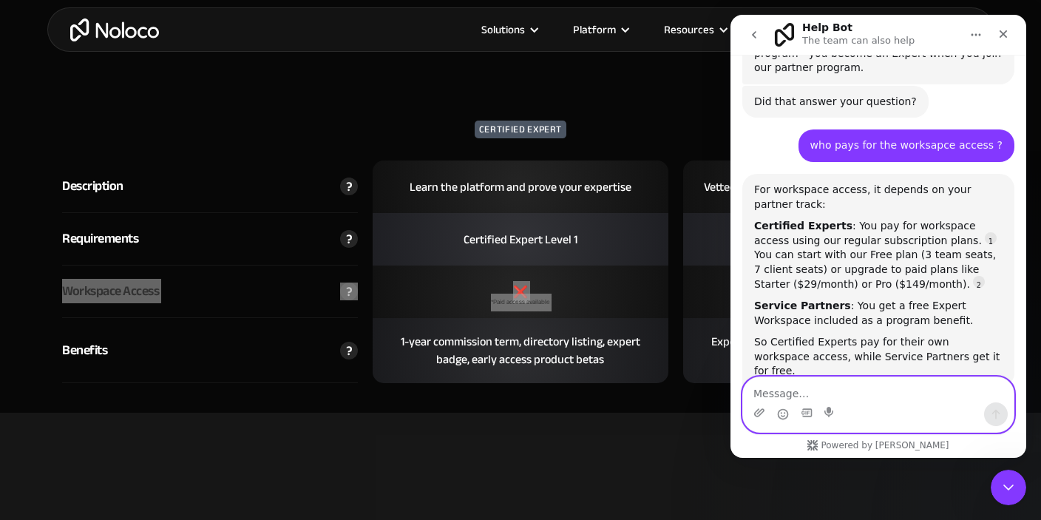
scroll to position [5236, 0]
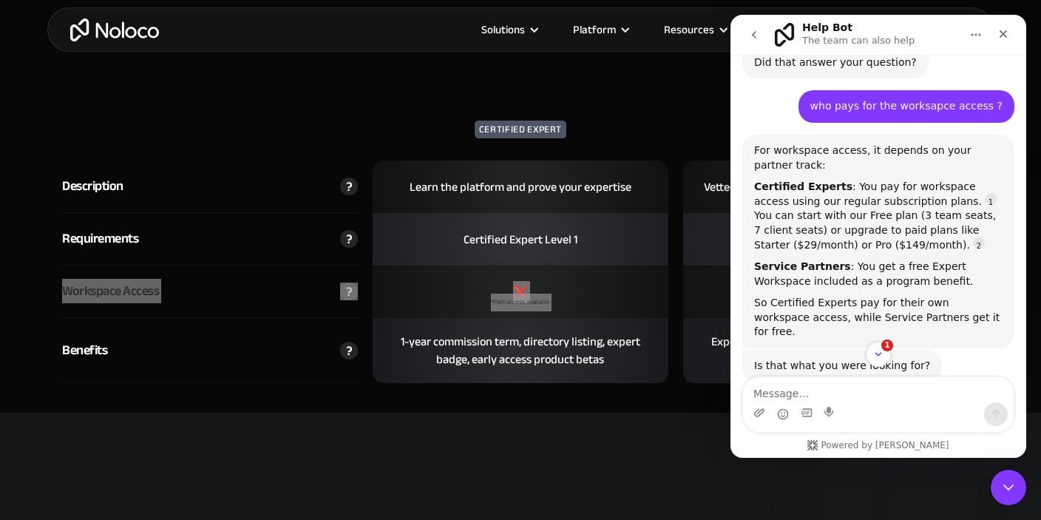
scroll to position [5275, 0]
drag, startPoint x: 814, startPoint y: 304, endPoint x: 877, endPoint y: 302, distance: 63.6
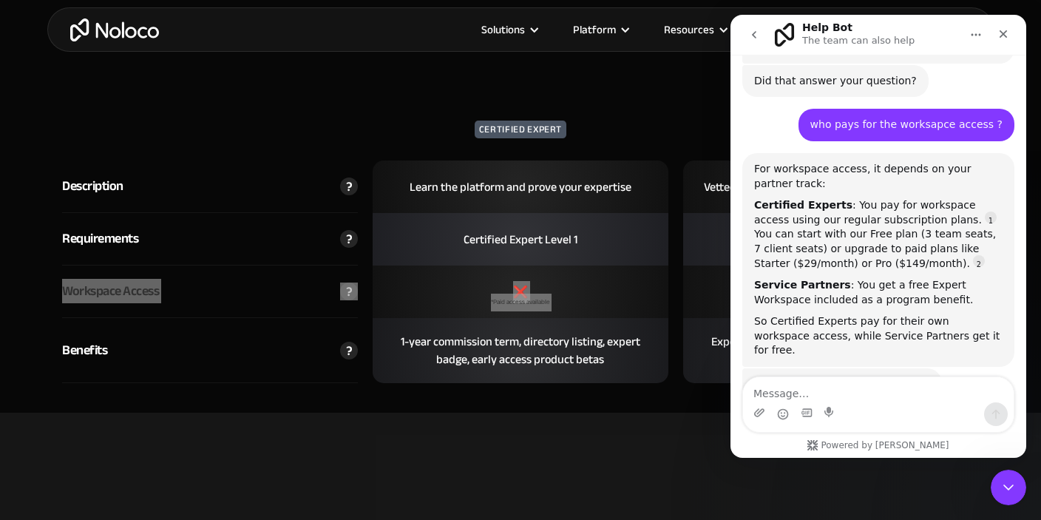
scroll to position [5180, 0]
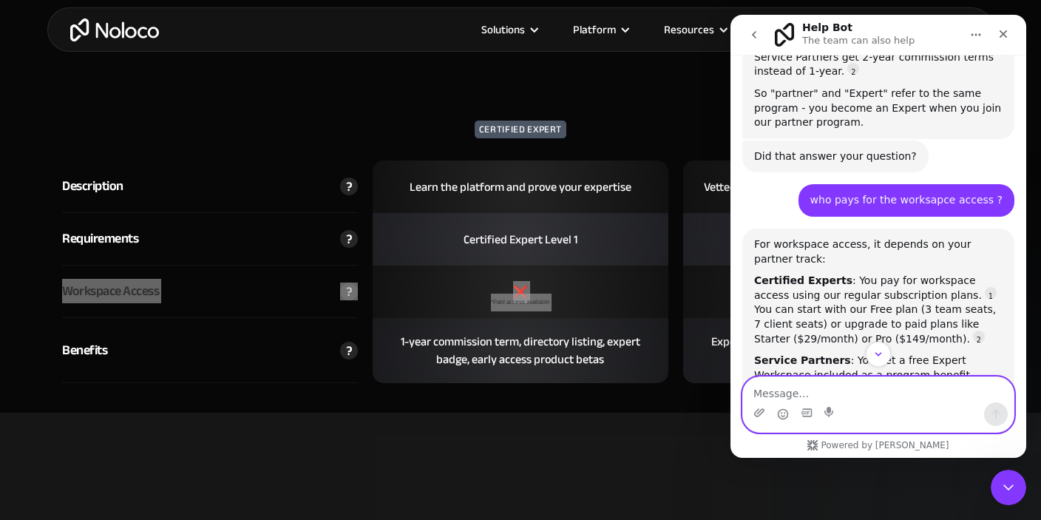
click at [885, 387] on textarea "Message…" at bounding box center [878, 389] width 271 height 25
click at [794, 396] on textarea "Message…" at bounding box center [878, 389] width 271 height 25
type textarea "o"
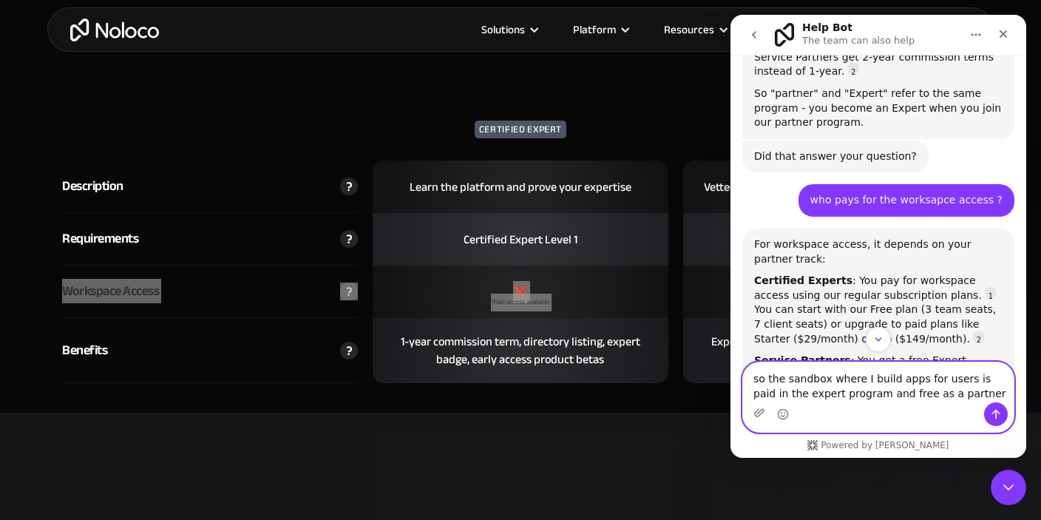
type textarea "so the sandbox where I build apps for users is paid in the expert program and f…"
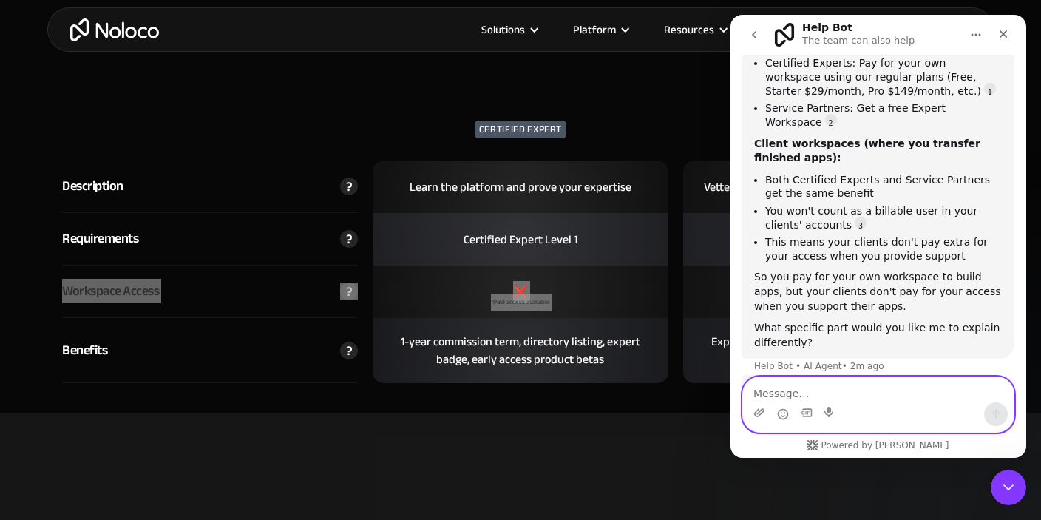
scroll to position [5614, 0]
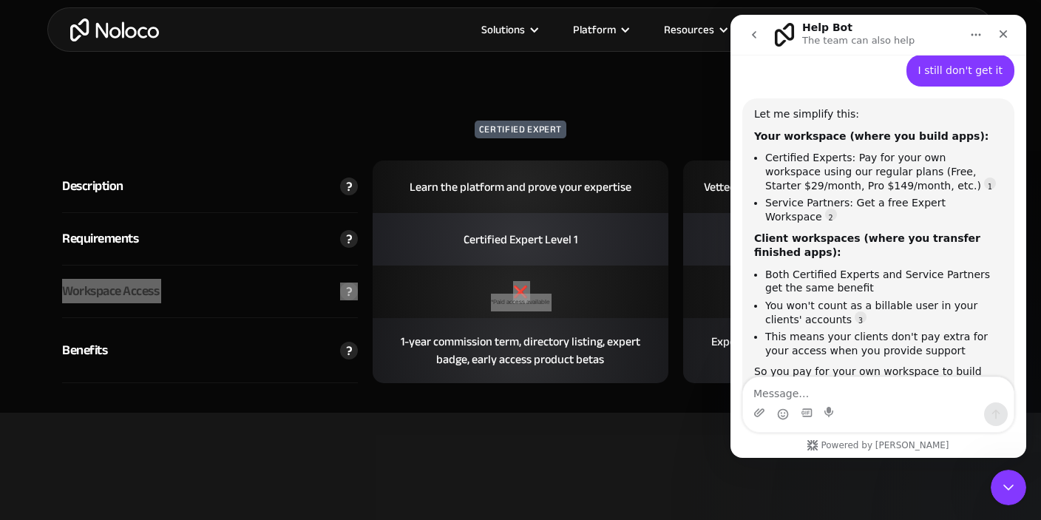
drag, startPoint x: 950, startPoint y: 104, endPoint x: 977, endPoint y: 103, distance: 27.4
drag, startPoint x: 882, startPoint y: 123, endPoint x: 835, endPoint y: 121, distance: 47.4
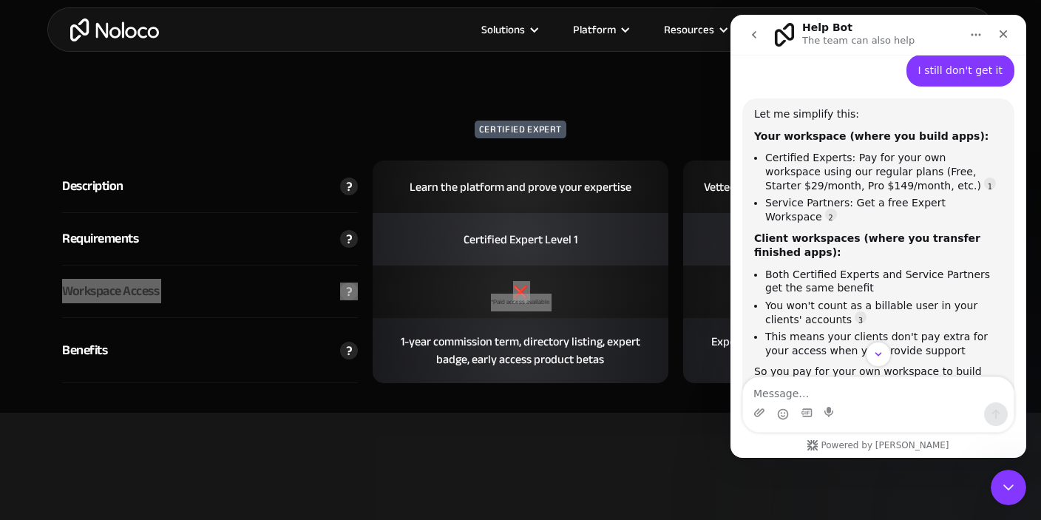
scroll to position [5709, 0]
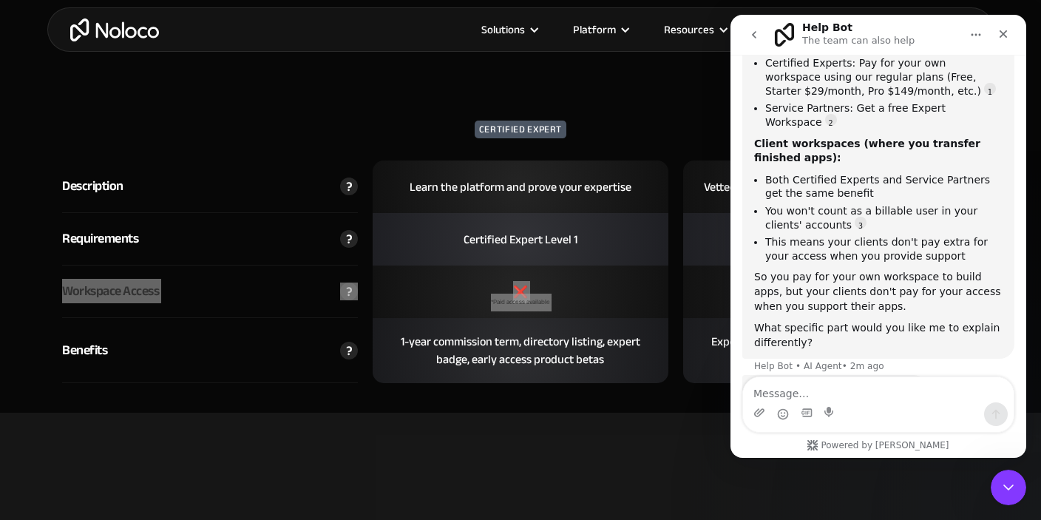
drag, startPoint x: 927, startPoint y: 277, endPoint x: 1021, endPoint y: 277, distance: 94.7
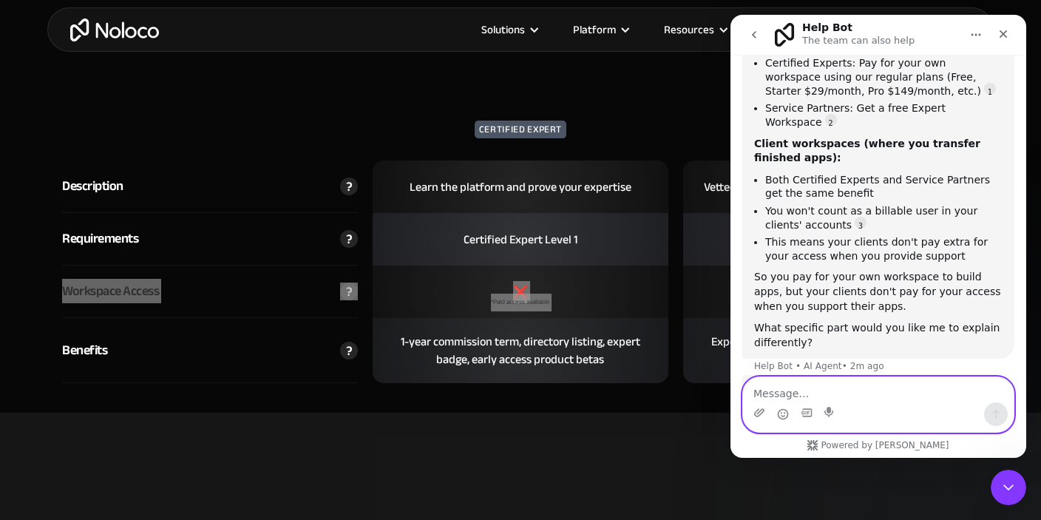
click at [837, 379] on textarea "Message…" at bounding box center [878, 389] width 271 height 25
click at [822, 401] on textarea "Message…" at bounding box center [878, 389] width 271 height 25
type textarea "this free wrokspace is the sandbox , right?"
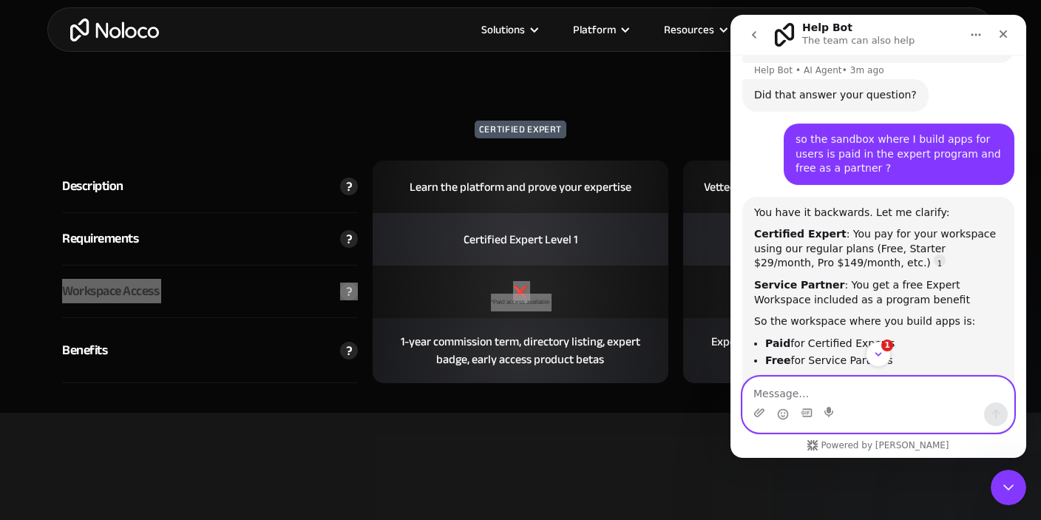
scroll to position [6005, 0]
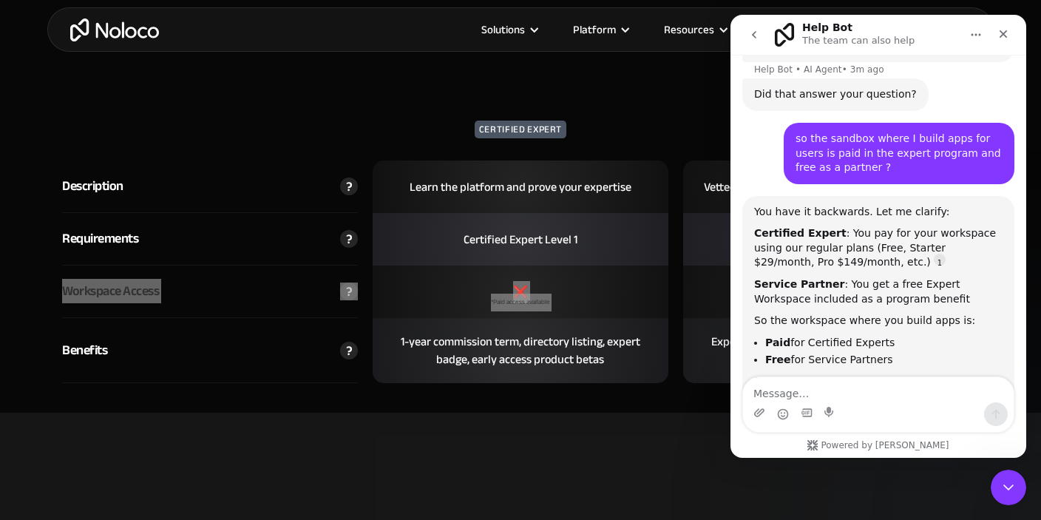
drag, startPoint x: 835, startPoint y: 216, endPoint x: 984, endPoint y: 219, distance: 149.4
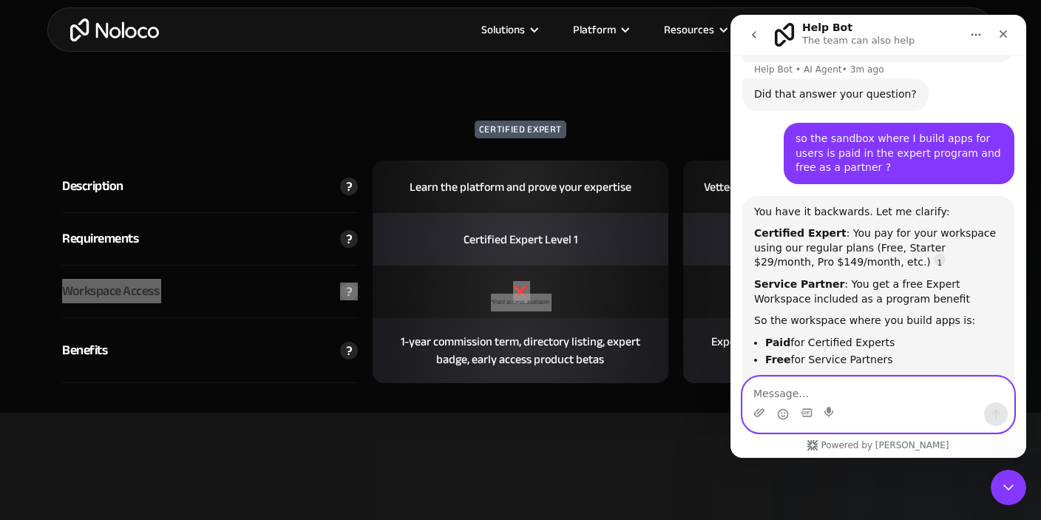
click at [857, 388] on textarea "Message…" at bounding box center [878, 389] width 271 height 25
type textarea "w"
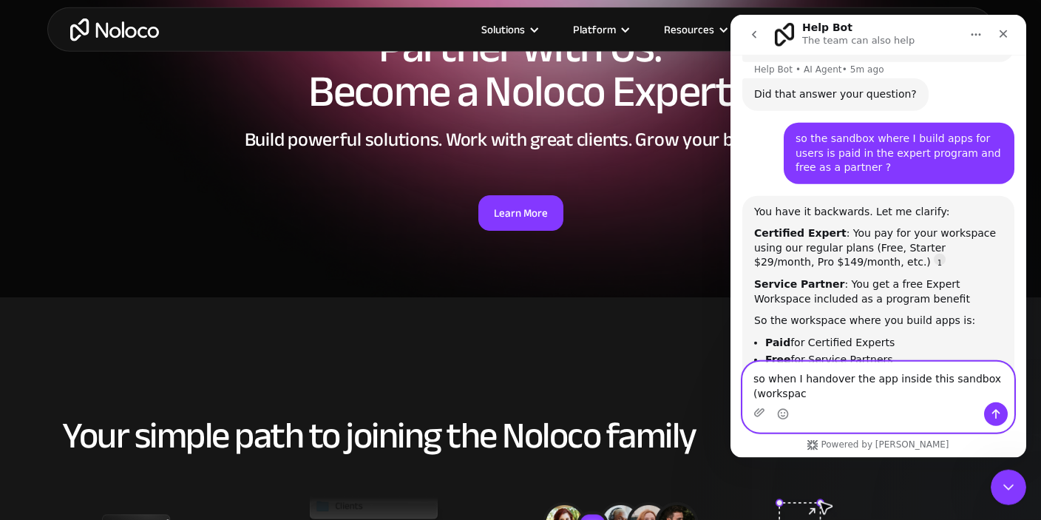
scroll to position [5990, 0]
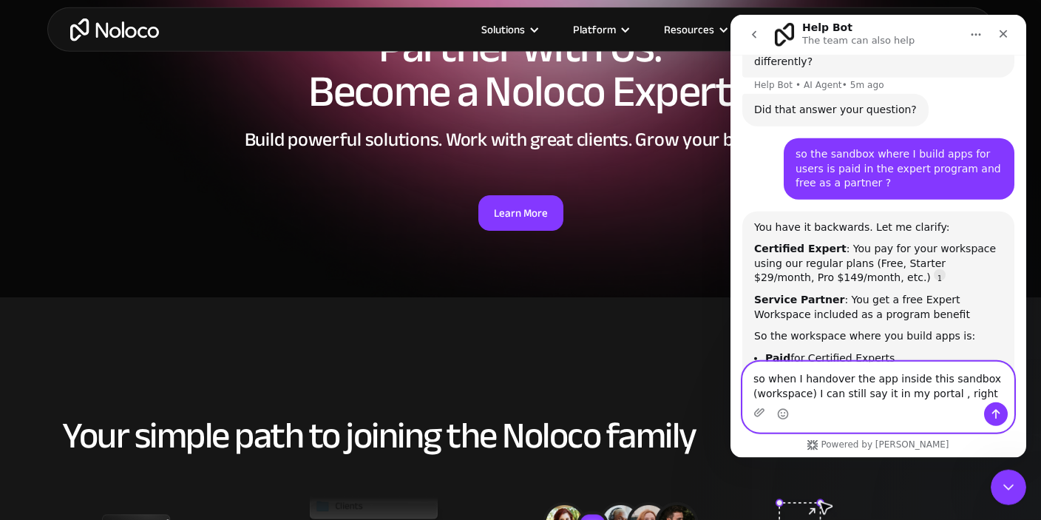
type textarea "so when I handover the app inside this sandbox (workspace) I can still say it i…"
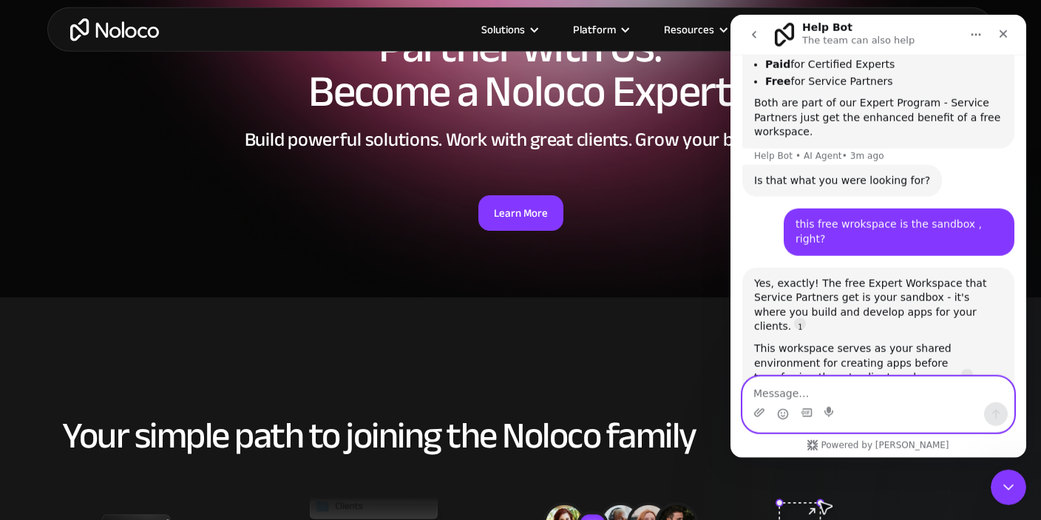
scroll to position [6284, 0]
click at [864, 389] on textarea "Message…" at bounding box center [878, 388] width 271 height 25
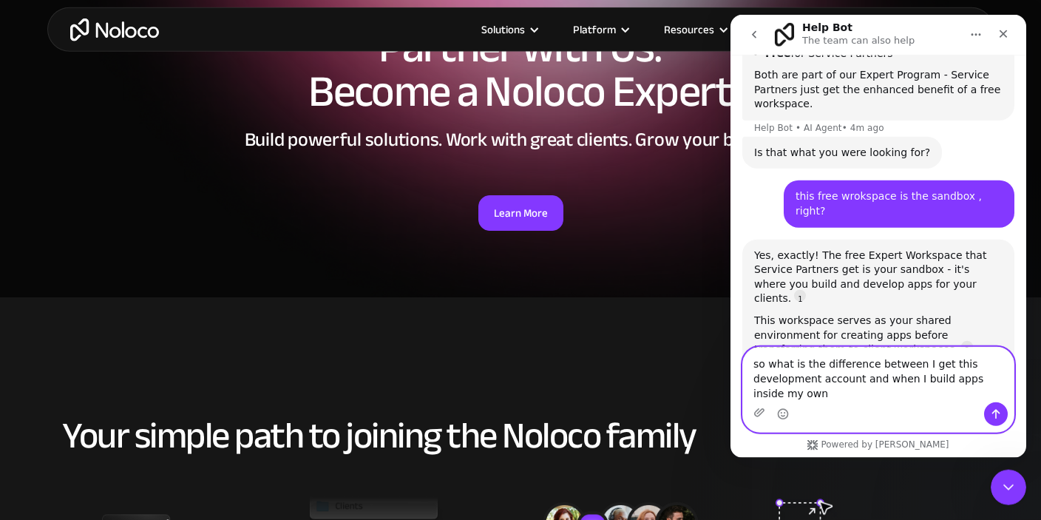
scroll to position [6314, 0]
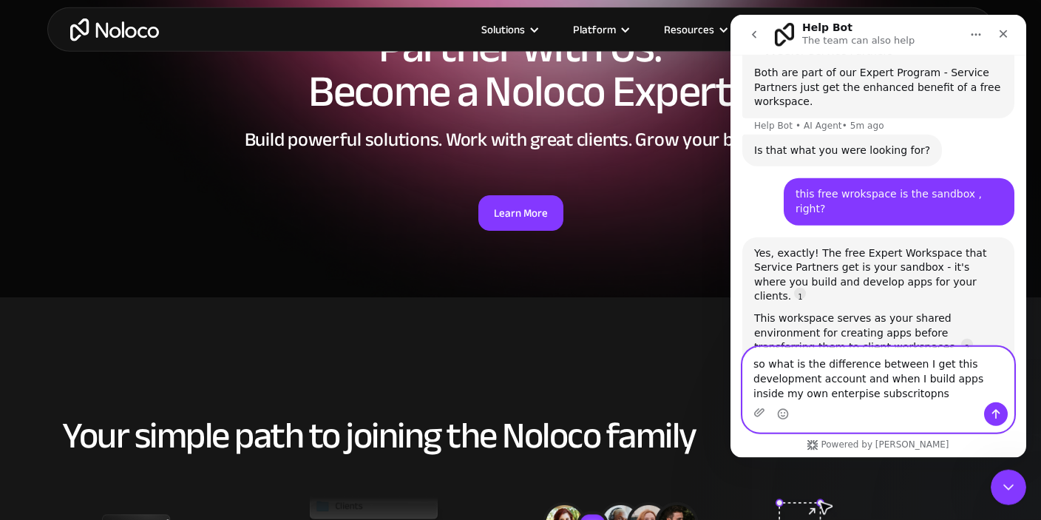
type textarea "so what is the difference between I get this development account and when I bui…"
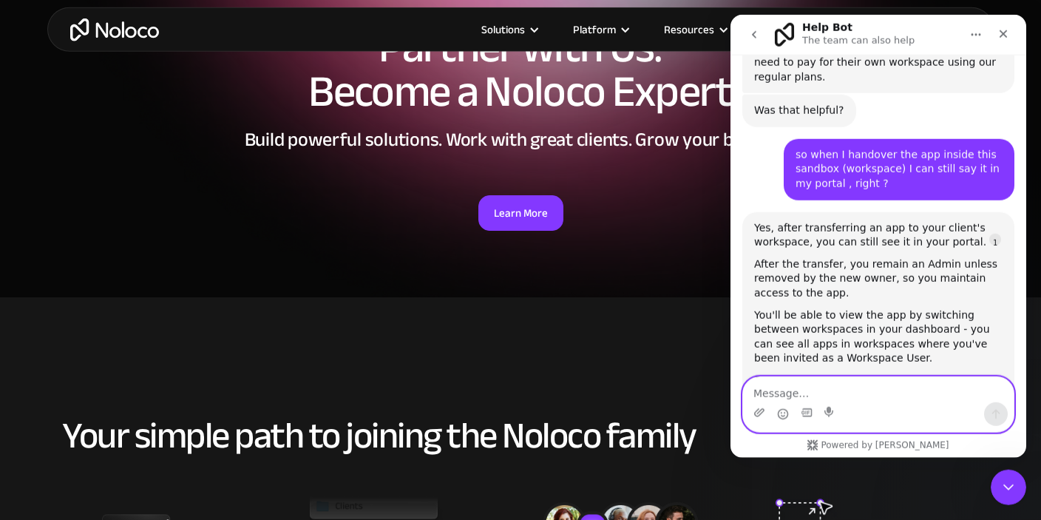
scroll to position [6650, 0]
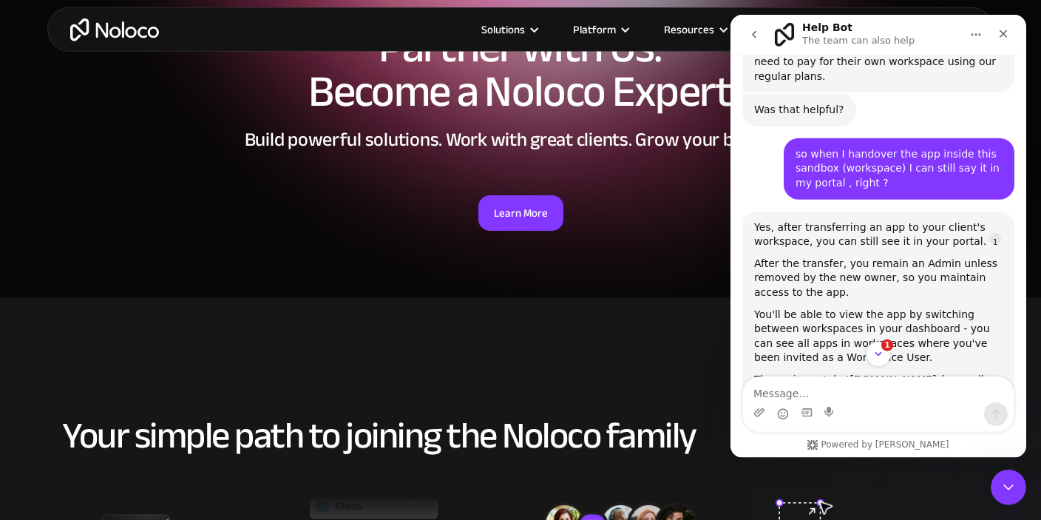
drag, startPoint x: 882, startPoint y: 138, endPoint x: 975, endPoint y: 152, distance: 93.6
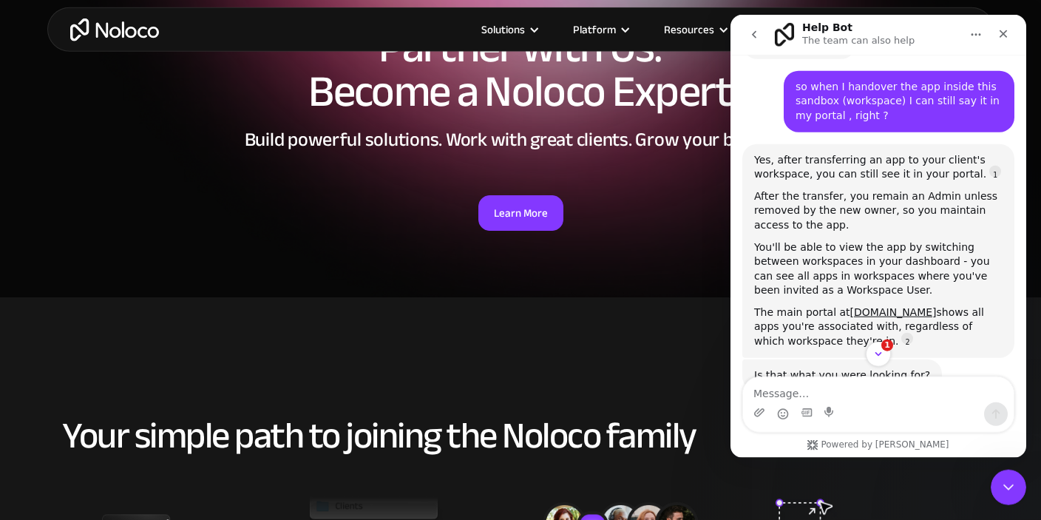
scroll to position [6745, 0]
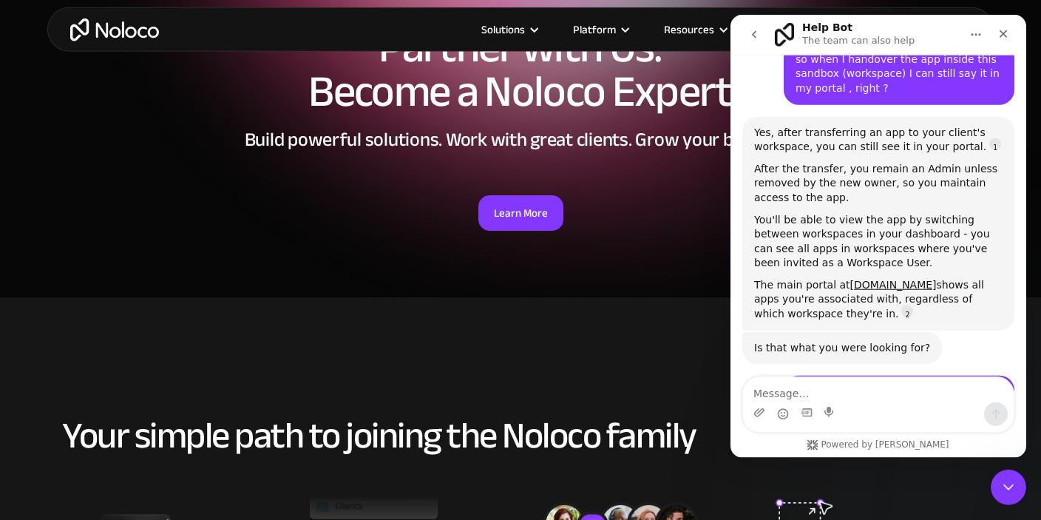
drag, startPoint x: 806, startPoint y: 251, endPoint x: 959, endPoint y: 240, distance: 152.8
drag, startPoint x: 916, startPoint y: 263, endPoint x: 1010, endPoint y: 267, distance: 93.3
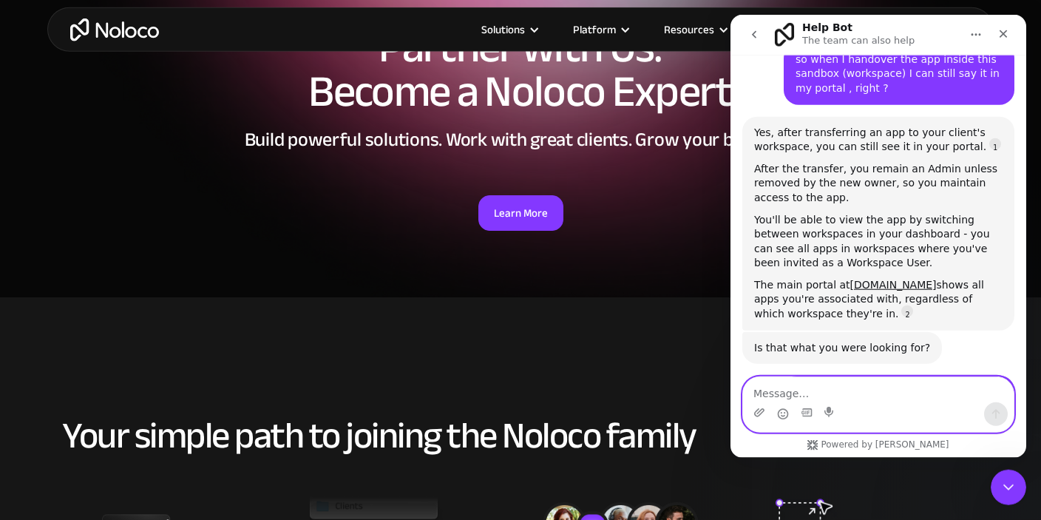
click at [849, 396] on textarea "Message…" at bounding box center [878, 388] width 271 height 25
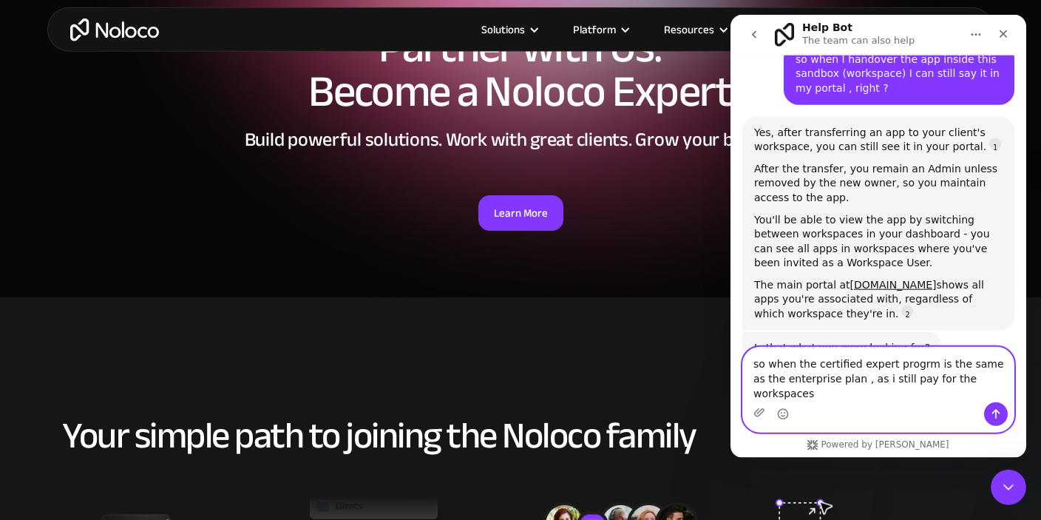
type textarea "so when the certified expert progrm is the same as the enterprise plan , as i s…"
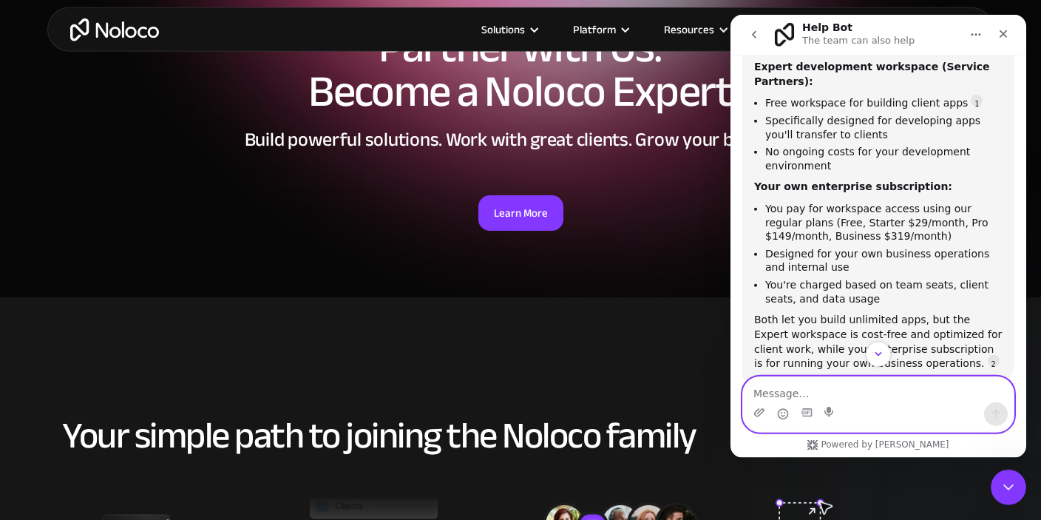
scroll to position [7209, 0]
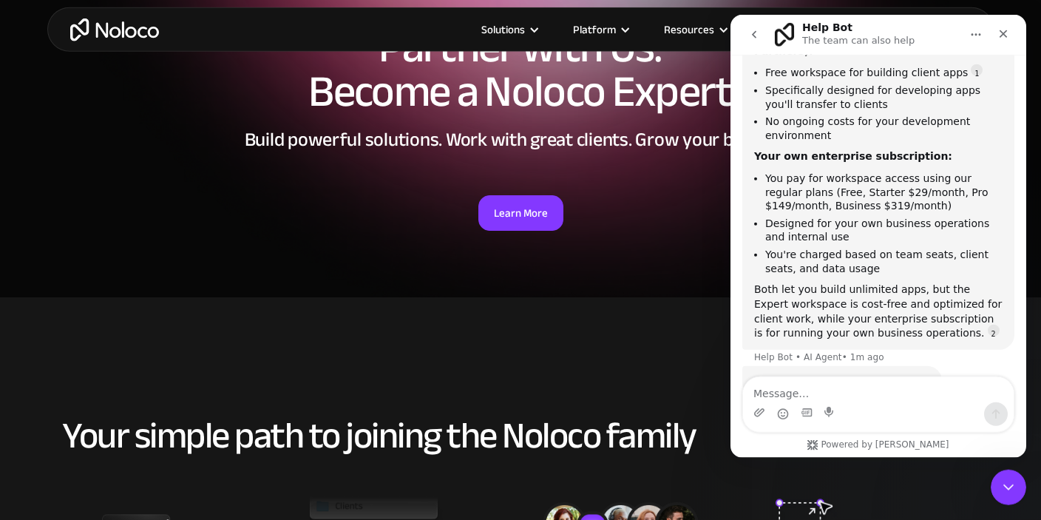
drag, startPoint x: 908, startPoint y: 282, endPoint x: 950, endPoint y: 293, distance: 42.9
drag, startPoint x: 914, startPoint y: 294, endPoint x: 756, endPoint y: 263, distance: 161.2
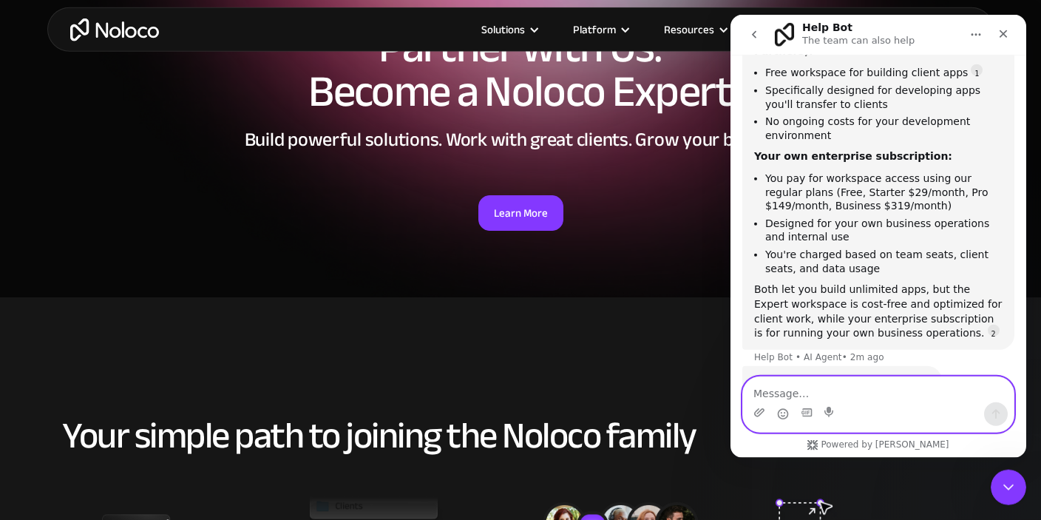
click at [838, 385] on textarea "Message…" at bounding box center [878, 388] width 271 height 25
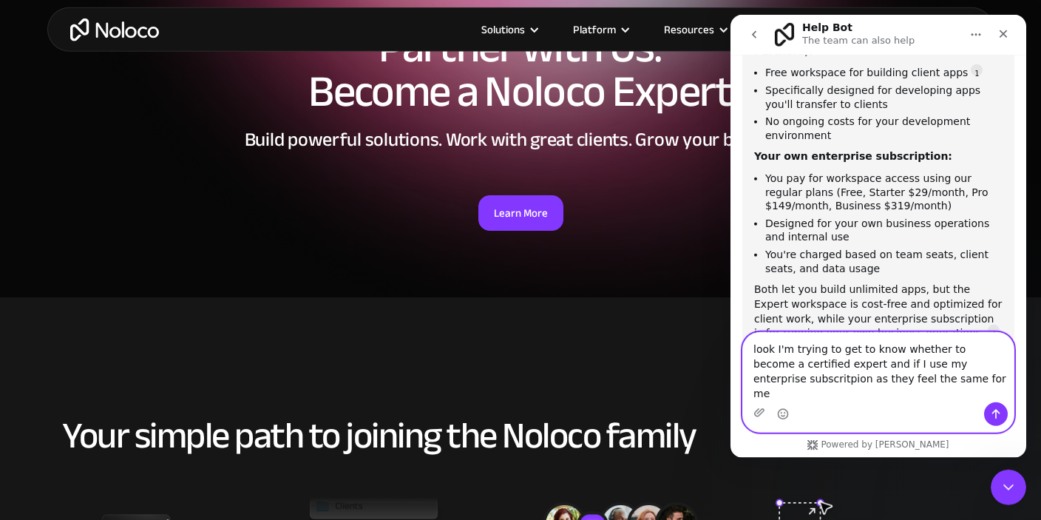
type textarea "look I'm trying to get to know whether to become a certified expert and if I us…"
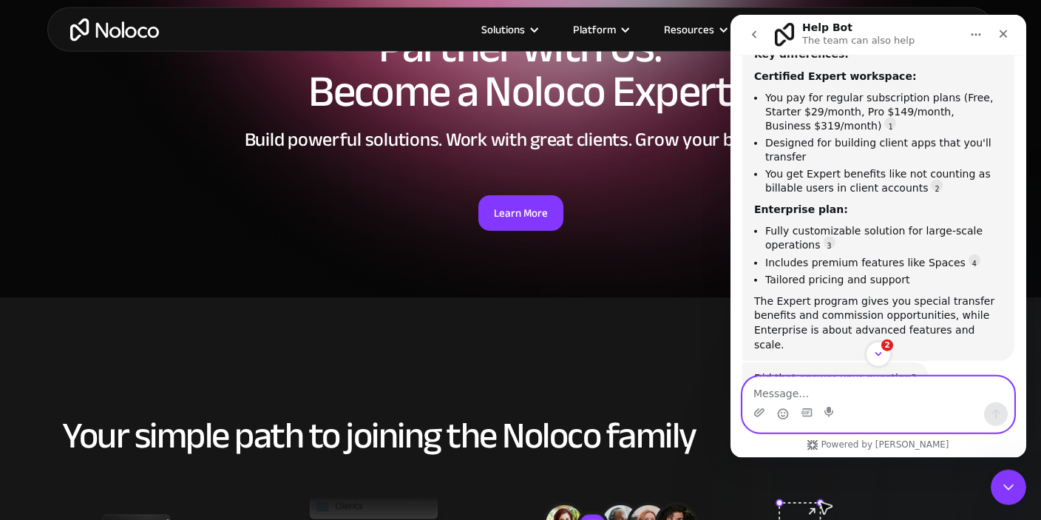
scroll to position [7691, 0]
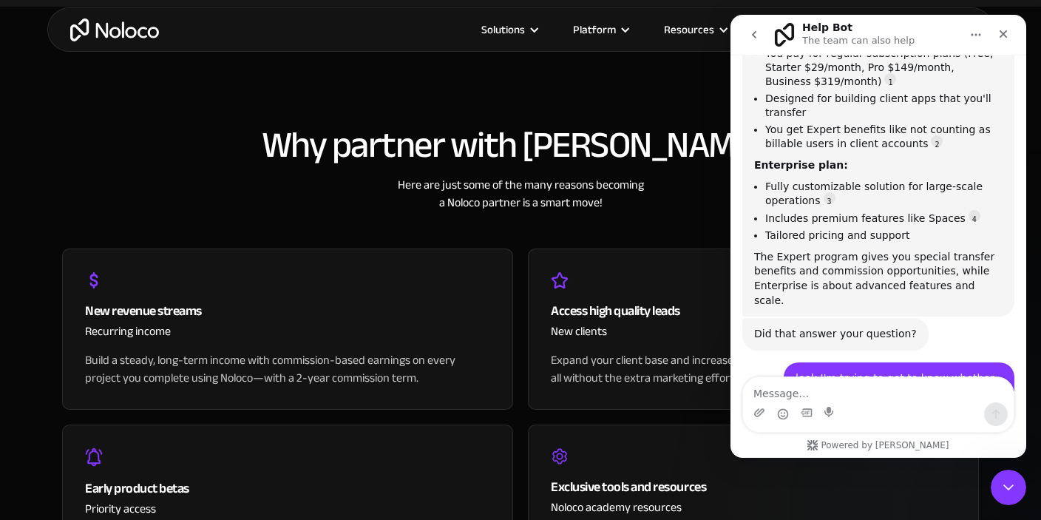
scroll to position [1445, 0]
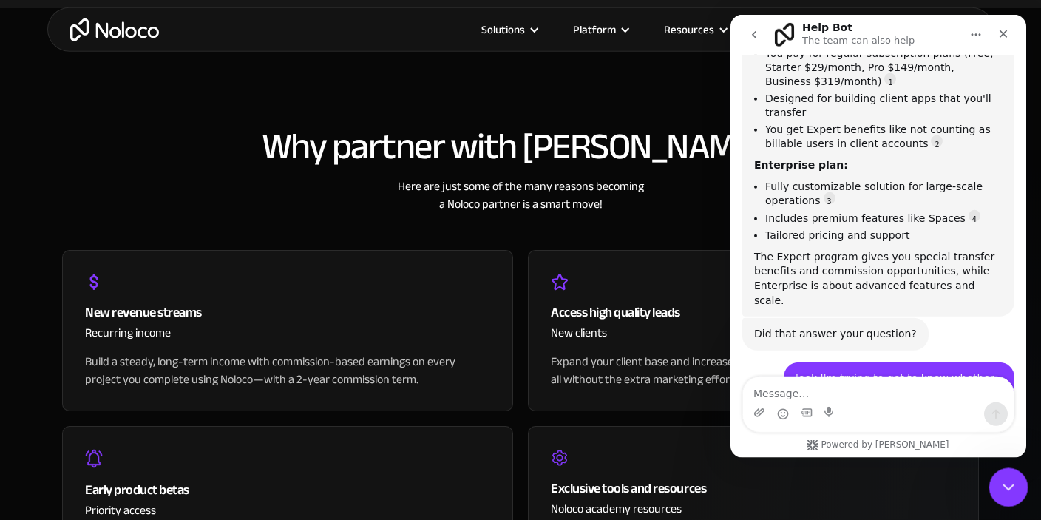
click at [1002, 483] on icon "Close Intercom Messenger" at bounding box center [1006, 485] width 10 height 6
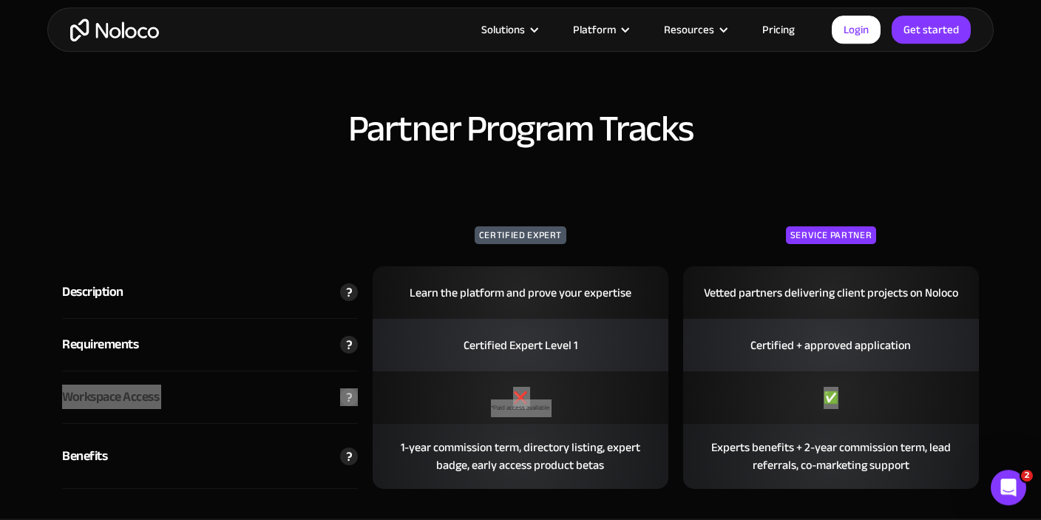
scroll to position [2279, 0]
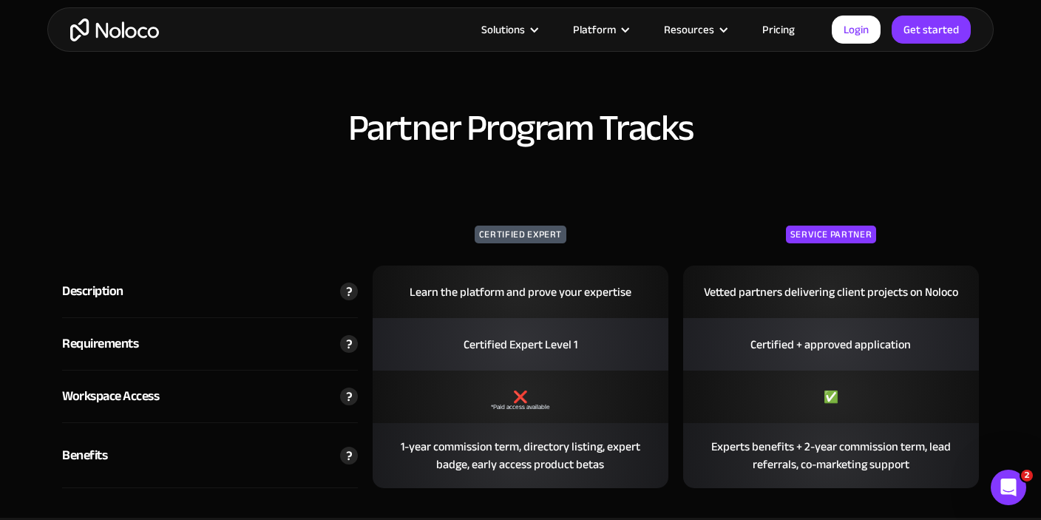
click at [552, 229] on div "Certified Expert" at bounding box center [521, 235] width 92 height 18
click at [406, 117] on h2 "Partner Program Tracks" at bounding box center [520, 128] width 917 height 40
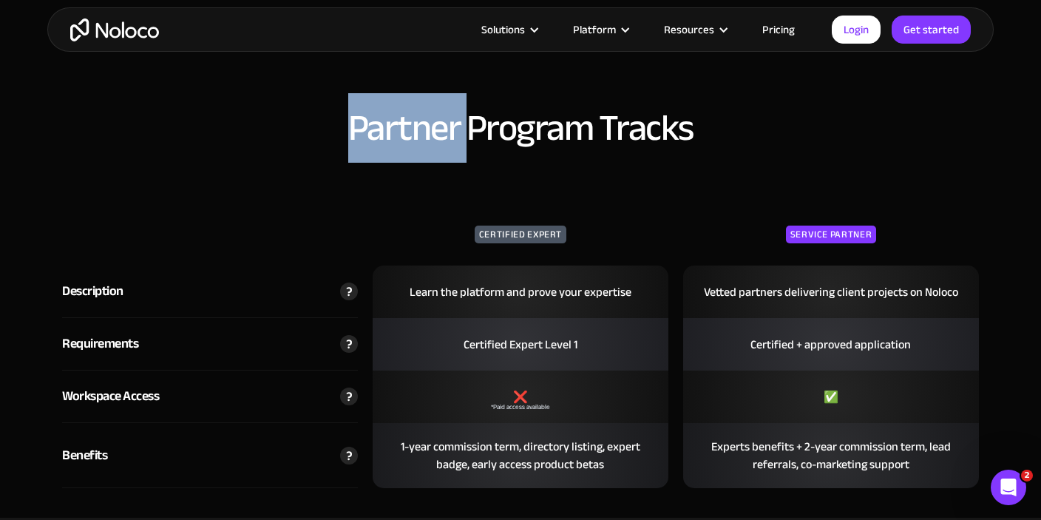
click at [406, 117] on h2 "Partner Program Tracks" at bounding box center [520, 128] width 917 height 40
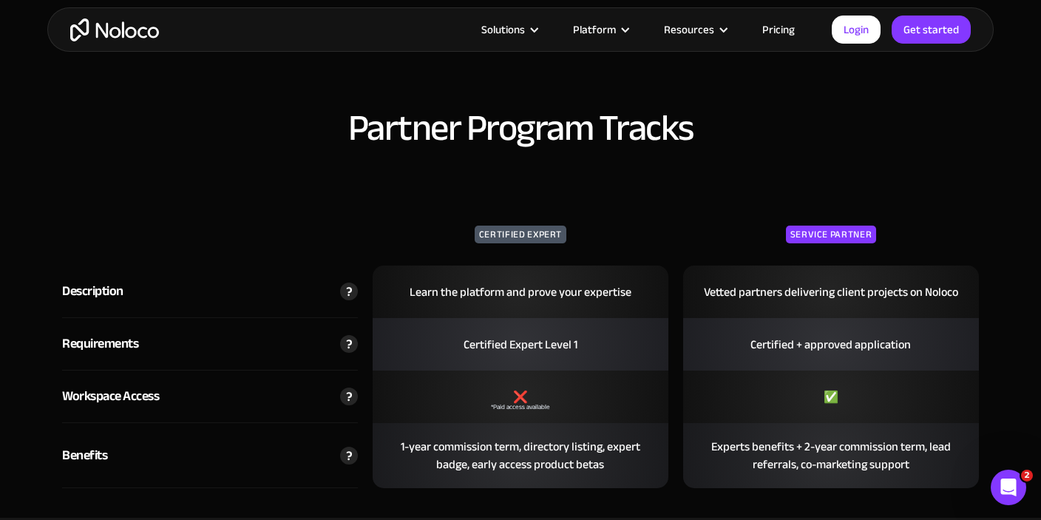
click at [406, 117] on h2 "Partner Program Tracks" at bounding box center [520, 128] width 917 height 40
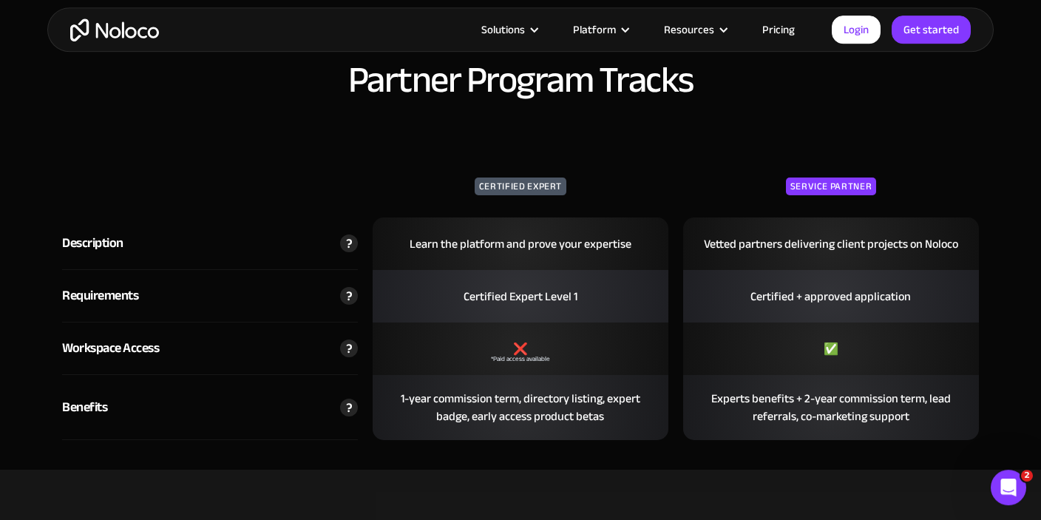
scroll to position [2328, 0]
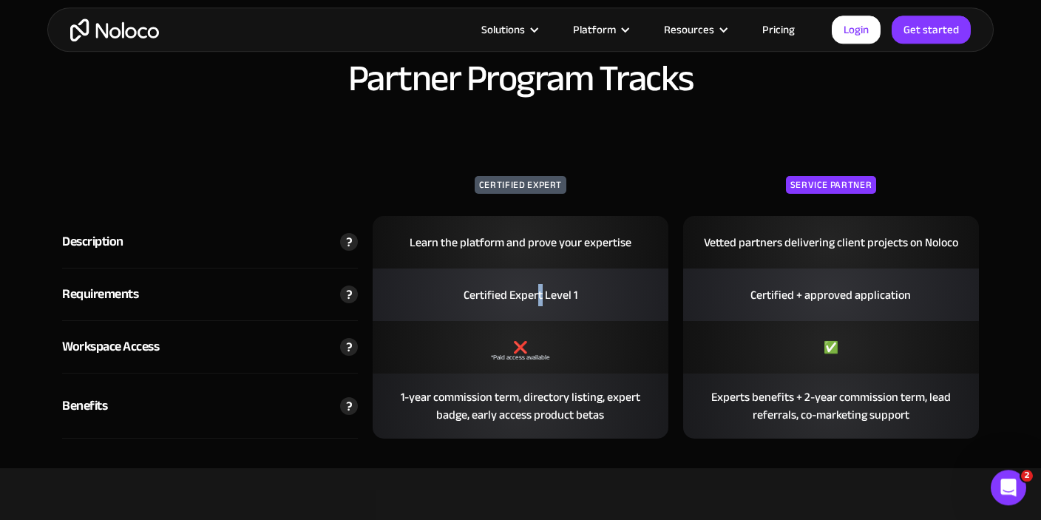
click at [537, 297] on div "Certified Expert Level 1" at bounding box center [521, 294] width 136 height 47
click at [535, 297] on div "Certified Expert Level 1" at bounding box center [521, 294] width 136 height 47
click at [800, 306] on div "Certified + approved application" at bounding box center [831, 294] width 183 height 47
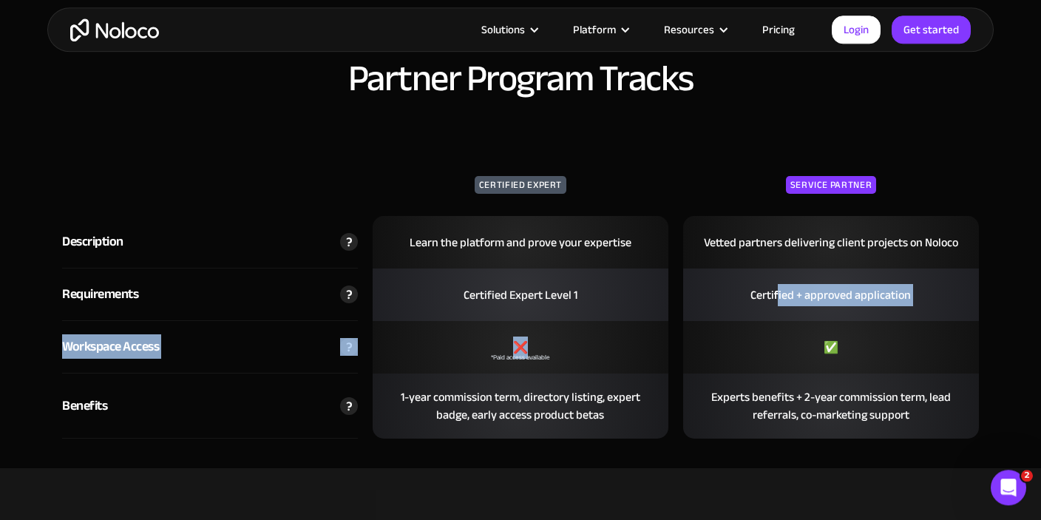
drag, startPoint x: 763, startPoint y: 316, endPoint x: 459, endPoint y: 324, distance: 304.8
click at [561, 319] on div "Certified Expert Service Partner Description Learn the platform and prove your …" at bounding box center [520, 280] width 917 height 318
drag, startPoint x: 452, startPoint y: 326, endPoint x: 469, endPoint y: 343, distance: 24.1
click at [450, 334] on div "❌ *Paid access available" at bounding box center [521, 347] width 296 height 53
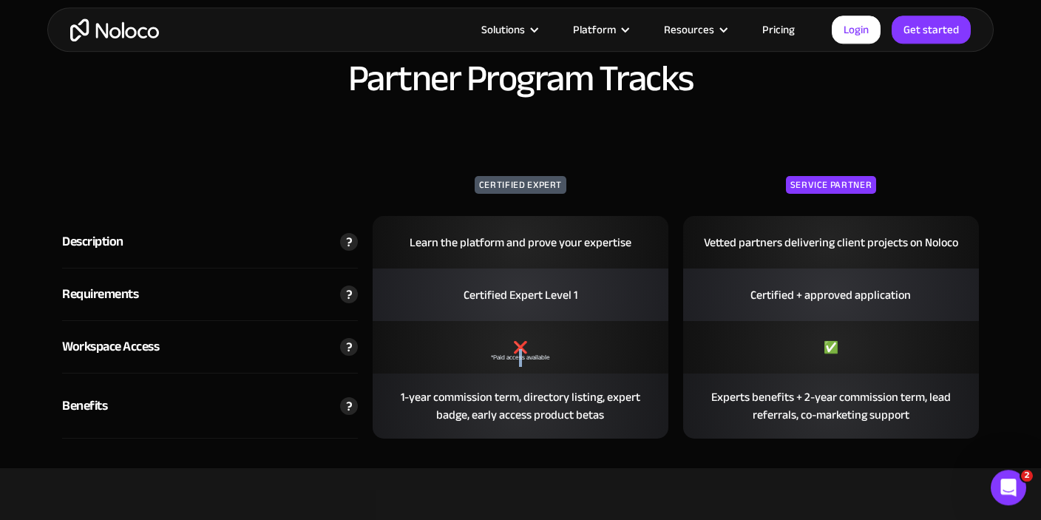
click at [521, 349] on div "*Paid access available" at bounding box center [520, 358] width 59 height 18
drag, startPoint x: 549, startPoint y: 358, endPoint x: 476, endPoint y: 356, distance: 73.3
click at [476, 356] on div "❌ *Paid access available" at bounding box center [521, 347] width 296 height 53
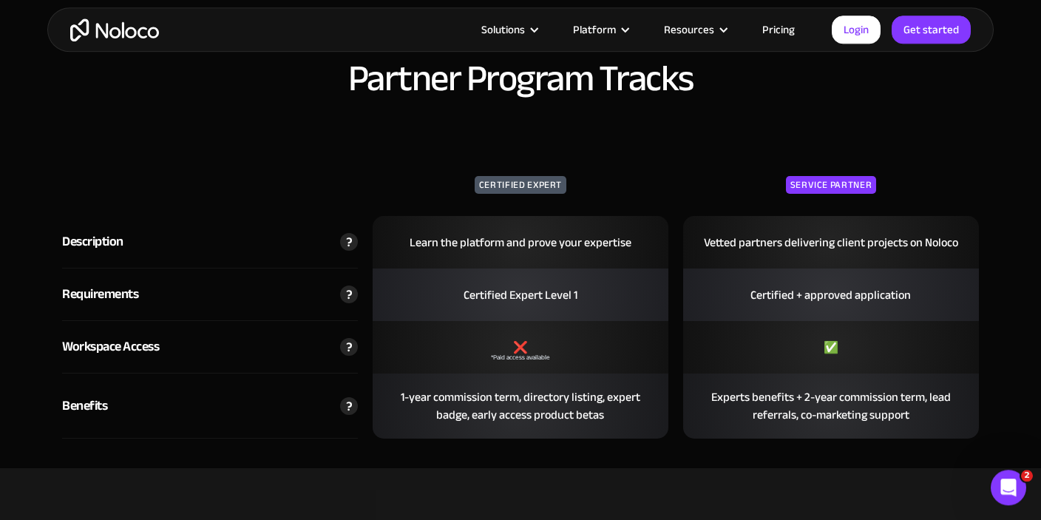
click at [476, 356] on div "❌ *Paid access available" at bounding box center [521, 347] width 296 height 53
click at [1001, 475] on div "Open Intercom Messenger" at bounding box center [1006, 485] width 49 height 49
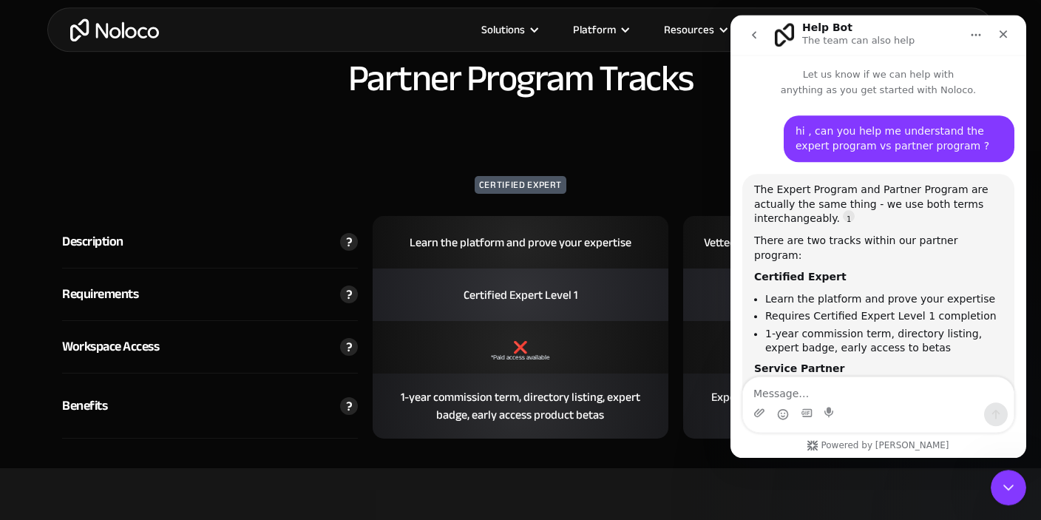
scroll to position [7635, 0]
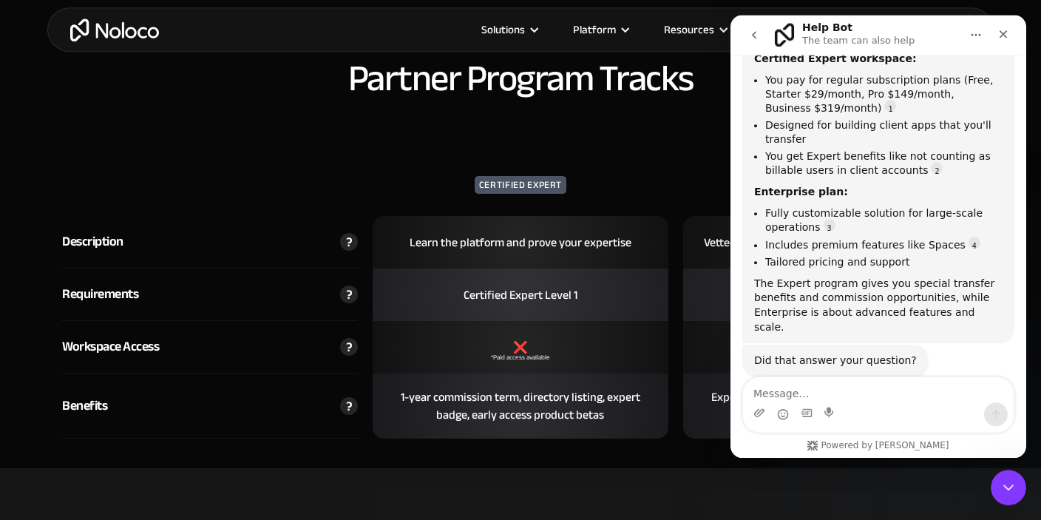
click at [844, 389] on textarea "Message…" at bounding box center [878, 389] width 271 height 25
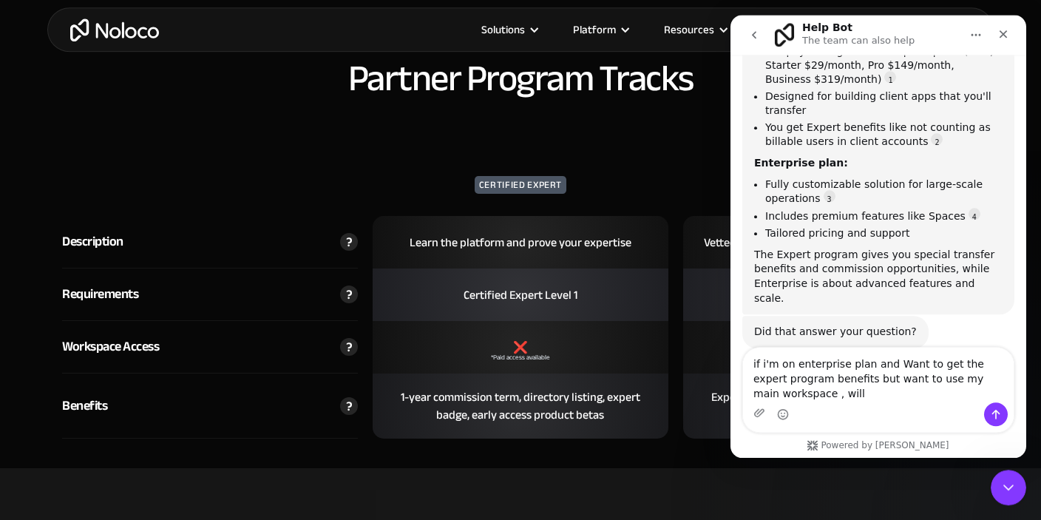
scroll to position [7665, 0]
type textarea "if i'm on enterprise plan and Want to get the expert program benefits but want …"
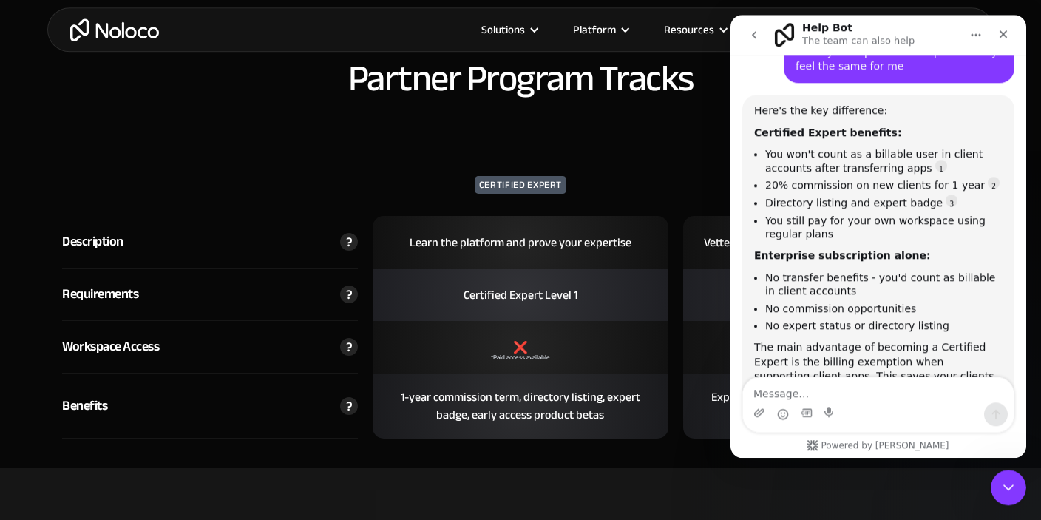
scroll to position [8016, 0]
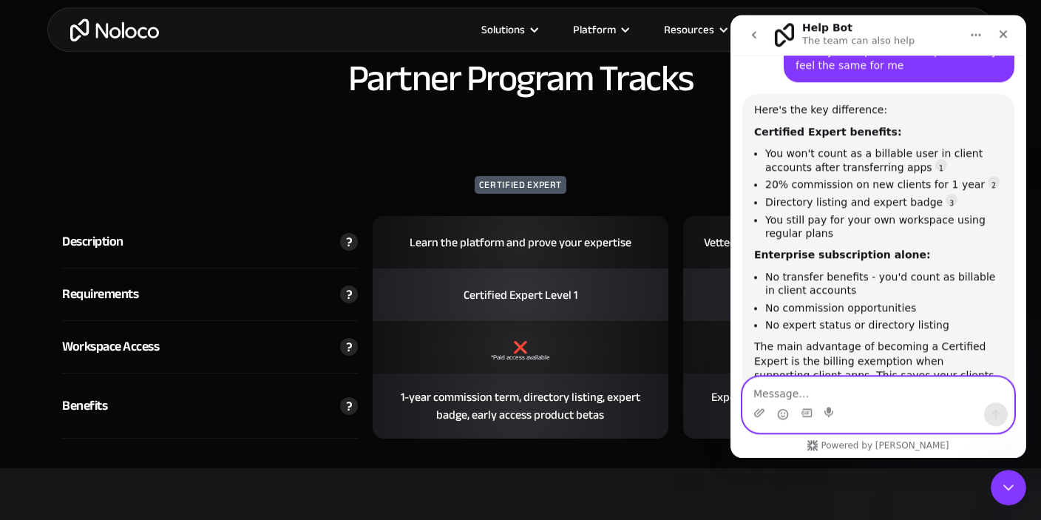
click at [850, 388] on textarea "Message…" at bounding box center [878, 389] width 271 height 25
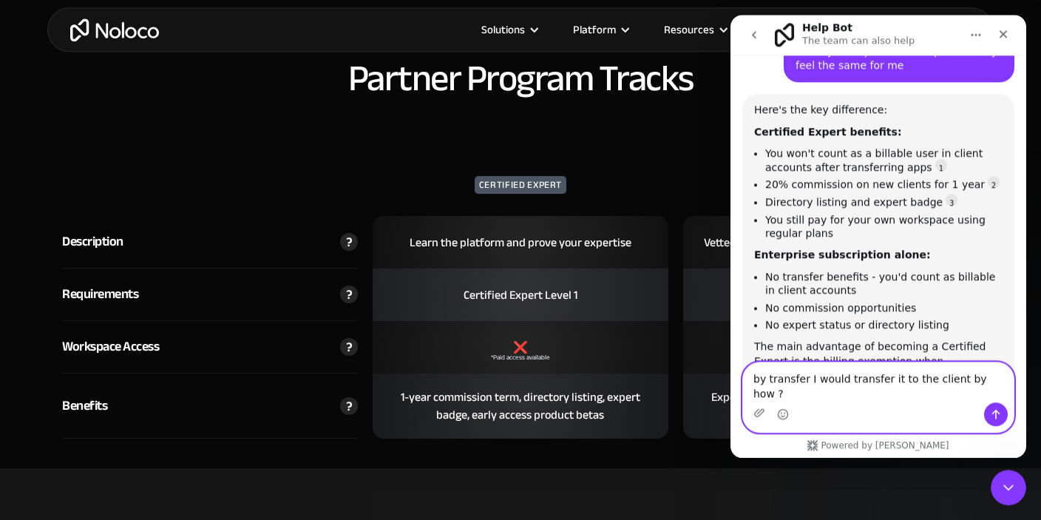
type textarea "by transfer I would transfer it to the client by how ?"
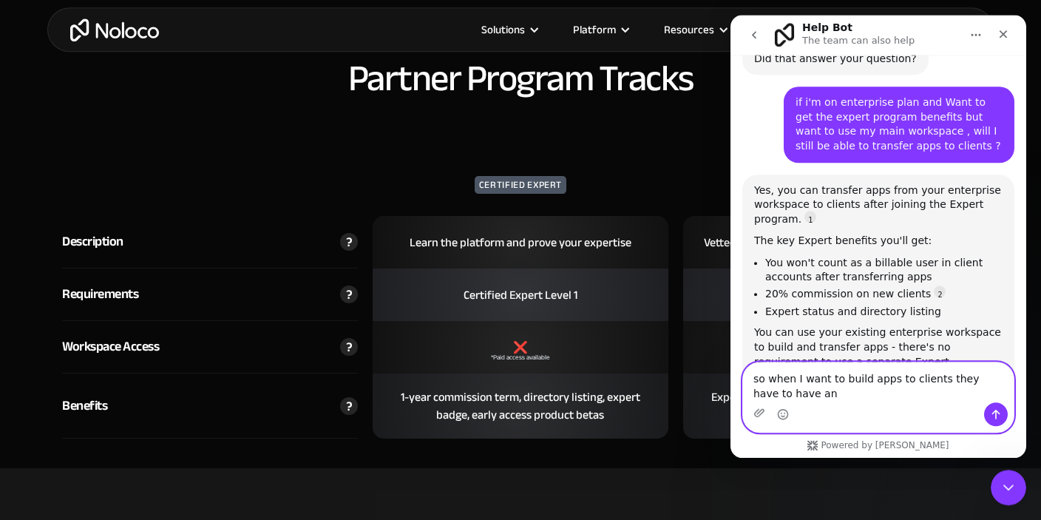
scroll to position [8447, 0]
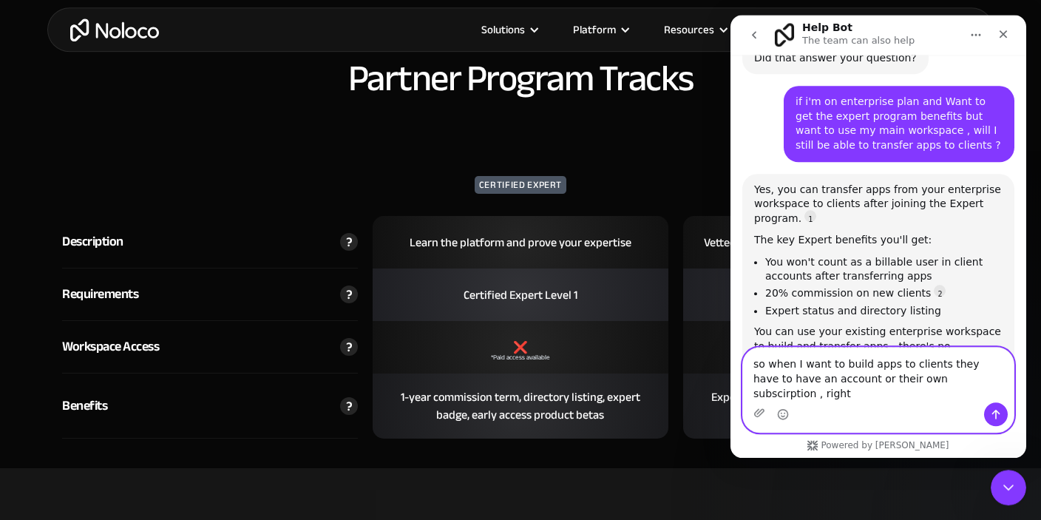
type textarea "so when I want to build apps to clients they have to have an account or their o…"
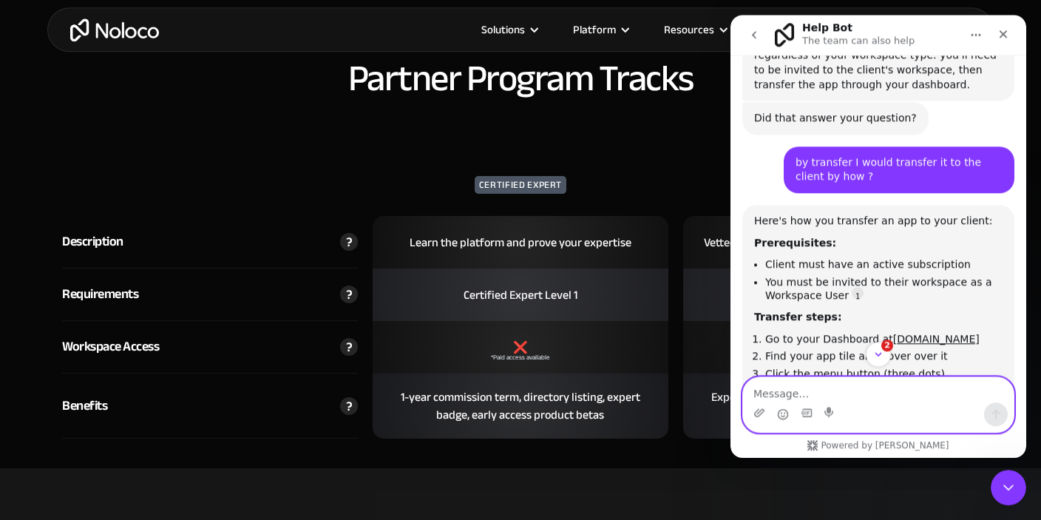
scroll to position [8805, 0]
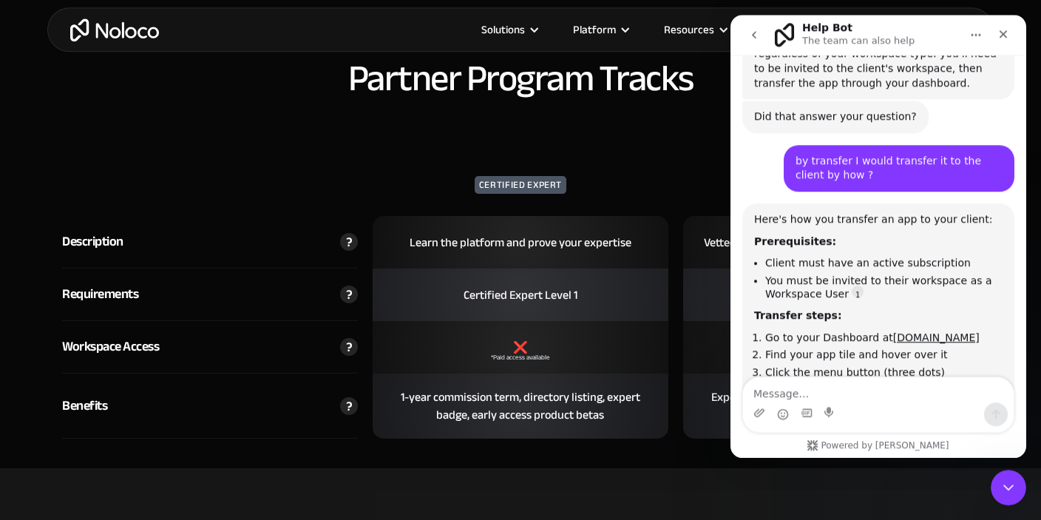
drag, startPoint x: 942, startPoint y: 156, endPoint x: 967, endPoint y: 155, distance: 25.9
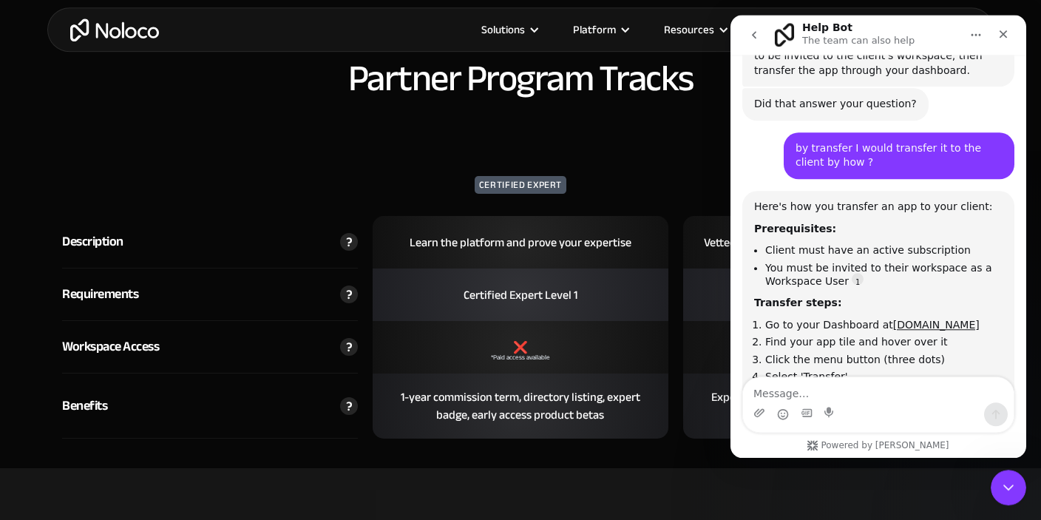
scroll to position [8819, 0]
drag, startPoint x: 760, startPoint y: 161, endPoint x: 884, endPoint y: 176, distance: 125.1
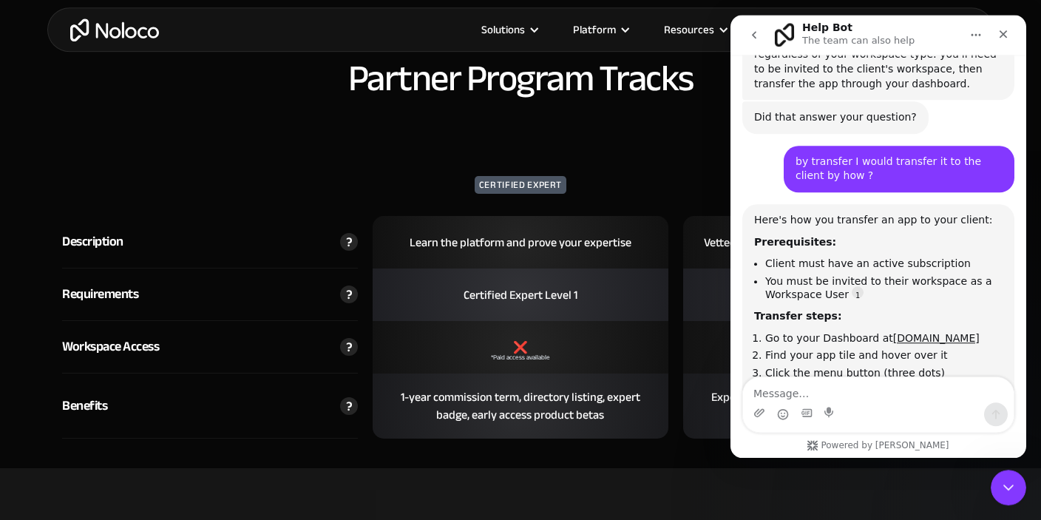
scroll to position [8805, 0]
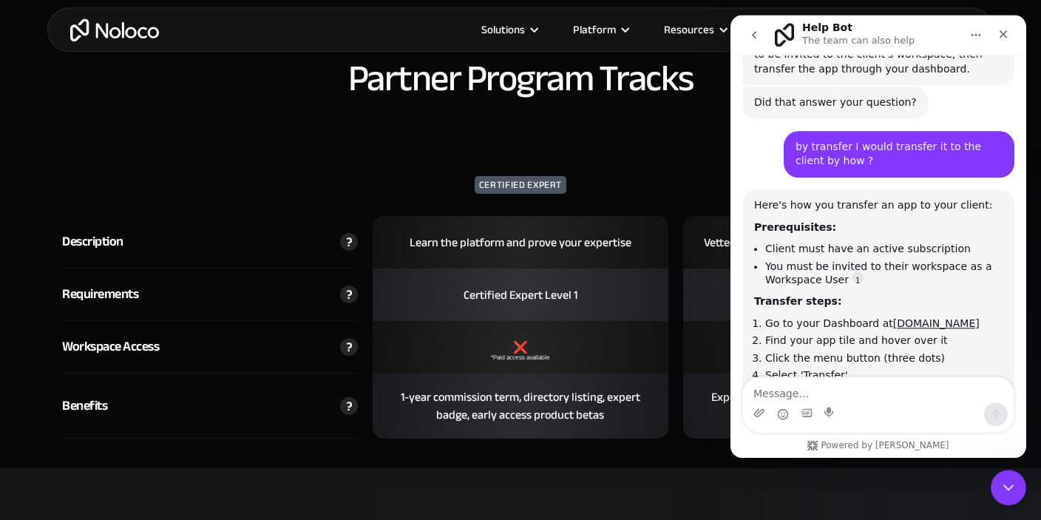
scroll to position [8819, 0]
drag, startPoint x: 824, startPoint y: 192, endPoint x: 967, endPoint y: 208, distance: 144.4
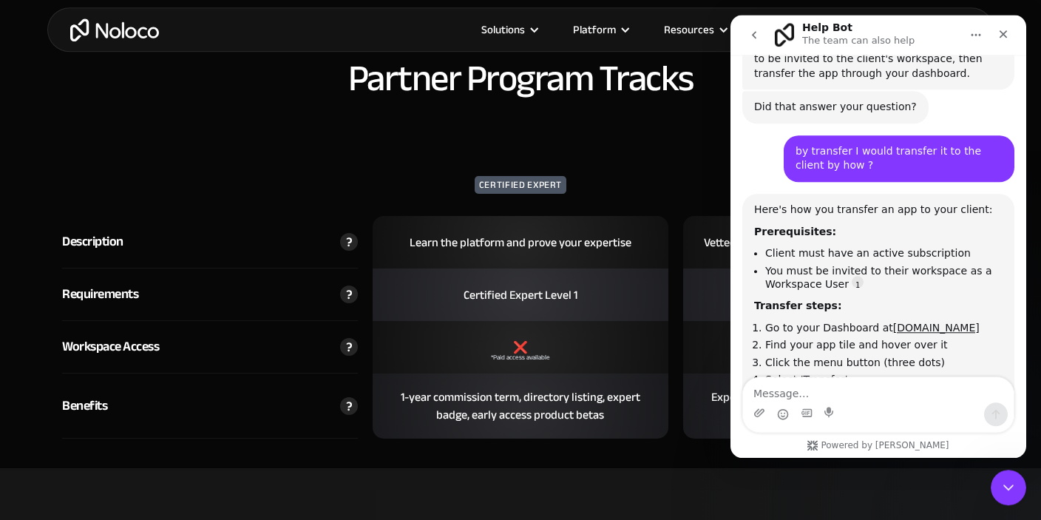
drag, startPoint x: 800, startPoint y: 265, endPoint x: 907, endPoint y: 260, distance: 106.6
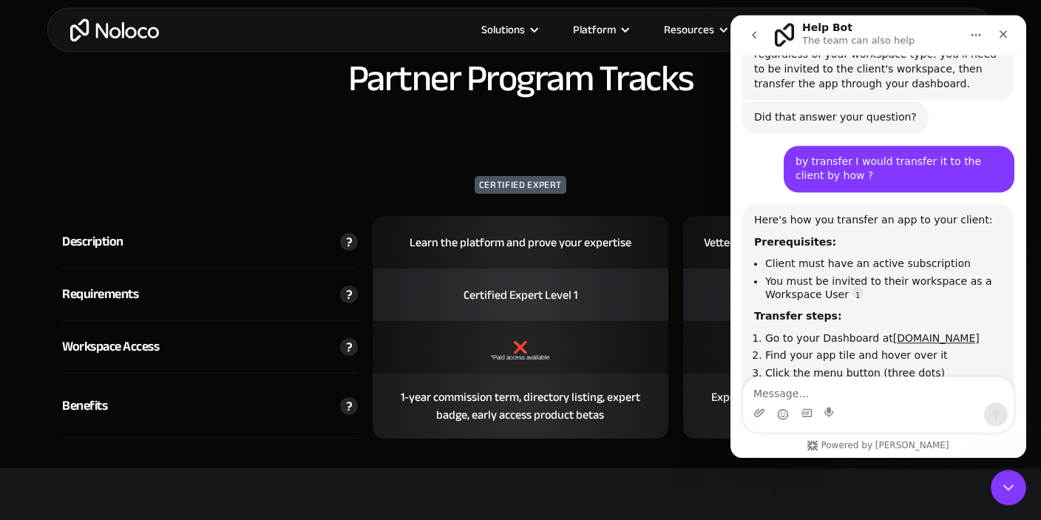
scroll to position [2, 0]
drag, startPoint x: 833, startPoint y: 277, endPoint x: 959, endPoint y: 295, distance: 127.8
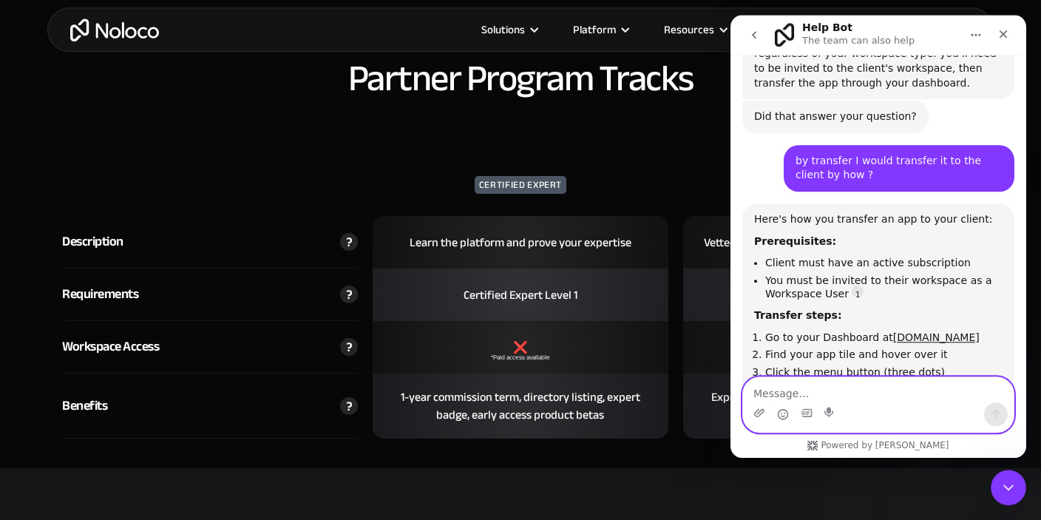
click at [872, 391] on textarea "Message…" at bounding box center [878, 389] width 271 height 25
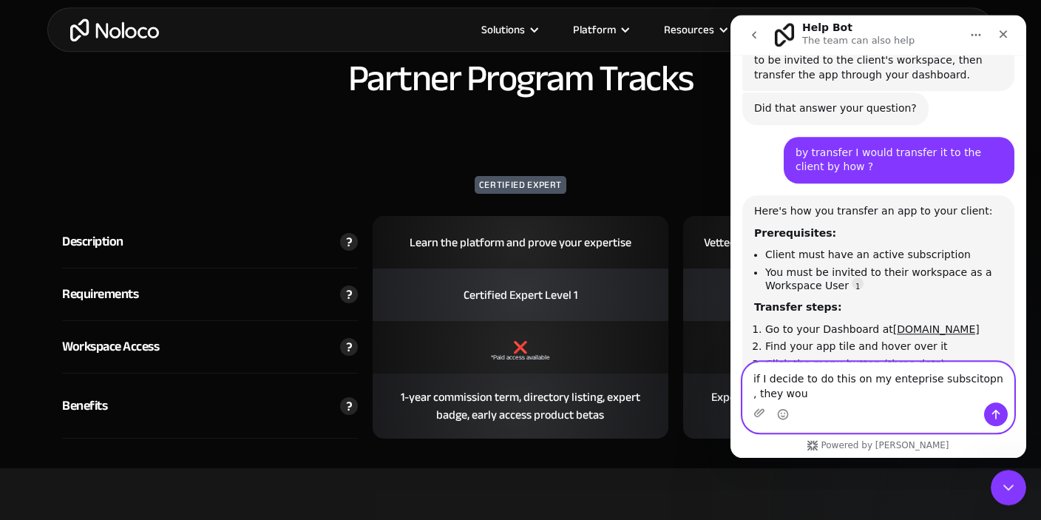
scroll to position [8819, 0]
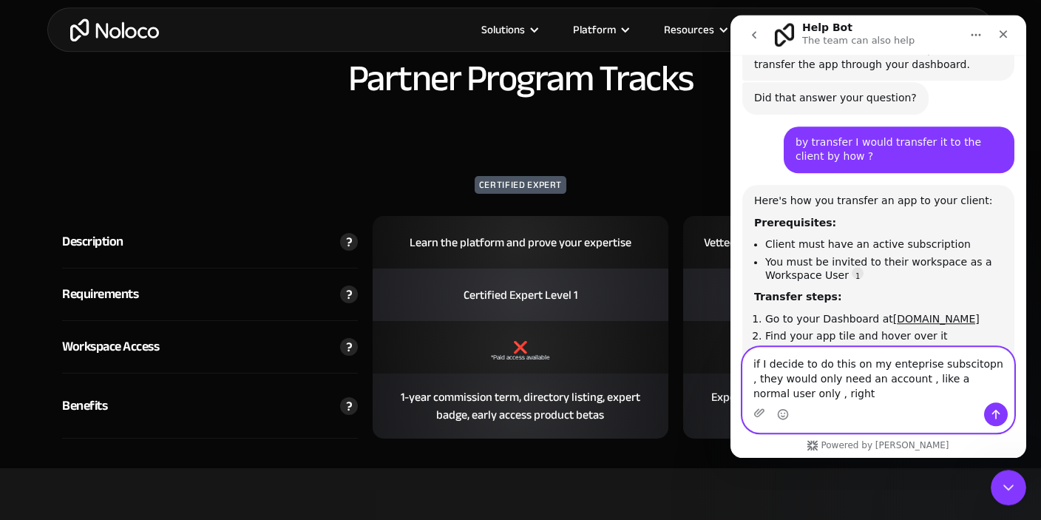
type textarea "if I decide to do this on my enteprise subscitopn , they would only need an acc…"
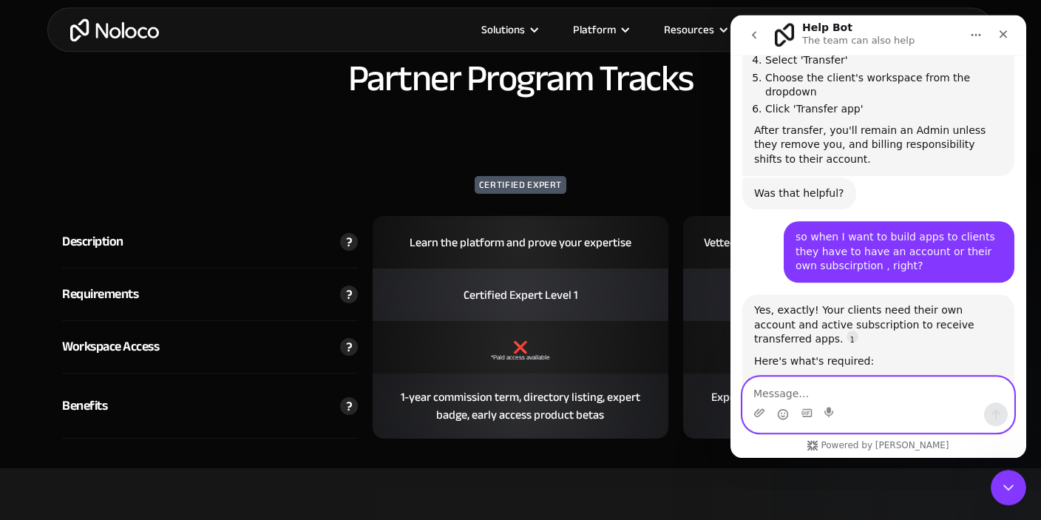
scroll to position [9146, 0]
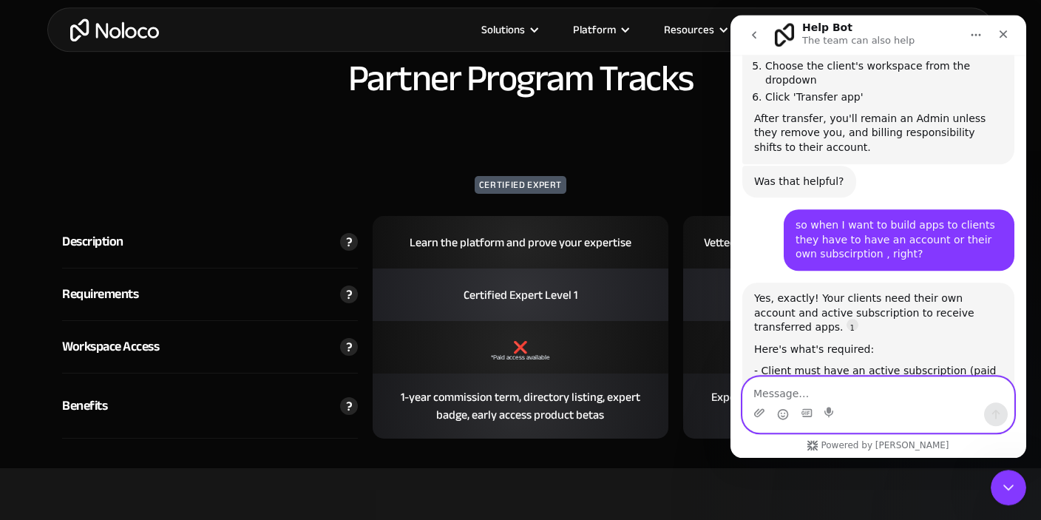
click at [856, 393] on textarea "Message…" at bounding box center [878, 389] width 271 height 25
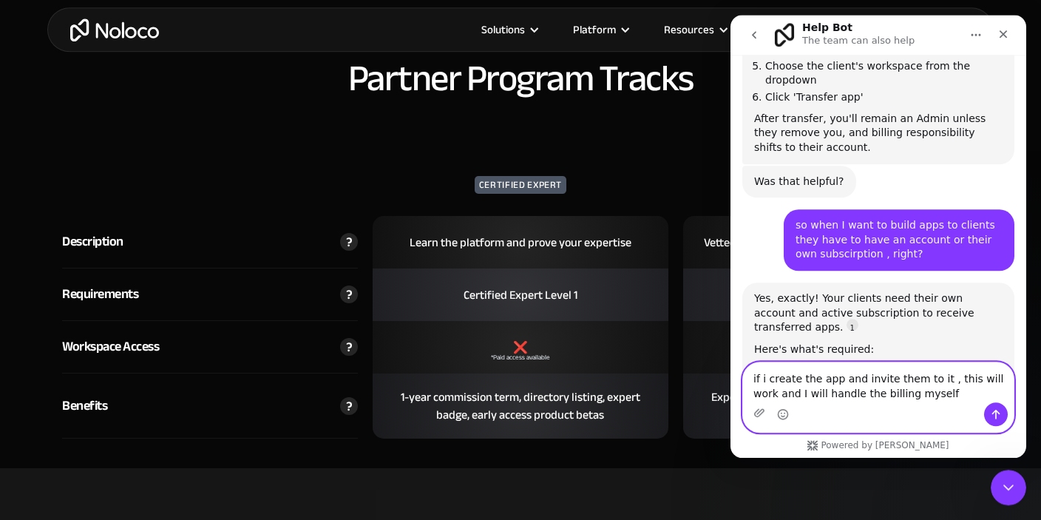
type textarea "if i create the app and invite them to it , this will work and I will handle th…"
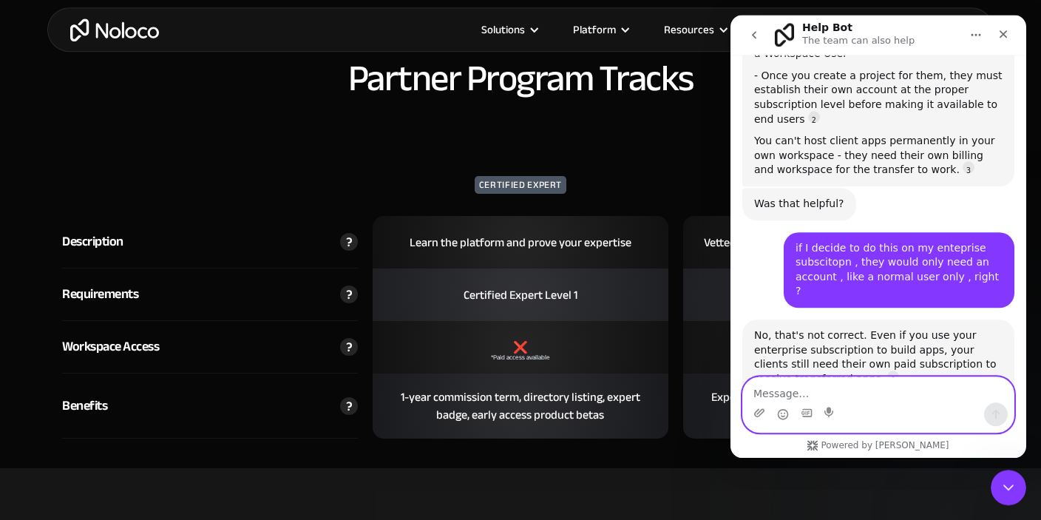
scroll to position [9515, 0]
type textarea "y"
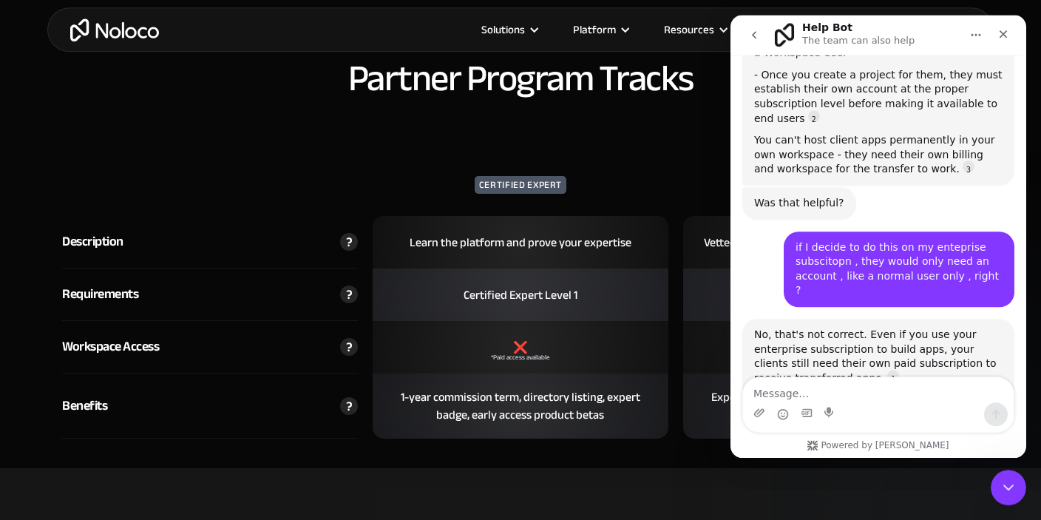
scroll to position [1, 0]
click at [1006, 29] on div "Close" at bounding box center [1003, 34] width 27 height 27
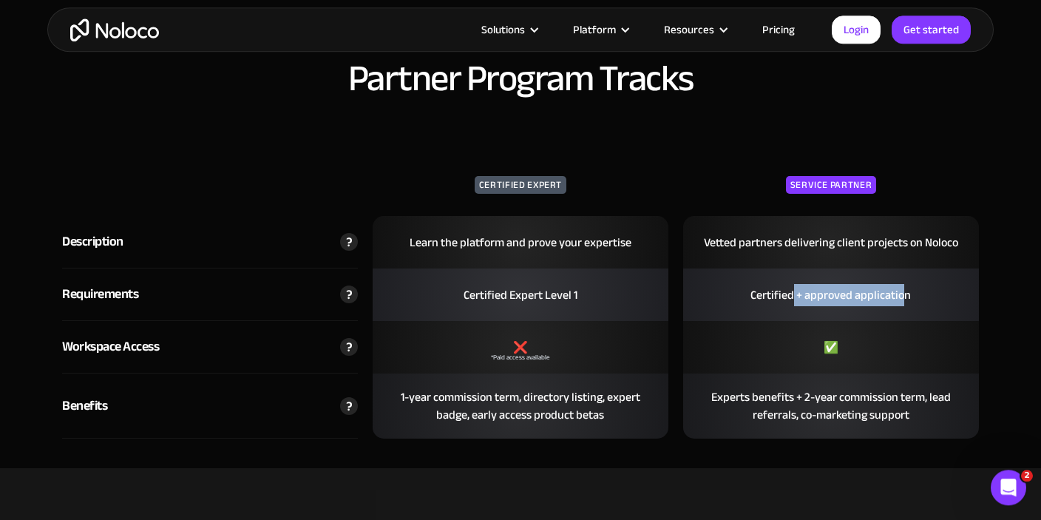
drag, startPoint x: 794, startPoint y: 295, endPoint x: 906, endPoint y: 293, distance: 112.4
click at [906, 293] on div "Certified + approved application" at bounding box center [831, 294] width 183 height 47
click at [810, 305] on div "Certified + approved application" at bounding box center [831, 294] width 183 height 47
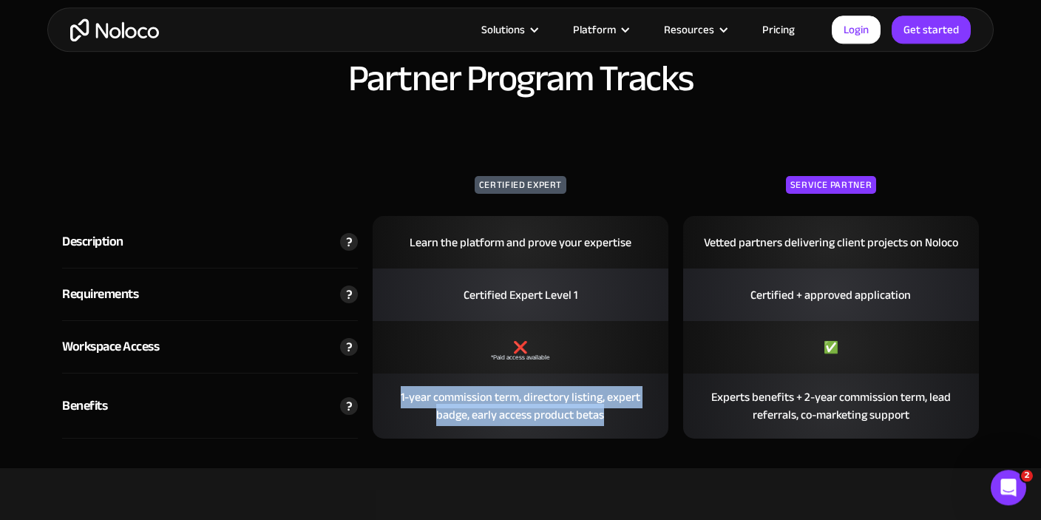
drag, startPoint x: 612, startPoint y: 405, endPoint x: 395, endPoint y: 387, distance: 218.2
click at [395, 387] on div "1-year commission term, directory listing, expert badge, early access product b…" at bounding box center [521, 406] width 296 height 65
copy div "1-year commission term, directory listing, expert badge, early access product b…"
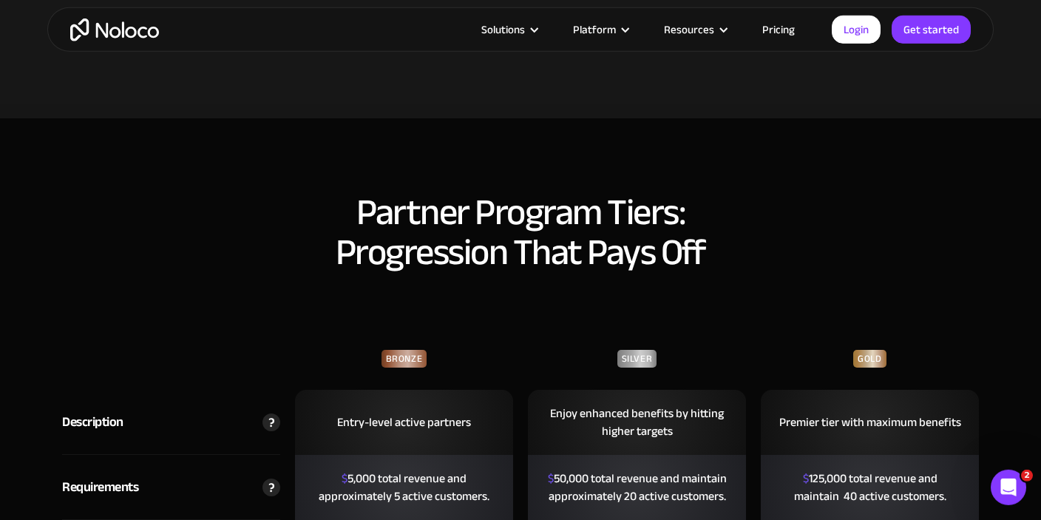
scroll to position [3265, 0]
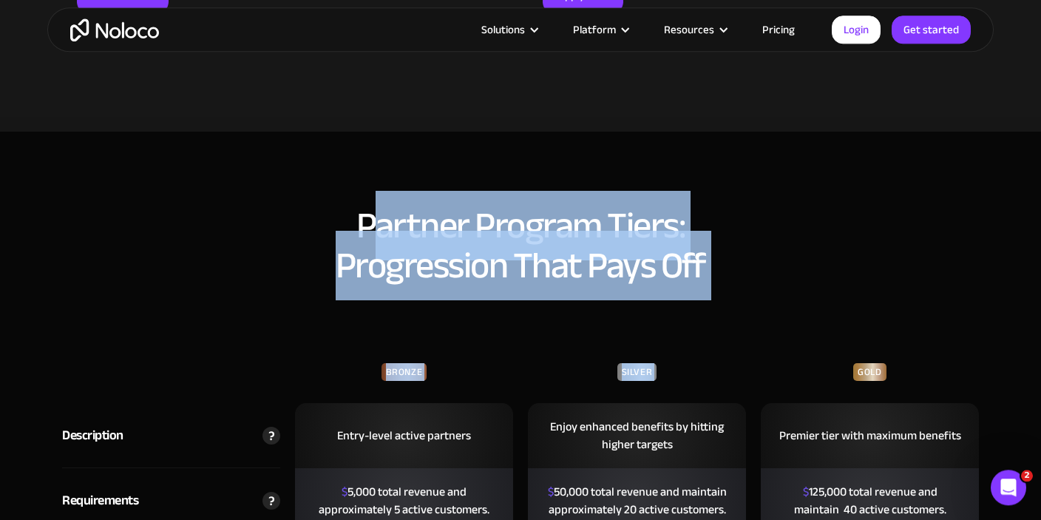
drag, startPoint x: 404, startPoint y: 207, endPoint x: 800, endPoint y: 301, distance: 407.4
click at [800, 301] on div "Partner Program Tiers: Progression That Pays Off Bronze Silver Gold Description…" at bounding box center [520, 421] width 947 height 521
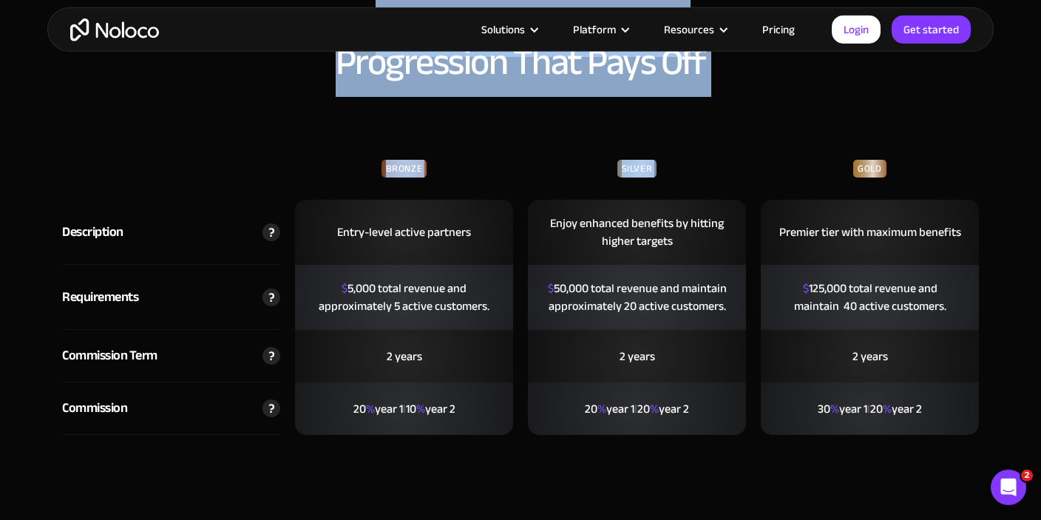
scroll to position [3500, 0]
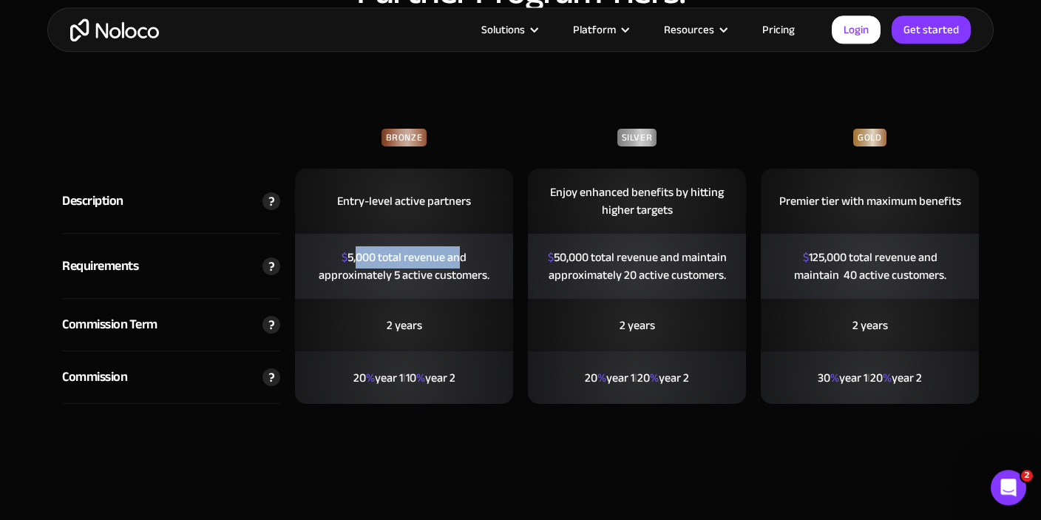
drag, startPoint x: 357, startPoint y: 257, endPoint x: 461, endPoint y: 254, distance: 104.3
click at [461, 254] on div "$ 5,000 total revenue and approximately 5 active customers." at bounding box center [404, 266] width 218 height 65
click at [447, 276] on div "$ 5,000 total revenue and approximately 5 active customers." at bounding box center [404, 266] width 218 height 65
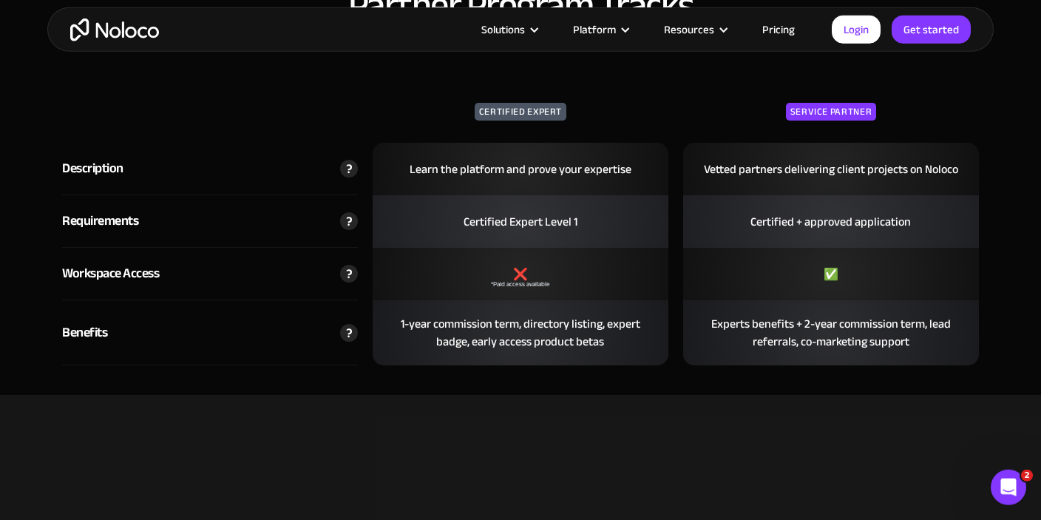
scroll to position [2406, 0]
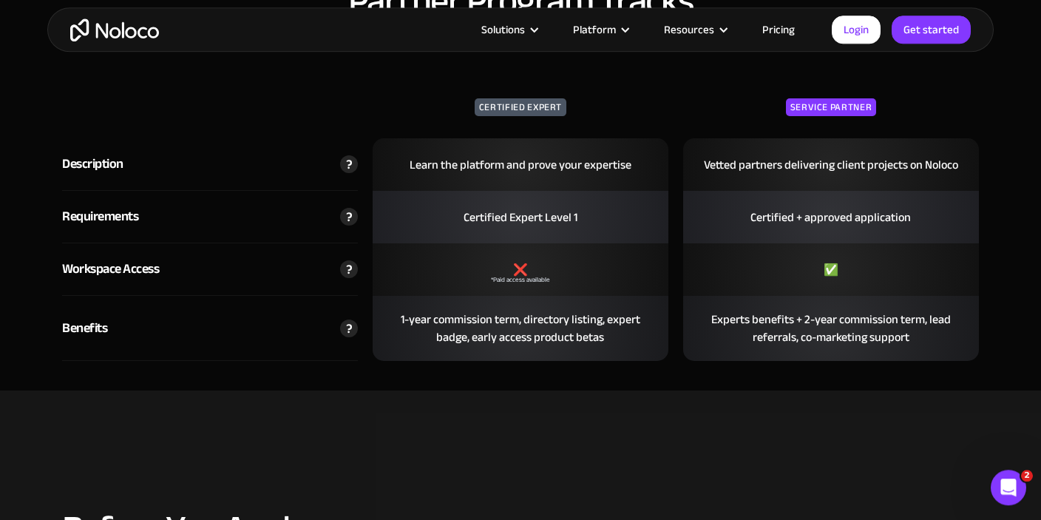
click at [542, 216] on div "Certified Expert Level 1" at bounding box center [521, 217] width 136 height 47
click at [996, 476] on div "Open Intercom Messenger" at bounding box center [1006, 485] width 49 height 49
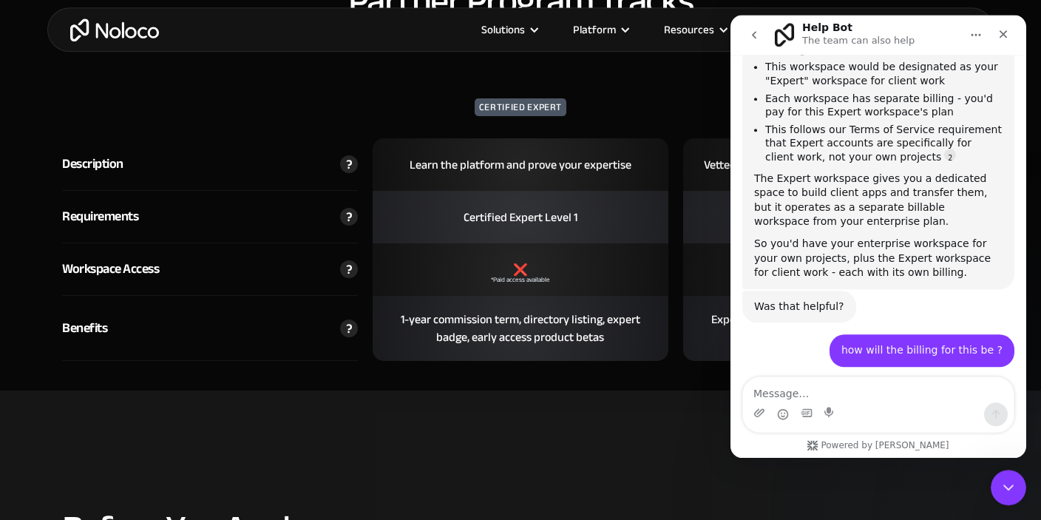
scroll to position [14194, 0]
click at [817, 393] on textarea "Message…" at bounding box center [878, 389] width 271 height 25
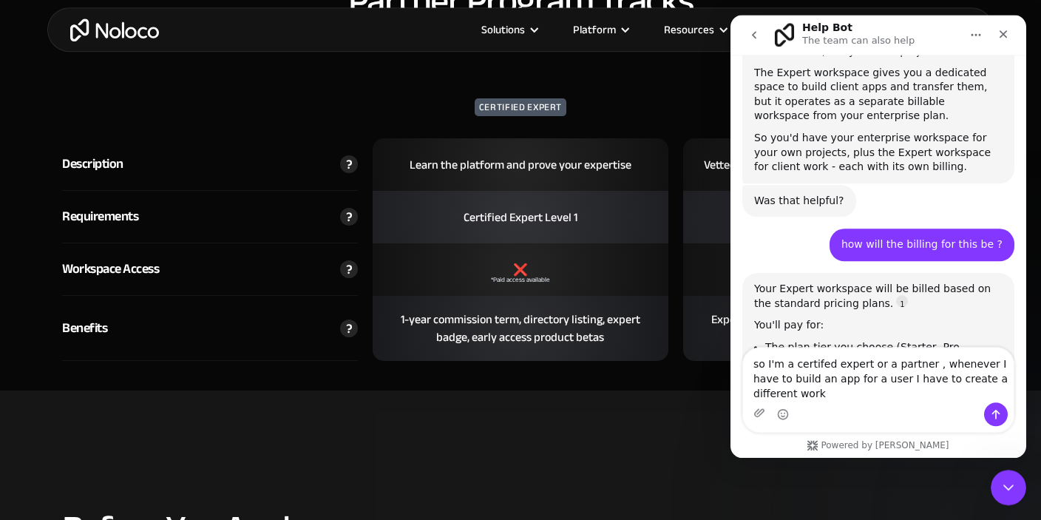
scroll to position [14301, 0]
type textarea "so I'm a certifed expert or a partner , whenever I have to build an app for a u…"
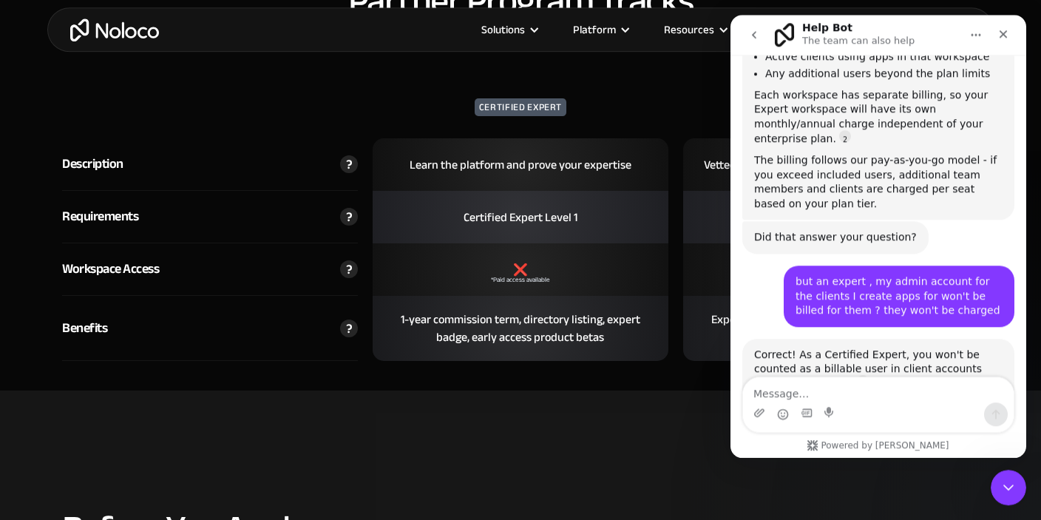
scroll to position [1, 0]
drag, startPoint x: 833, startPoint y: 115, endPoint x: 899, endPoint y: 116, distance: 66.6
drag, startPoint x: 912, startPoint y: 117, endPoint x: 832, endPoint y: 114, distance: 79.9
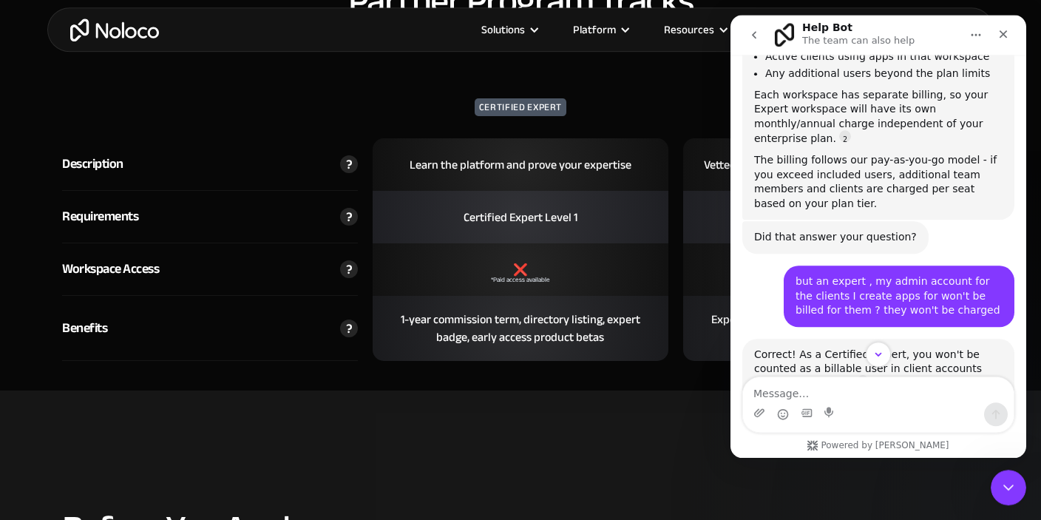
copy div "Expert workspace"
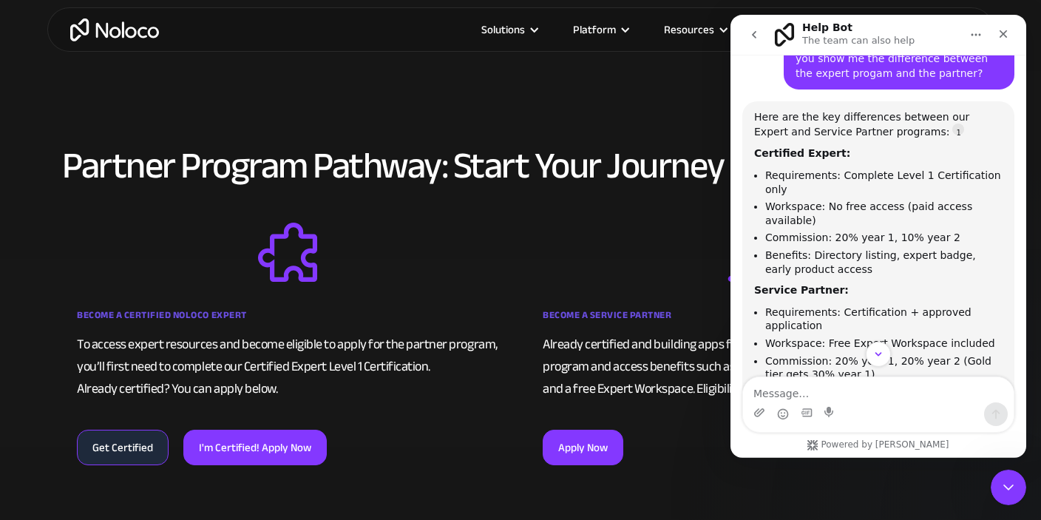
scroll to position [844, 0]
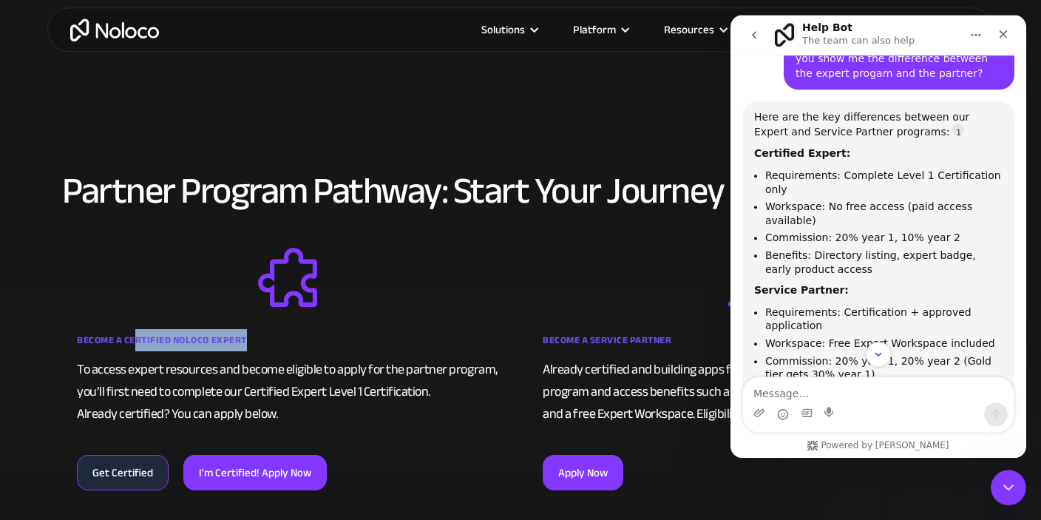
drag, startPoint x: 178, startPoint y: 337, endPoint x: 283, endPoint y: 330, distance: 104.5
click at [282, 331] on div "Become a Certified Noloco Expert" at bounding box center [288, 344] width 422 height 30
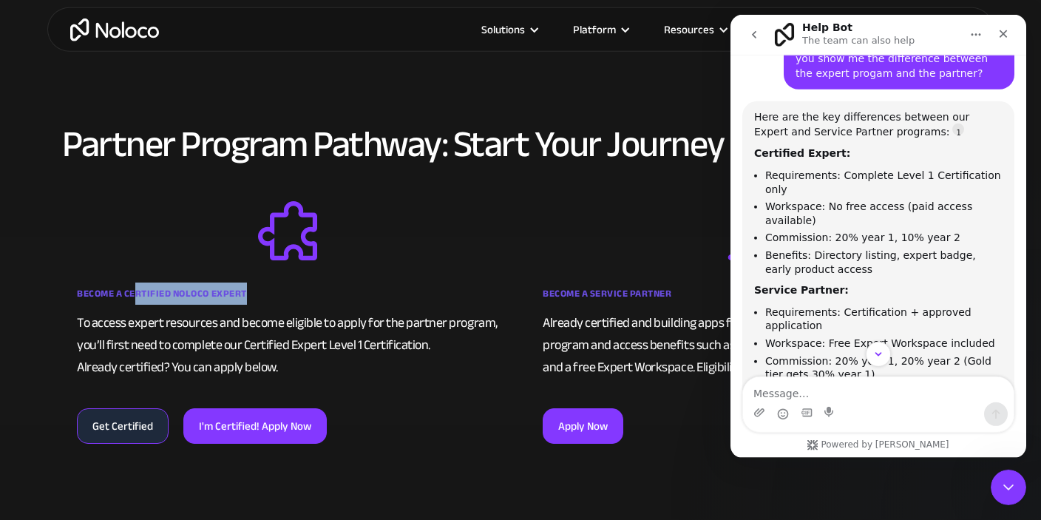
scroll to position [922, 0]
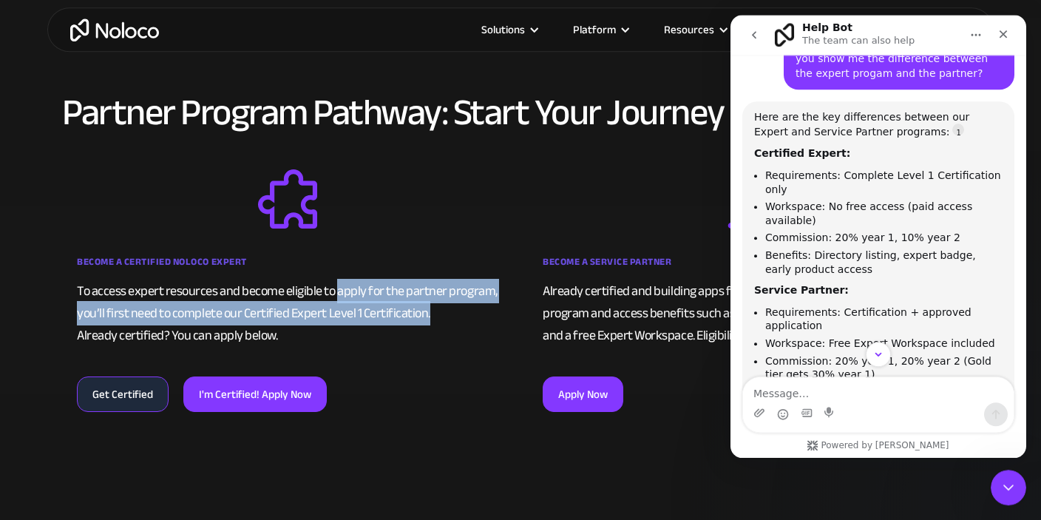
drag, startPoint x: 337, startPoint y: 291, endPoint x: 439, endPoint y: 318, distance: 104.8
click at [439, 318] on div "To access expert resources and become eligible to apply for the partner program…" at bounding box center [288, 313] width 422 height 67
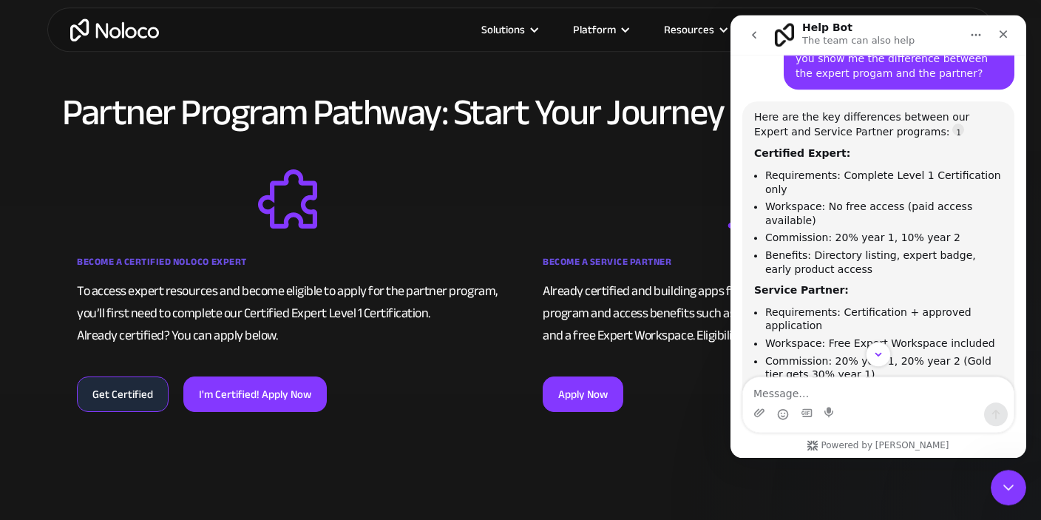
click at [252, 332] on div "To access expert resources and become eligible to apply for the partner program…" at bounding box center [288, 313] width 422 height 67
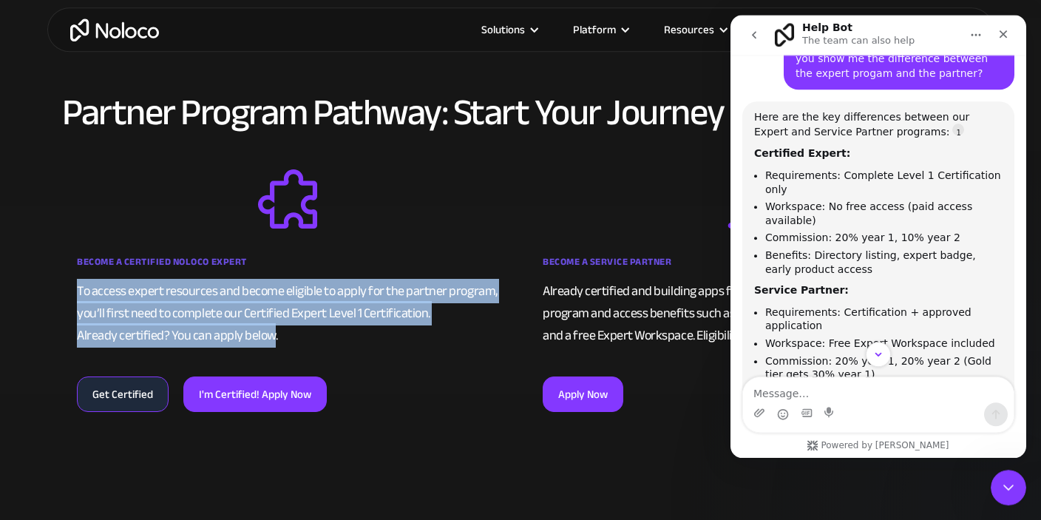
drag, startPoint x: 274, startPoint y: 344, endPoint x: 84, endPoint y: 283, distance: 199.8
click at [78, 290] on div "To access expert resources and become eligible to apply for the partner program…" at bounding box center [288, 313] width 422 height 67
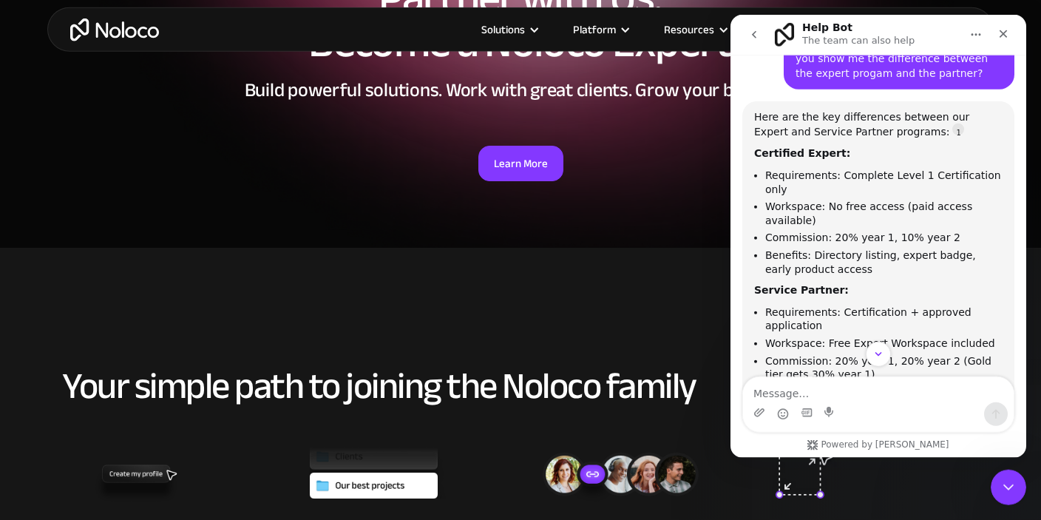
scroll to position [141, 0]
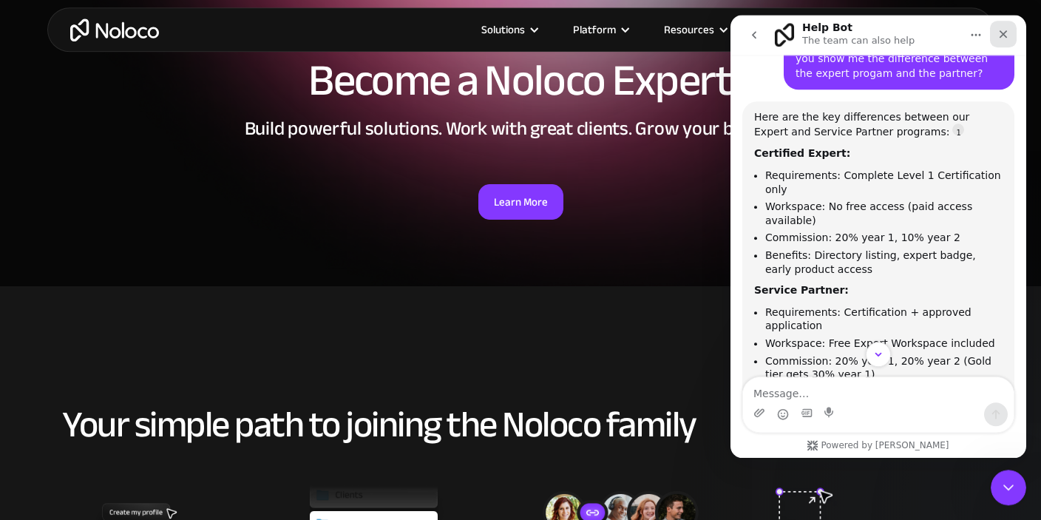
click at [1008, 39] on icon "Close" at bounding box center [1004, 34] width 12 height 12
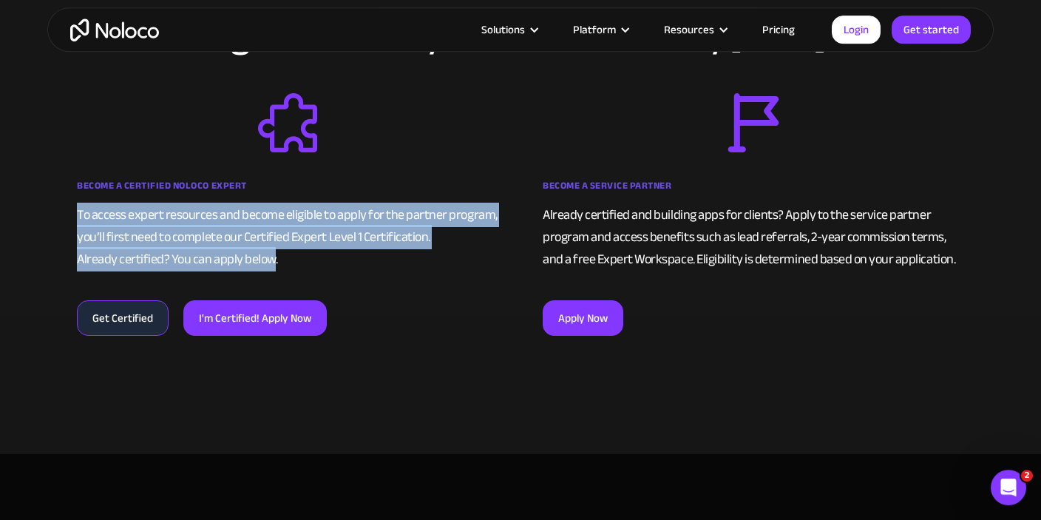
scroll to position [937, 0]
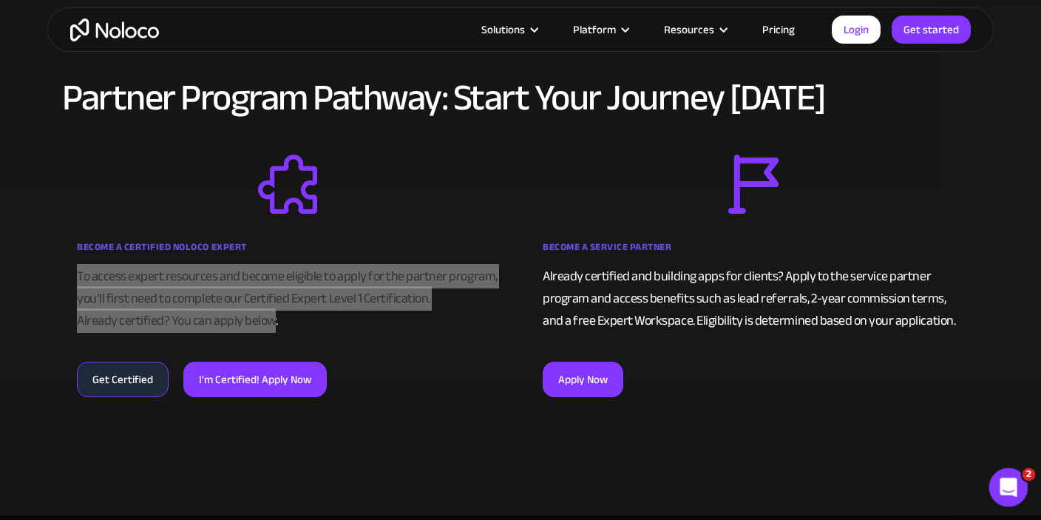
click at [1010, 476] on div "Open Intercom Messenger" at bounding box center [1006, 485] width 49 height 49
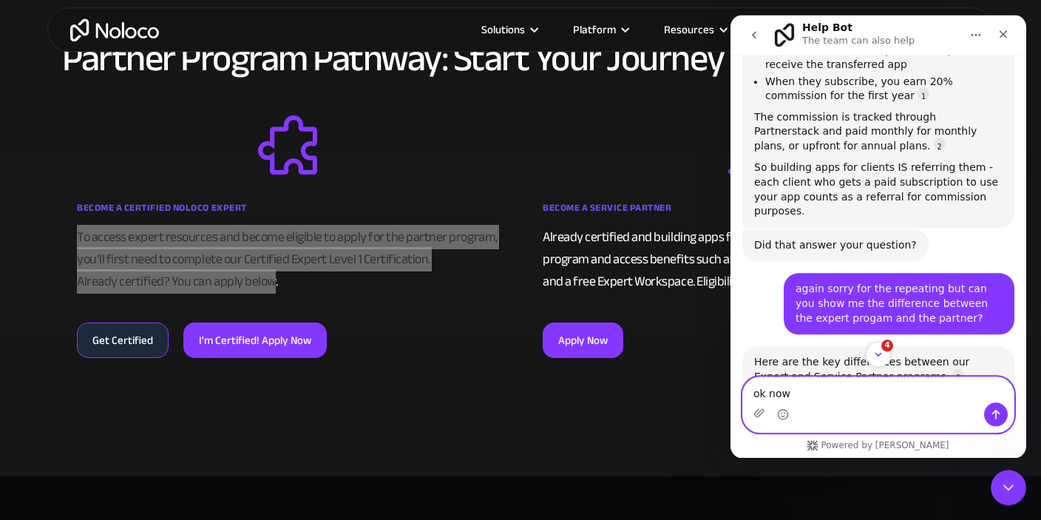
scroll to position [976, 0]
click at [825, 401] on textarea "ok now" at bounding box center [878, 389] width 271 height 25
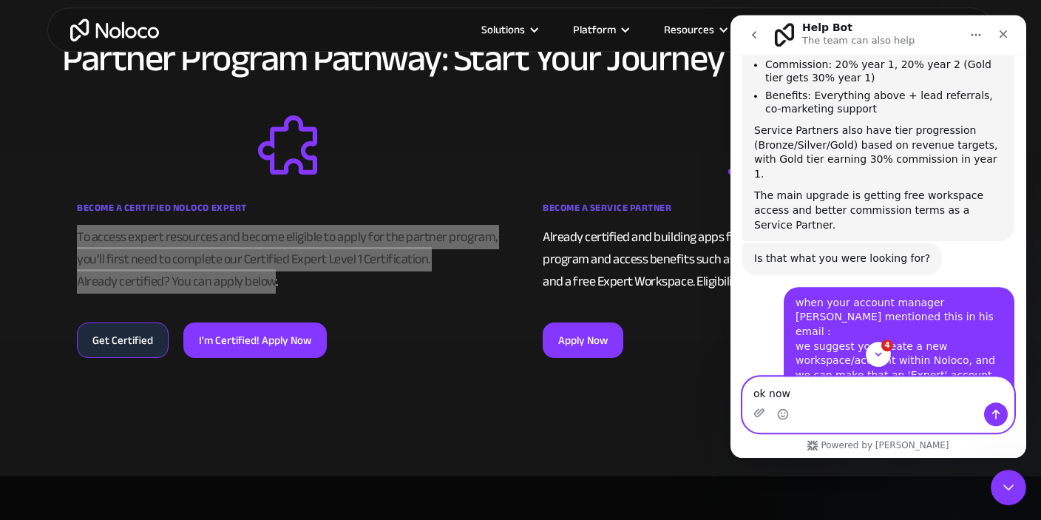
scroll to position [13562, 0]
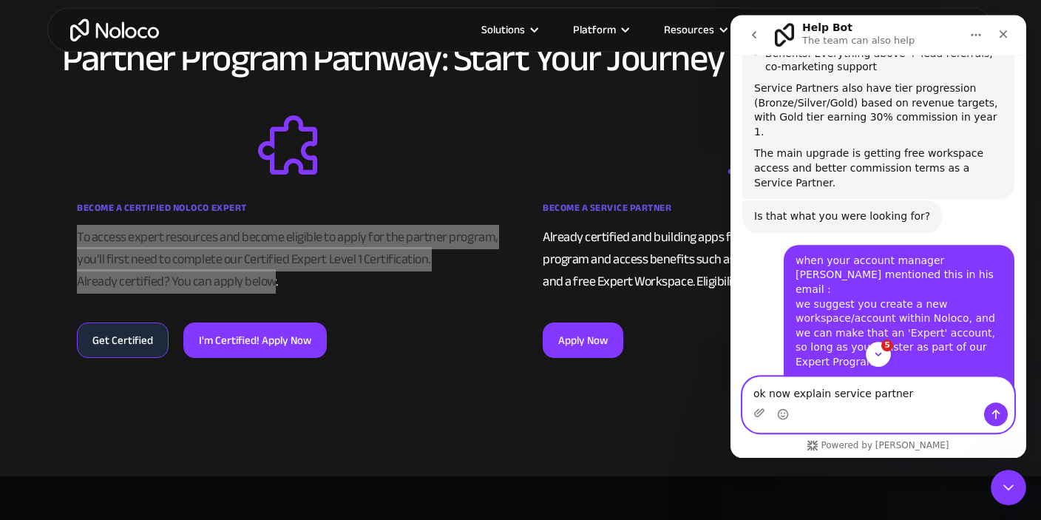
type textarea "ok now explain service partners"
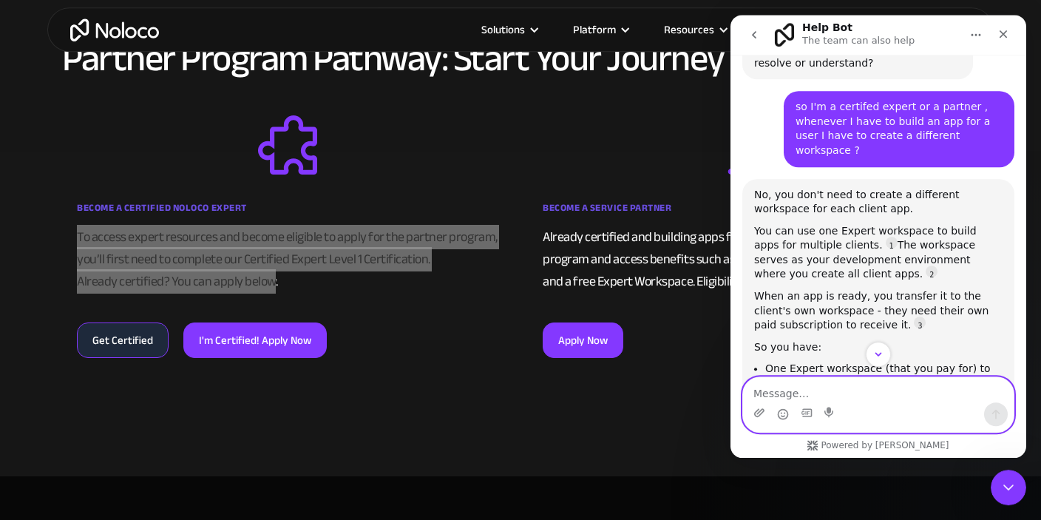
scroll to position [1, 0]
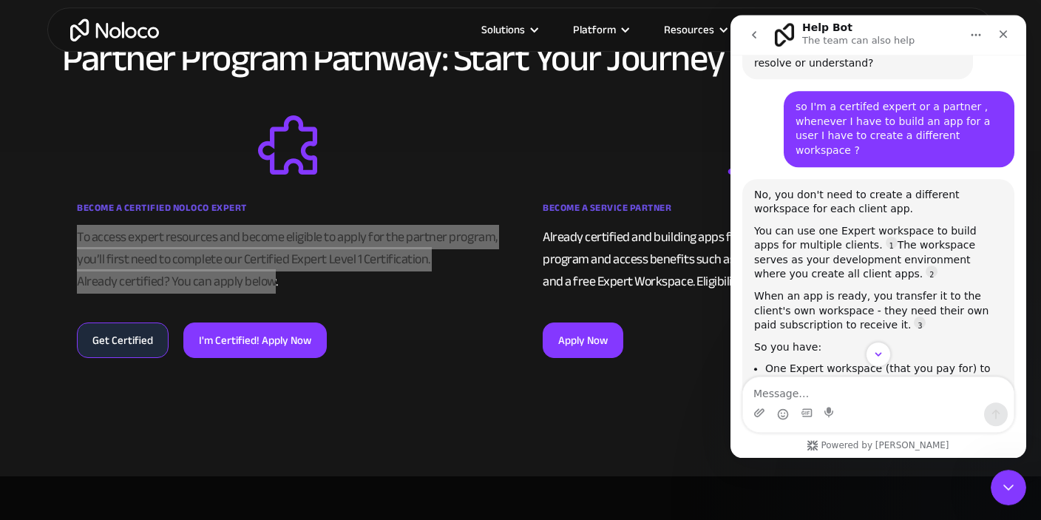
drag, startPoint x: 883, startPoint y: 175, endPoint x: 962, endPoint y: 176, distance: 78.4
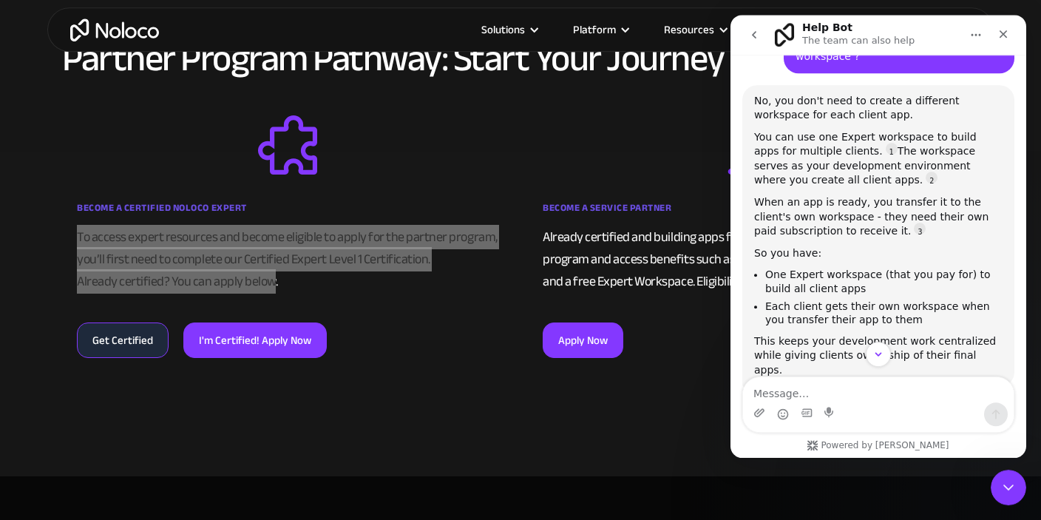
drag, startPoint x: 872, startPoint y: 118, endPoint x: 930, endPoint y: 121, distance: 57.7
drag, startPoint x: 766, startPoint y: 152, endPoint x: 879, endPoint y: 187, distance: 119.3
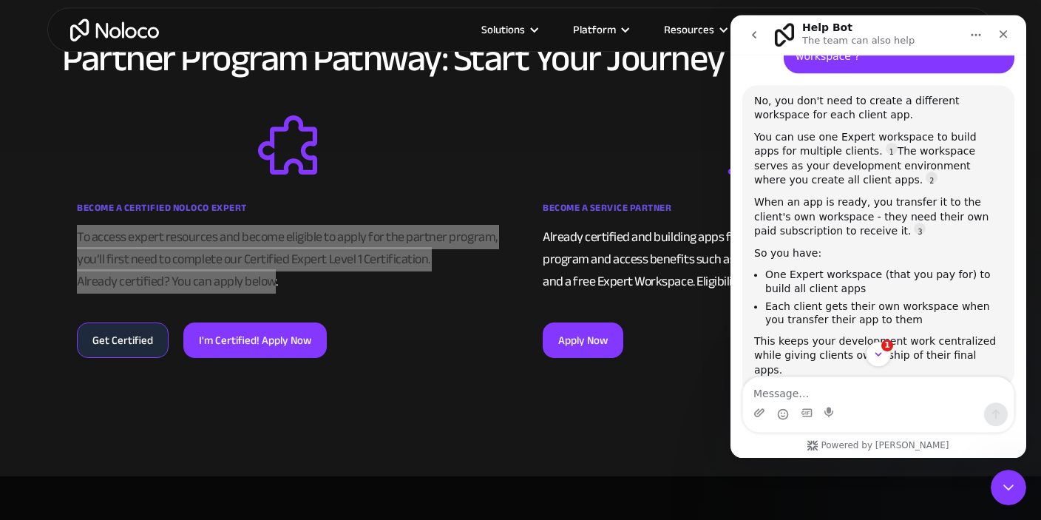
drag, startPoint x: 868, startPoint y: 187, endPoint x: 767, endPoint y: 145, distance: 109.1
copy ul "2-year commission terms (vs 1-year for Experts) Lead referrals from us Co-marke…"
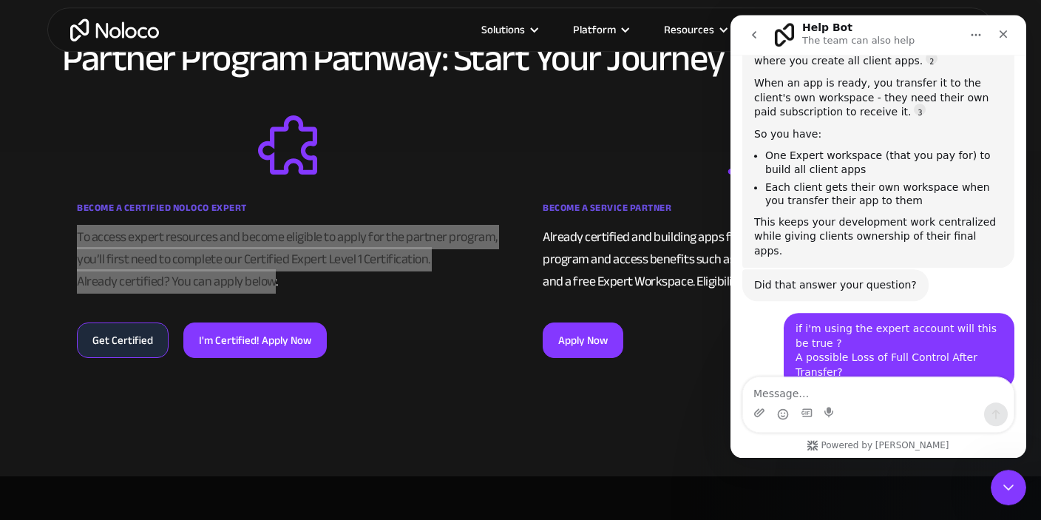
scroll to position [15849, 0]
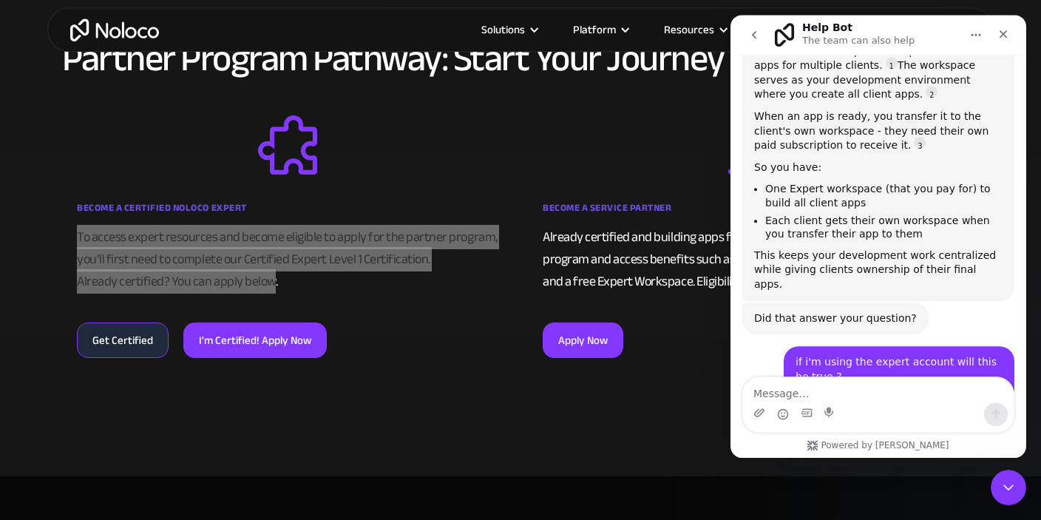
drag, startPoint x: 754, startPoint y: 121, endPoint x: 948, endPoint y: 219, distance: 218.0
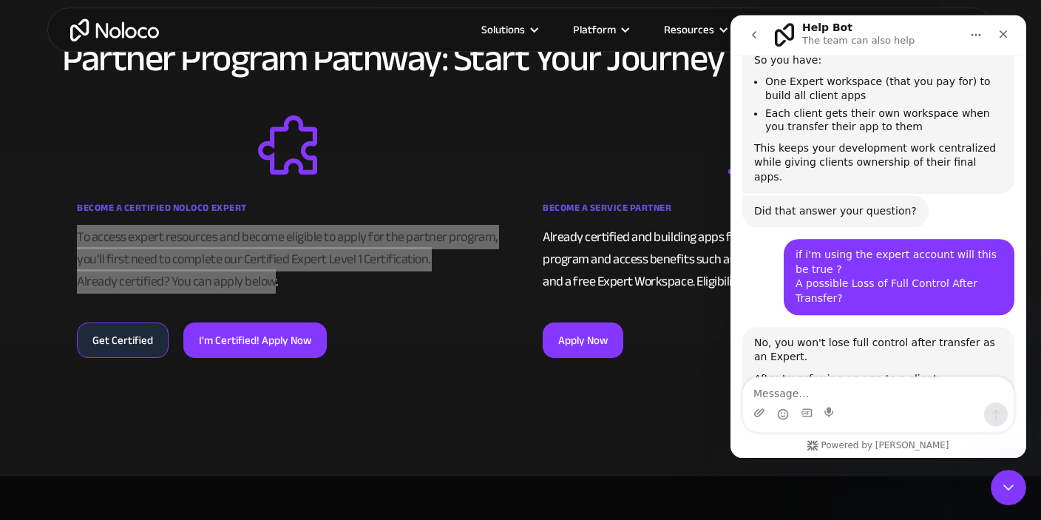
copy div "Tier Progression: Bronze: $5K revenue, ~5 customers - 20% year 1, 10% year 2 Si…"
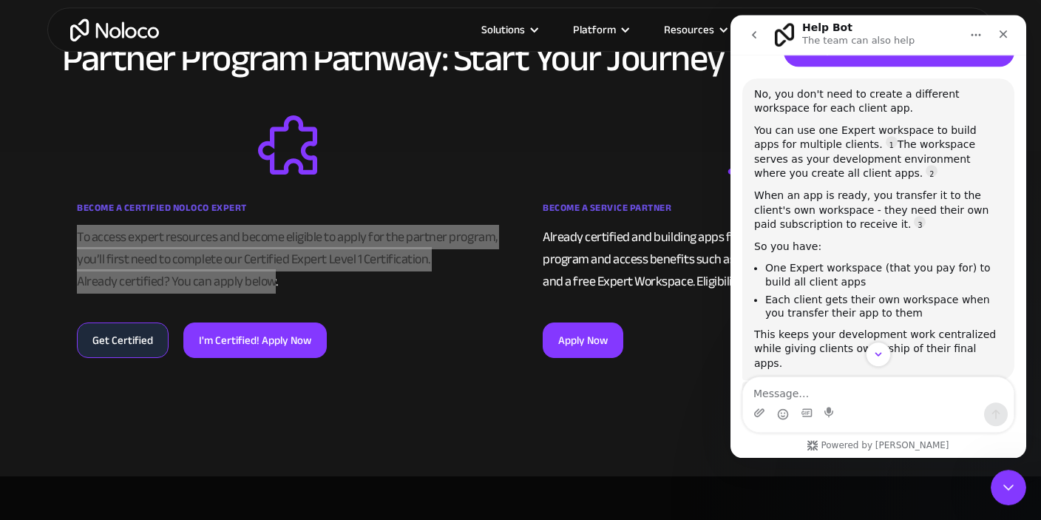
scroll to position [15676, 0]
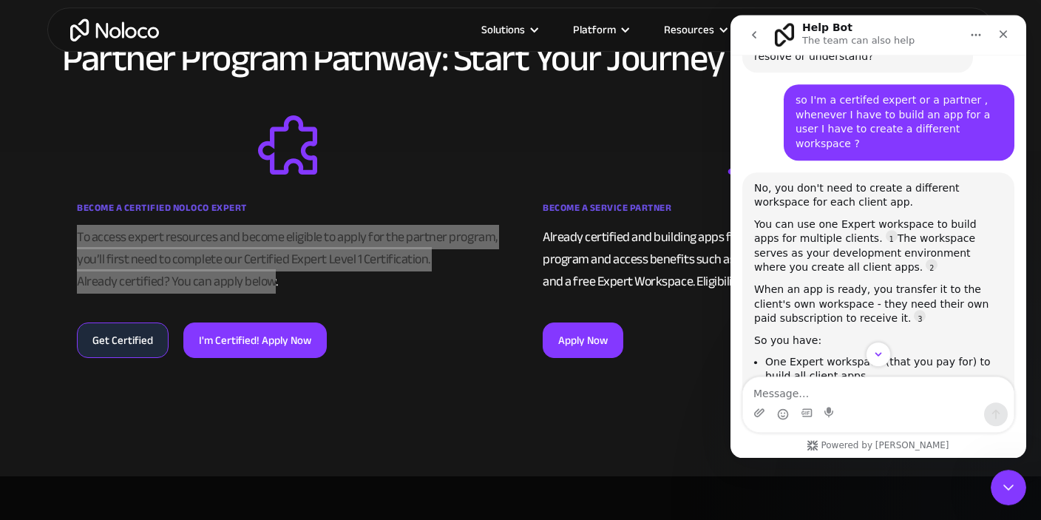
drag, startPoint x: 767, startPoint y: 139, endPoint x: 957, endPoint y: 163, distance: 191.6
drag, startPoint x: 979, startPoint y: 162, endPoint x: 757, endPoint y: 146, distance: 222.4
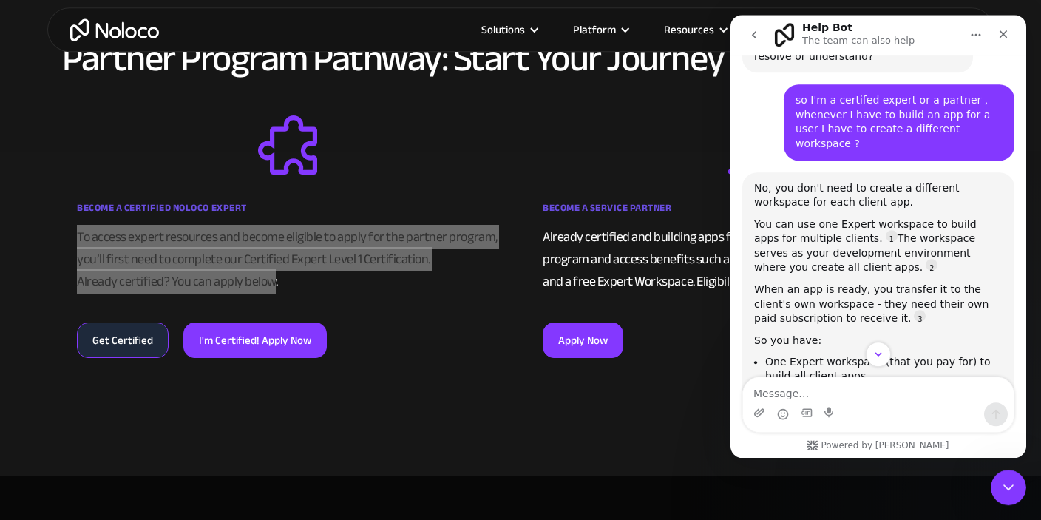
copy ul "Certified Expert Level 1 + approved application Must be actively delivering pro…"
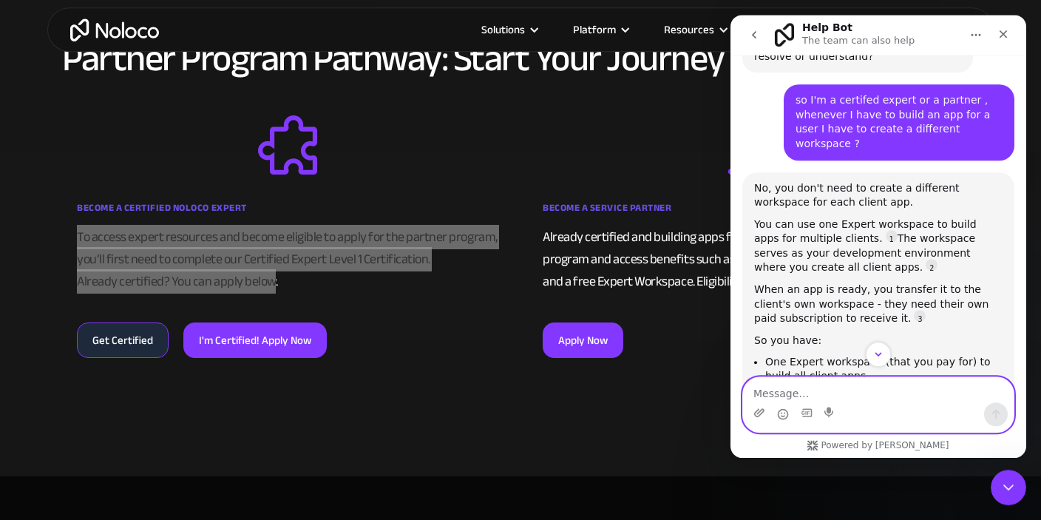
click at [829, 392] on textarea "Message…" at bounding box center [878, 389] width 271 height 25
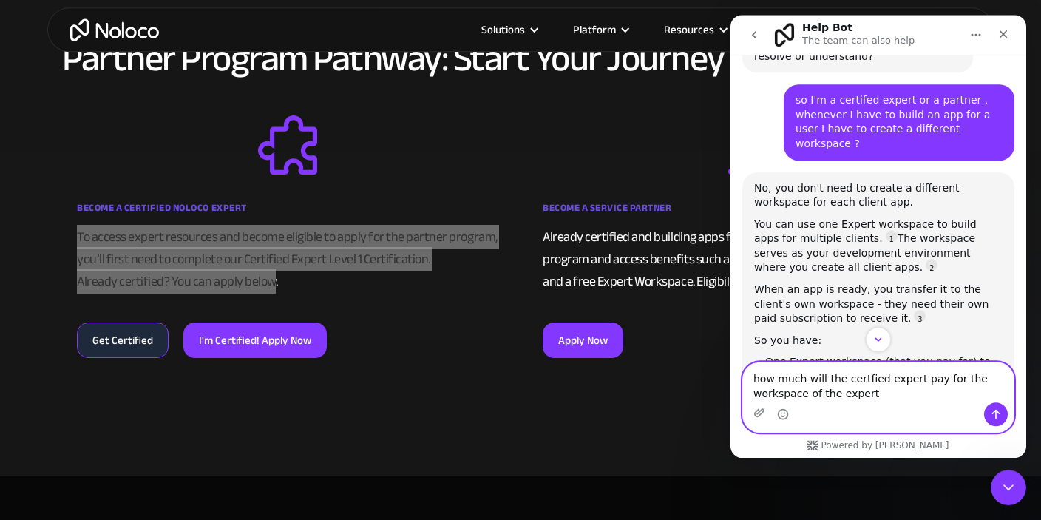
type textarea "how much will the certfied expert pay for the workspace of the expert ?"
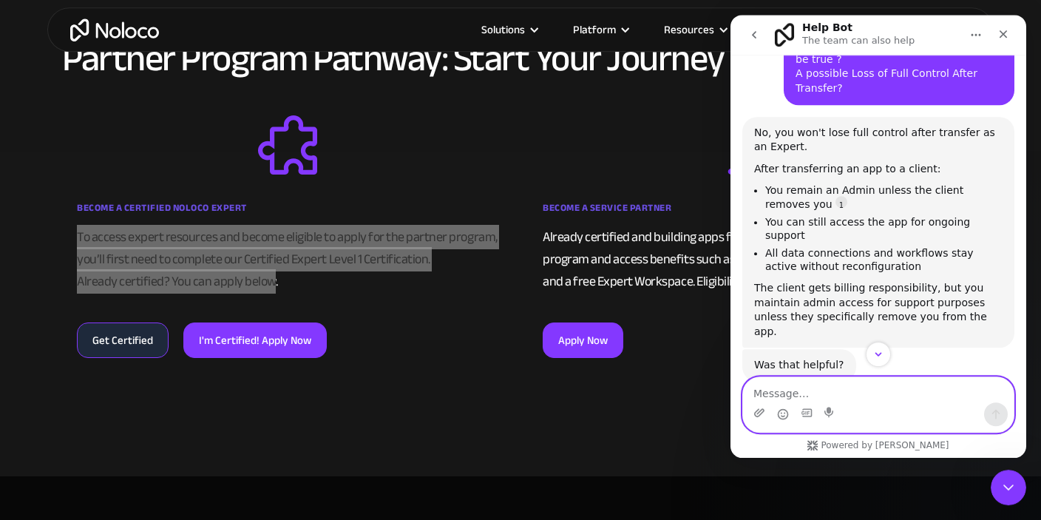
scroll to position [16260, 0]
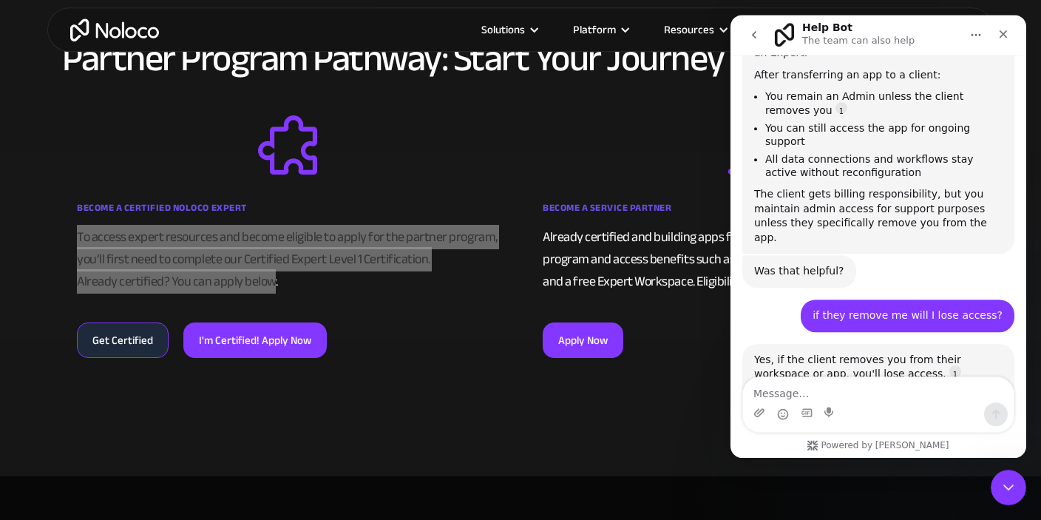
drag, startPoint x: 813, startPoint y: 240, endPoint x: 925, endPoint y: 242, distance: 111.7
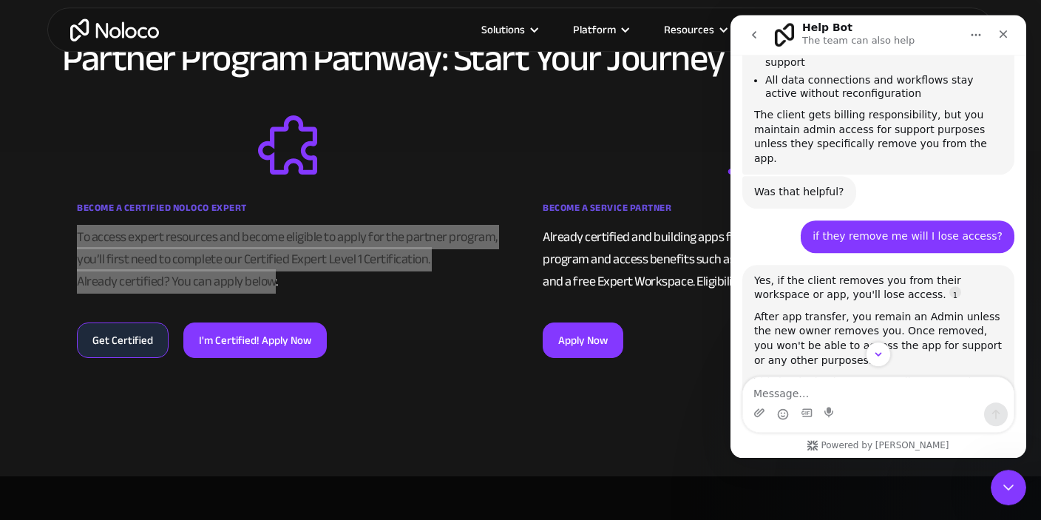
scroll to position [16355, 0]
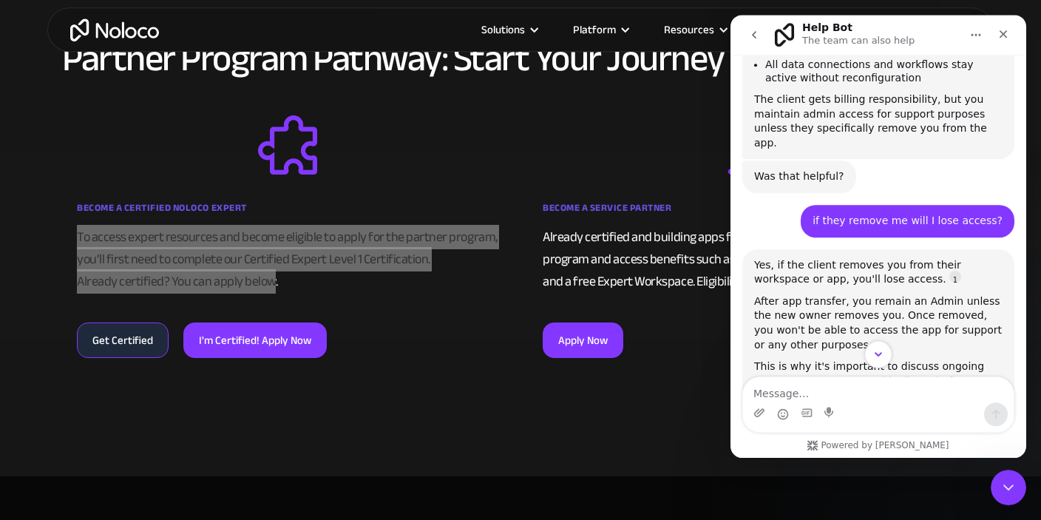
drag, startPoint x: 873, startPoint y: 340, endPoint x: 879, endPoint y: 346, distance: 8.4
click at [880, 351] on icon "Scroll to bottom" at bounding box center [878, 354] width 13 height 13
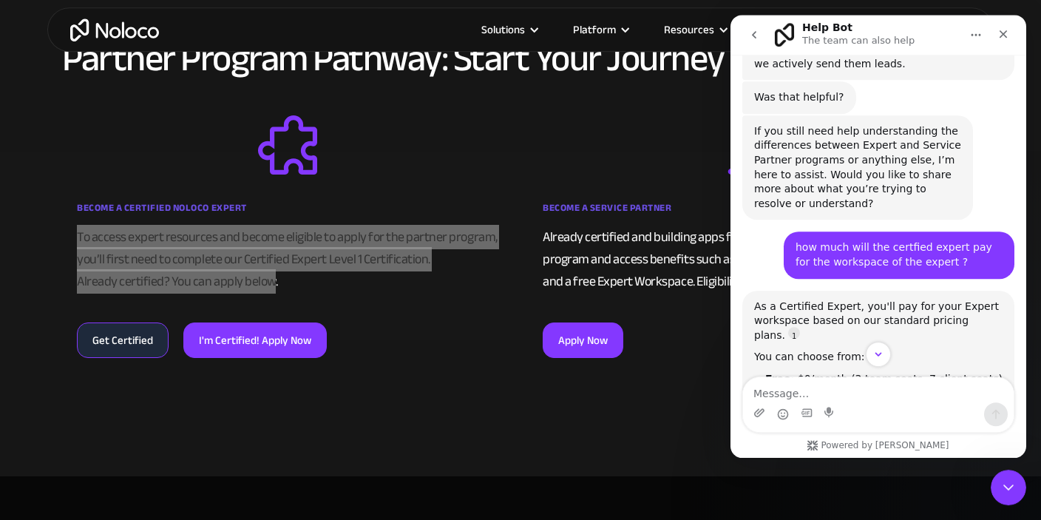
scroll to position [17339, 0]
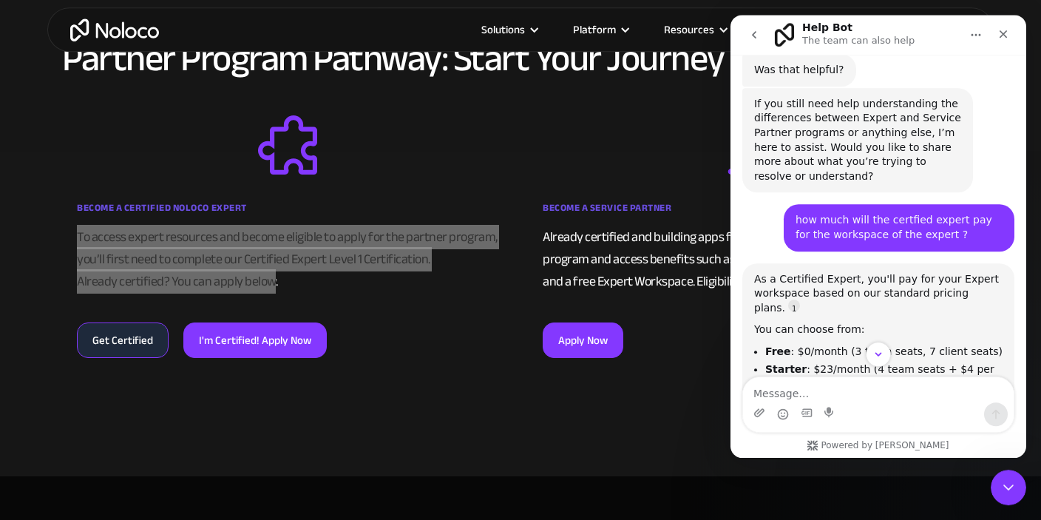
drag, startPoint x: 899, startPoint y: 257, endPoint x: 951, endPoint y: 279, distance: 56.0
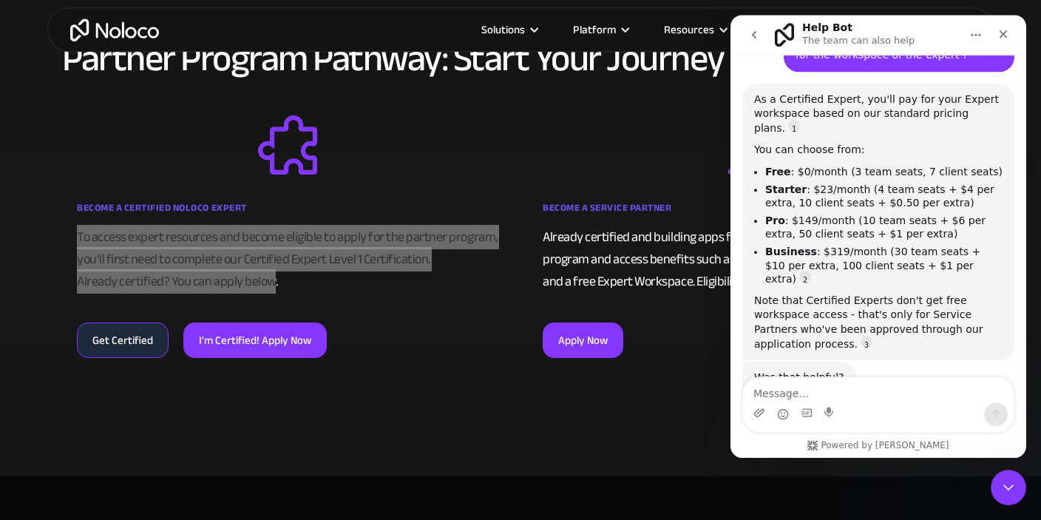
scroll to position [17527, 0]
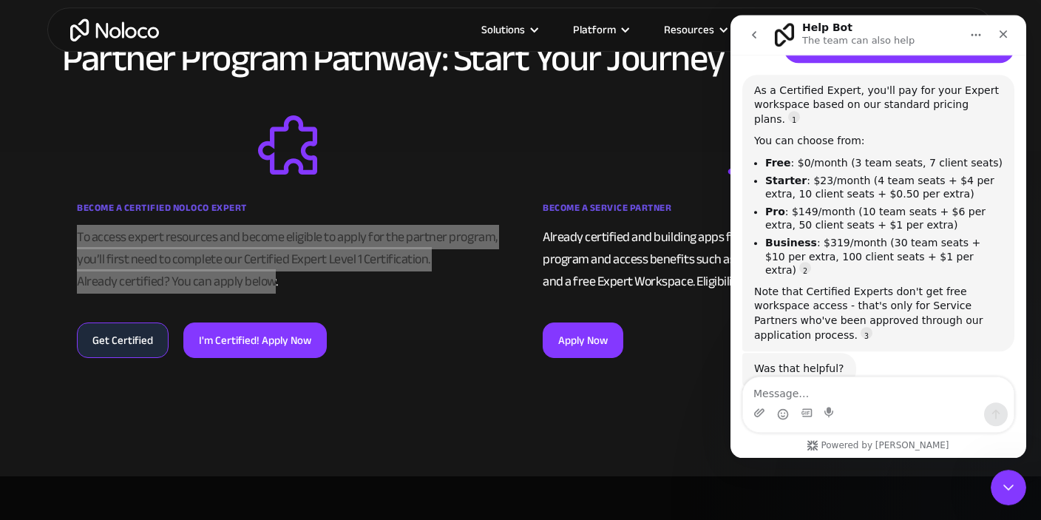
drag, startPoint x: 783, startPoint y: 136, endPoint x: 990, endPoint y: 152, distance: 207.7
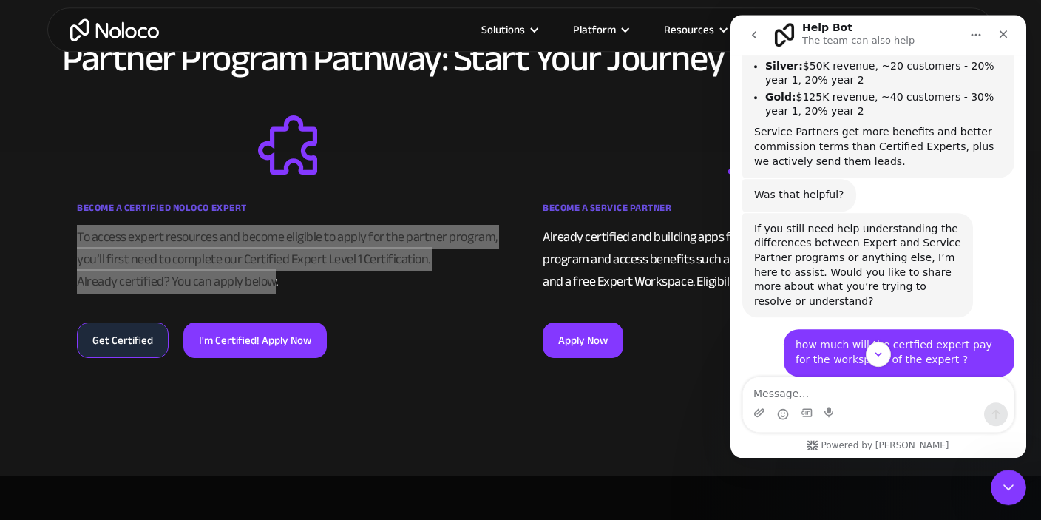
scroll to position [17245, 0]
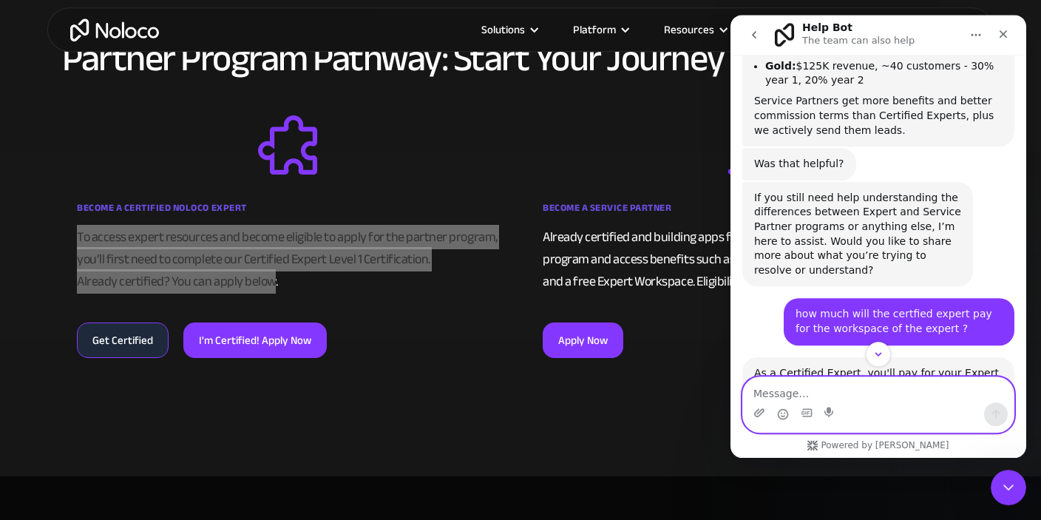
click at [845, 382] on textarea "Message…" at bounding box center [878, 389] width 271 height 25
click at [841, 402] on textarea "advantages and" at bounding box center [878, 389] width 271 height 25
type textarea "advantages and disadavagtefas"
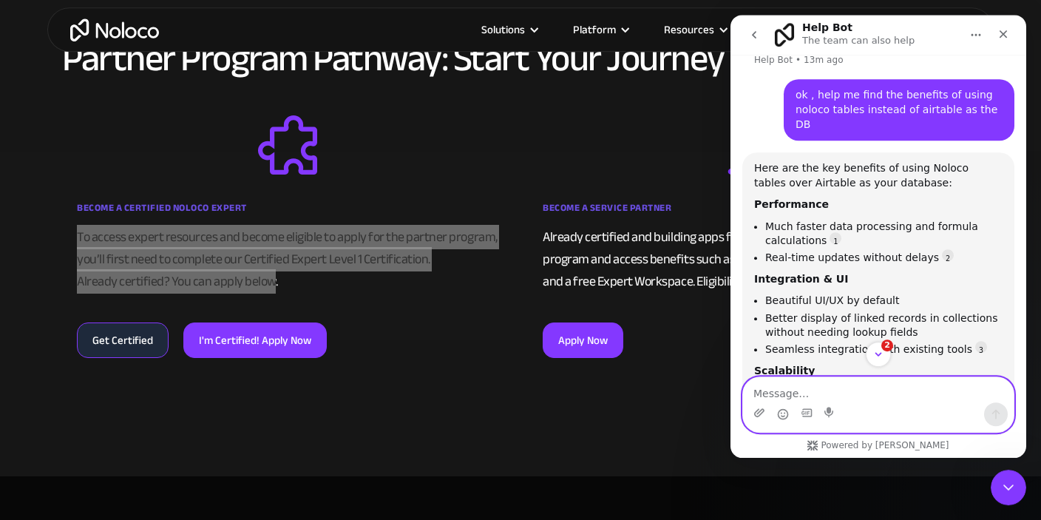
scroll to position [17966, 0]
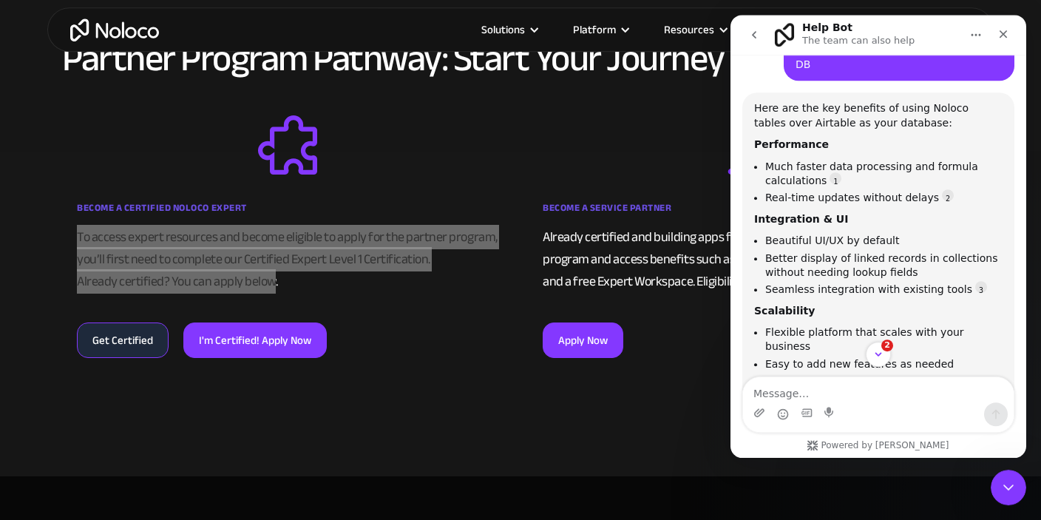
scroll to position [18035, 0]
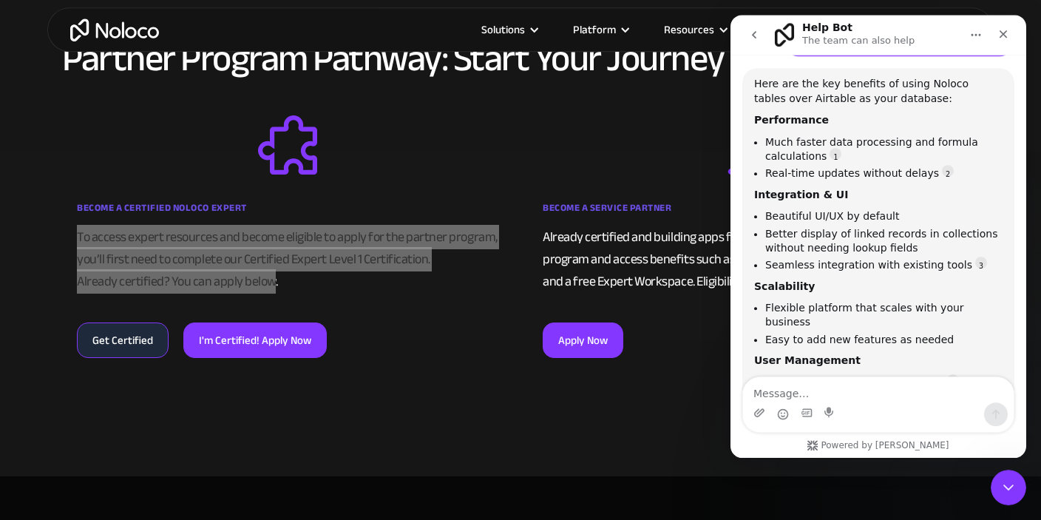
scroll to position [18051, 0]
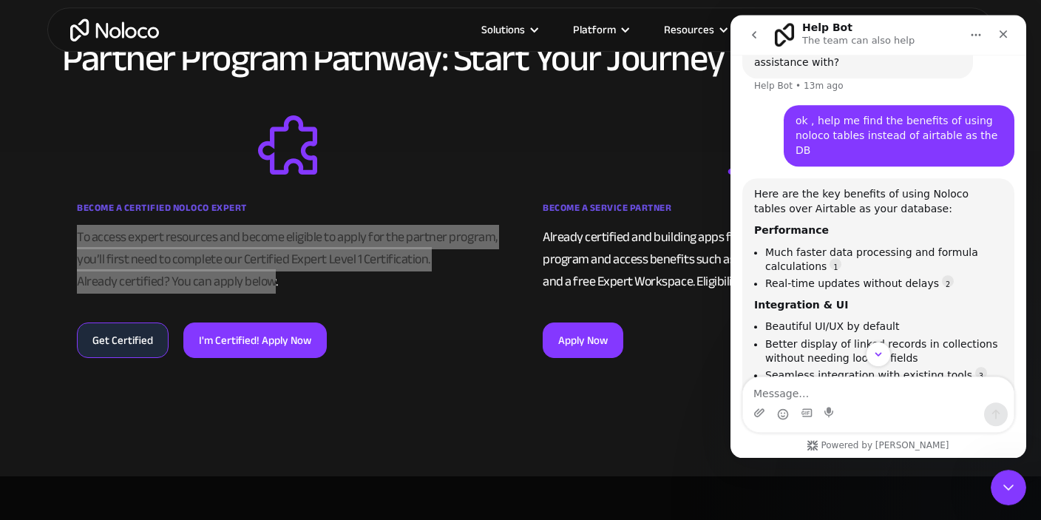
scroll to position [17919, 0]
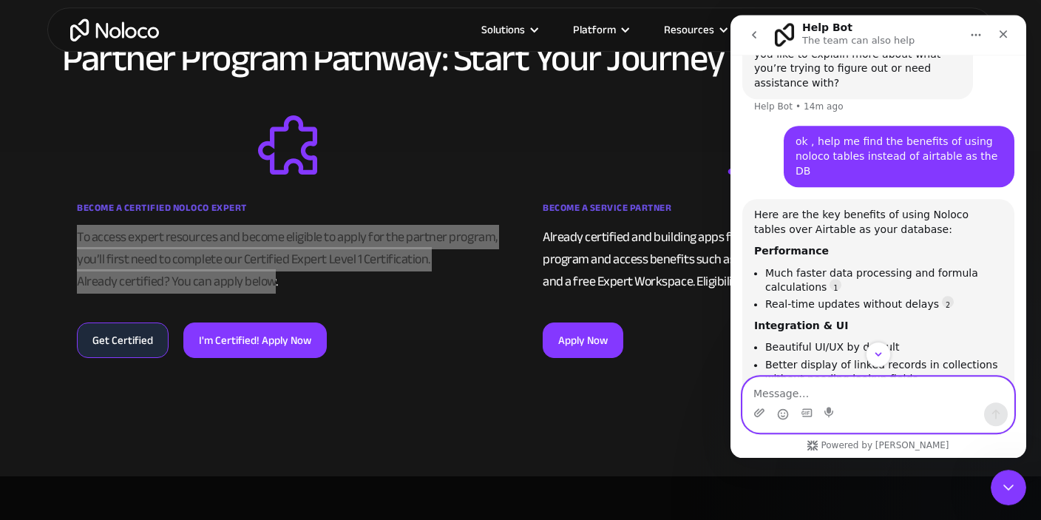
click at [845, 381] on textarea "Message…" at bounding box center [878, 389] width 271 height 25
type textarea "j"
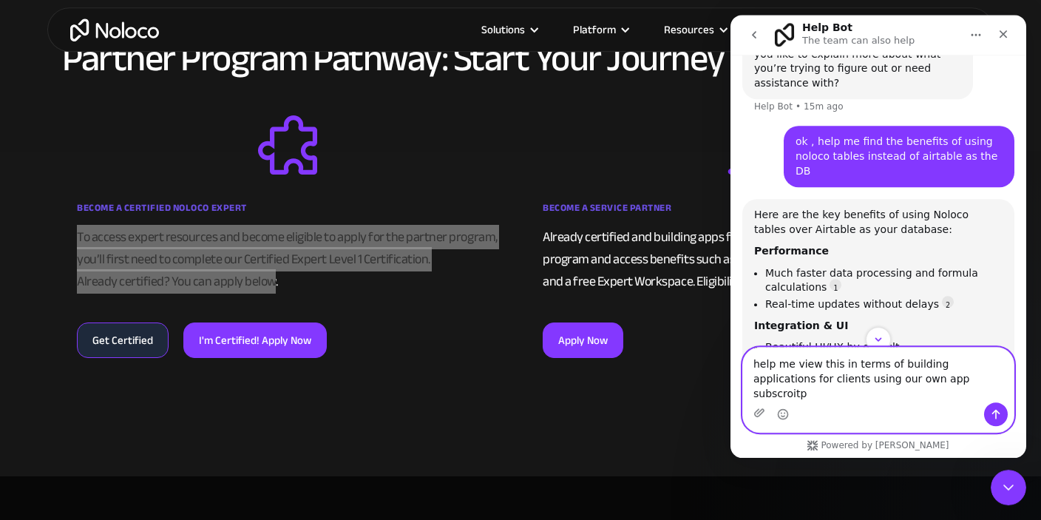
type textarea "help me view this in terms of building applications for clients using our own a…"
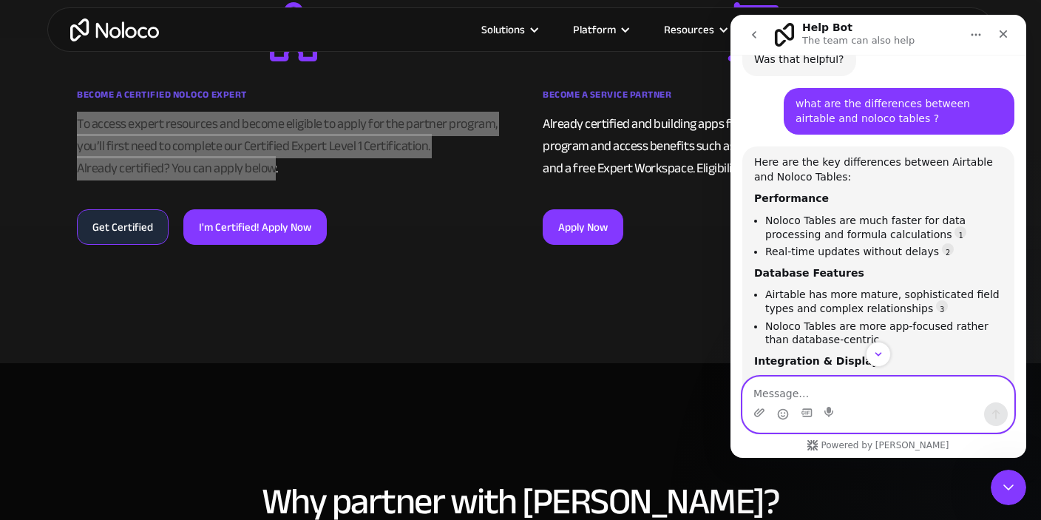
scroll to position [1132, 0]
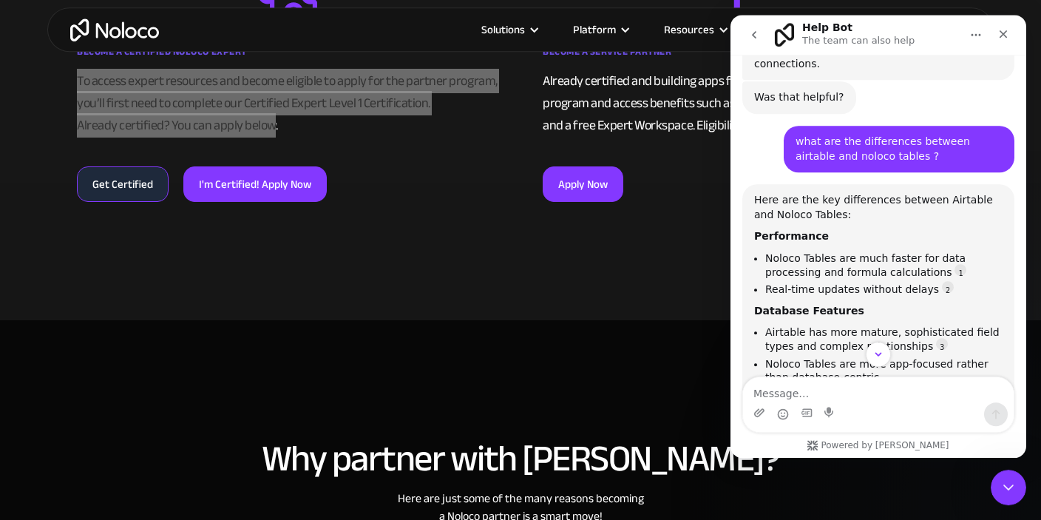
scroll to position [18416, 0]
